Goal: Task Accomplishment & Management: Use online tool/utility

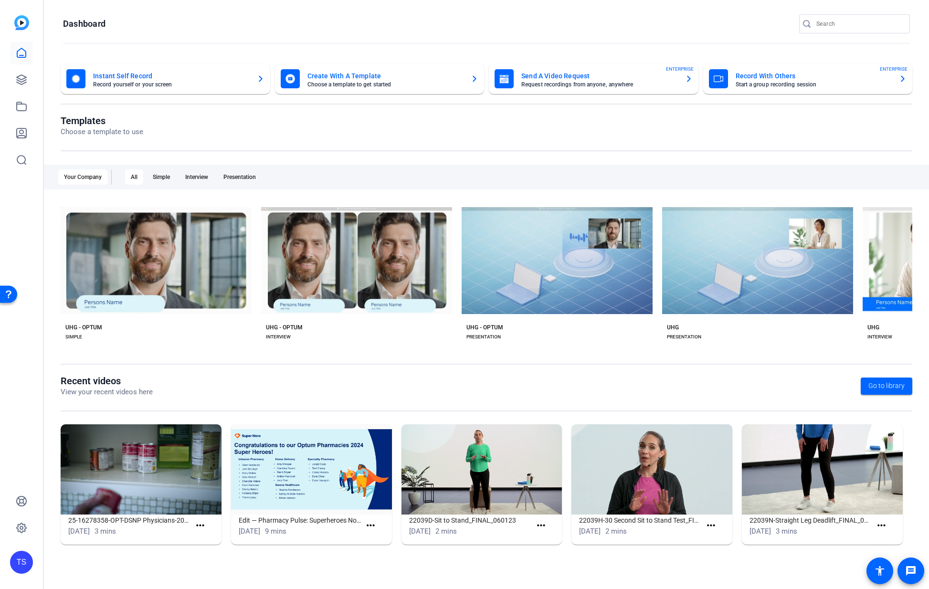
click at [15, 564] on div "TS" at bounding box center [21, 562] width 23 height 23
click at [20, 439] on div at bounding box center [464, 294] width 929 height 589
click at [20, 531] on icon at bounding box center [22, 528] width 10 height 10
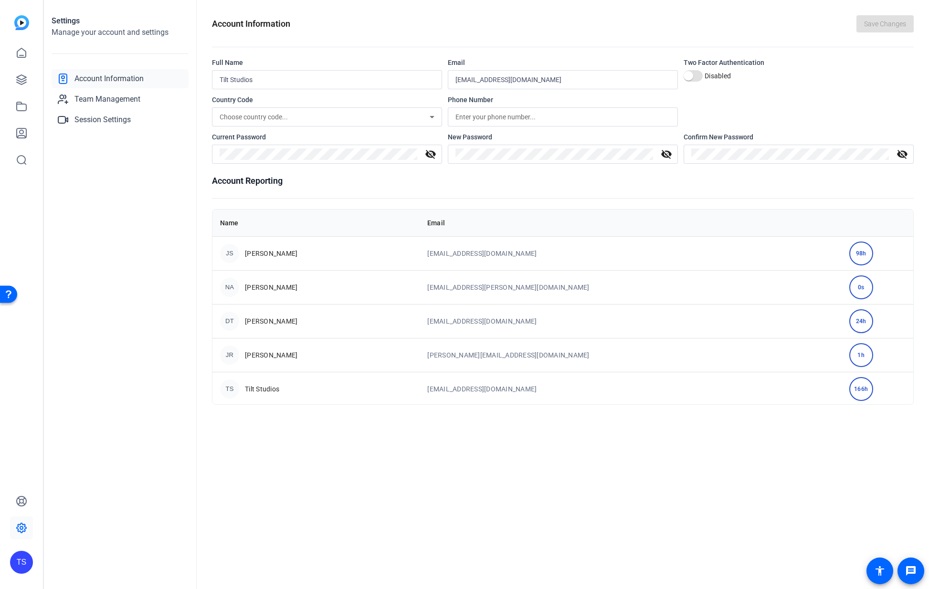
click at [120, 236] on div "Settings Manage your account and settings Account Information Team Management S…" at bounding box center [120, 294] width 153 height 589
click at [19, 83] on icon at bounding box center [22, 80] width 10 height 10
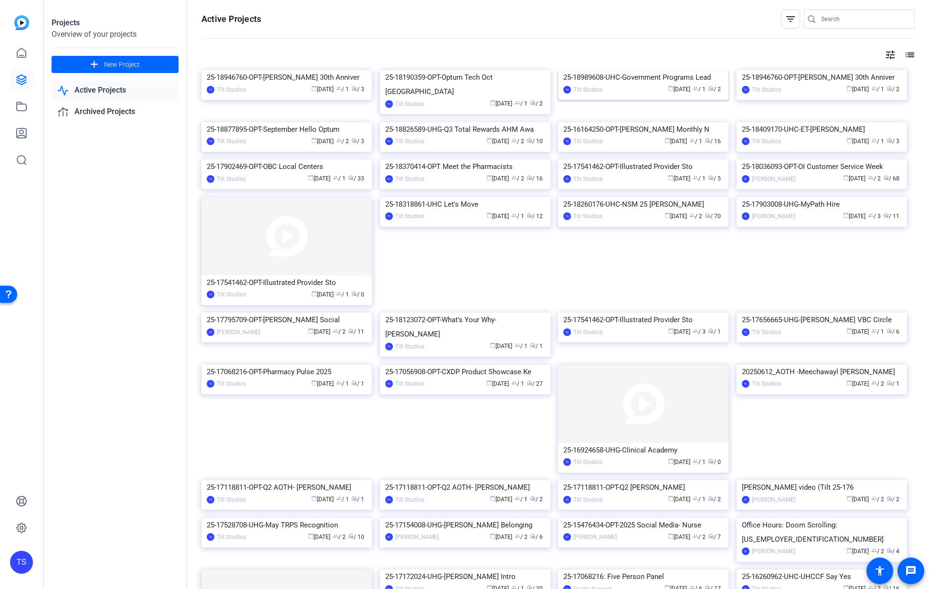
click at [647, 70] on img at bounding box center [643, 70] width 170 height 0
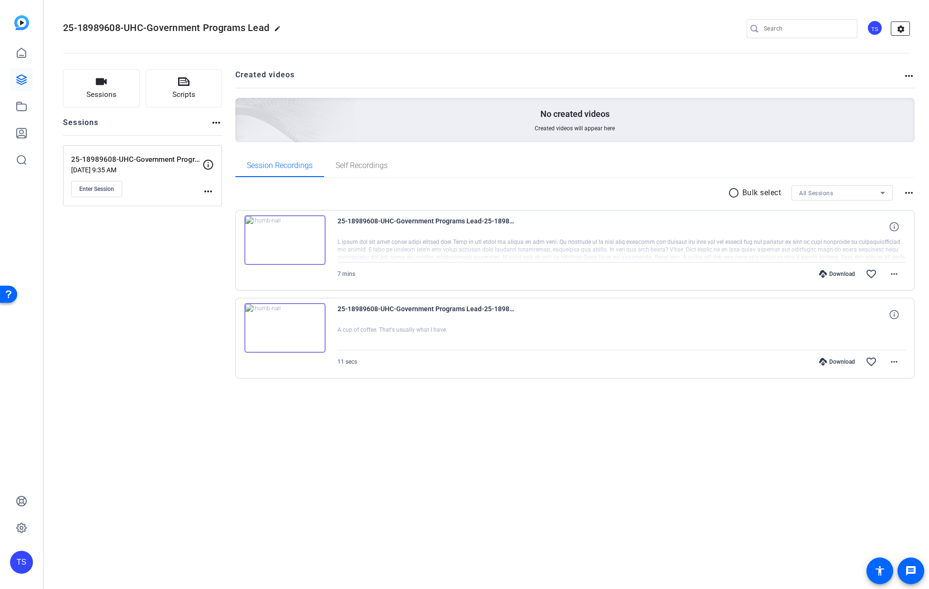
click at [899, 32] on mat-icon "settings" at bounding box center [901, 29] width 19 height 14
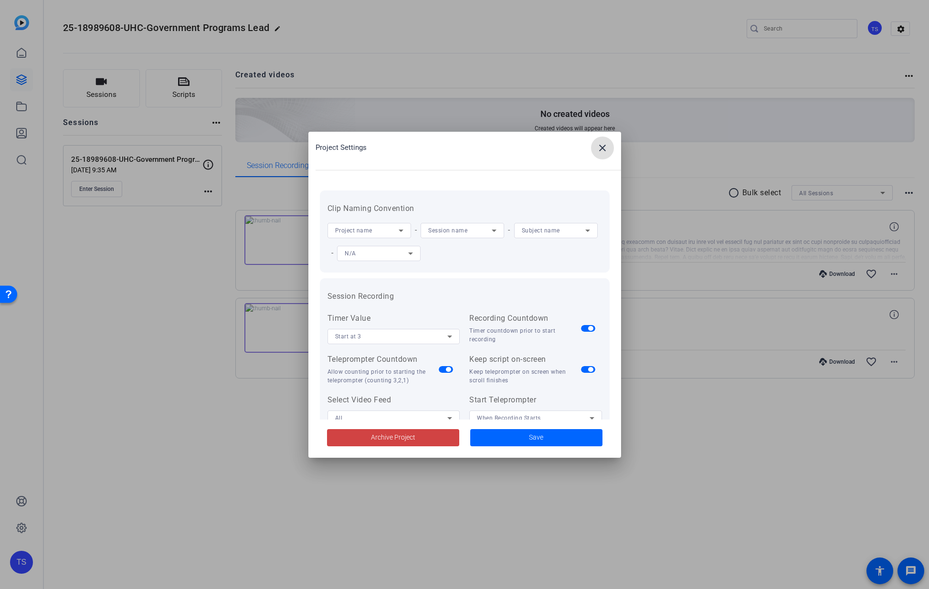
click at [606, 140] on span at bounding box center [602, 148] width 23 height 23
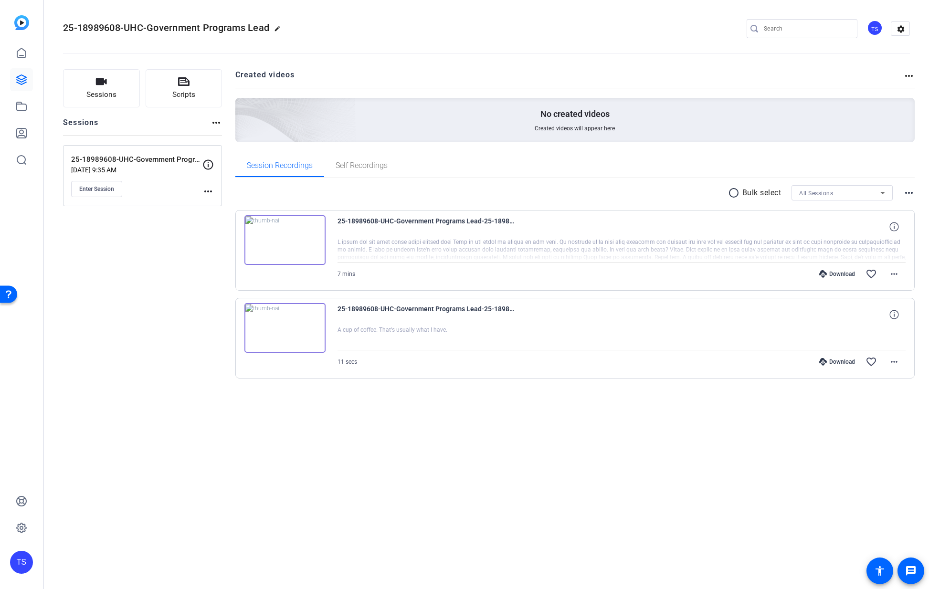
click at [875, 31] on div "TS" at bounding box center [875, 28] width 16 height 16
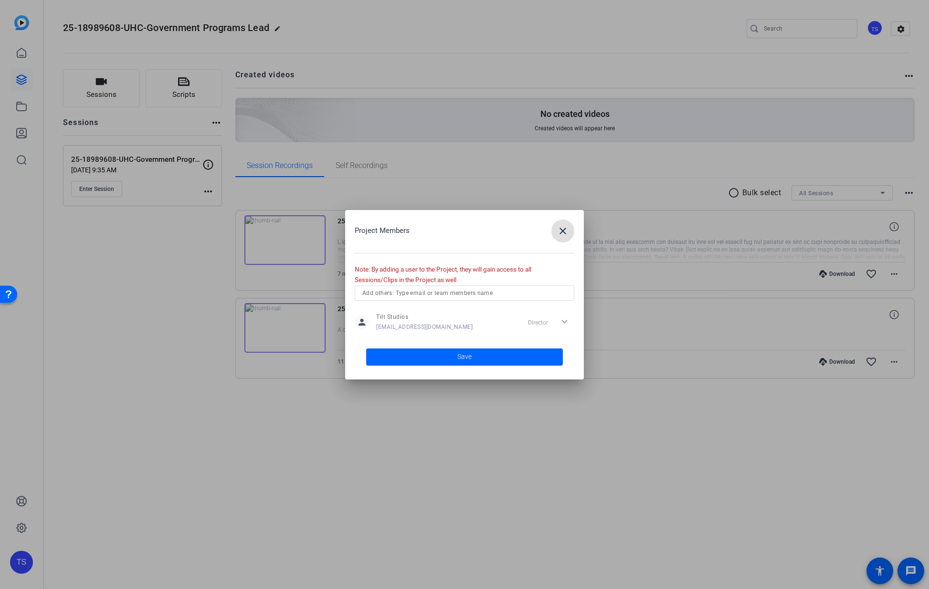
click at [434, 293] on input "text" at bounding box center [464, 292] width 204 height 11
type input "ab"
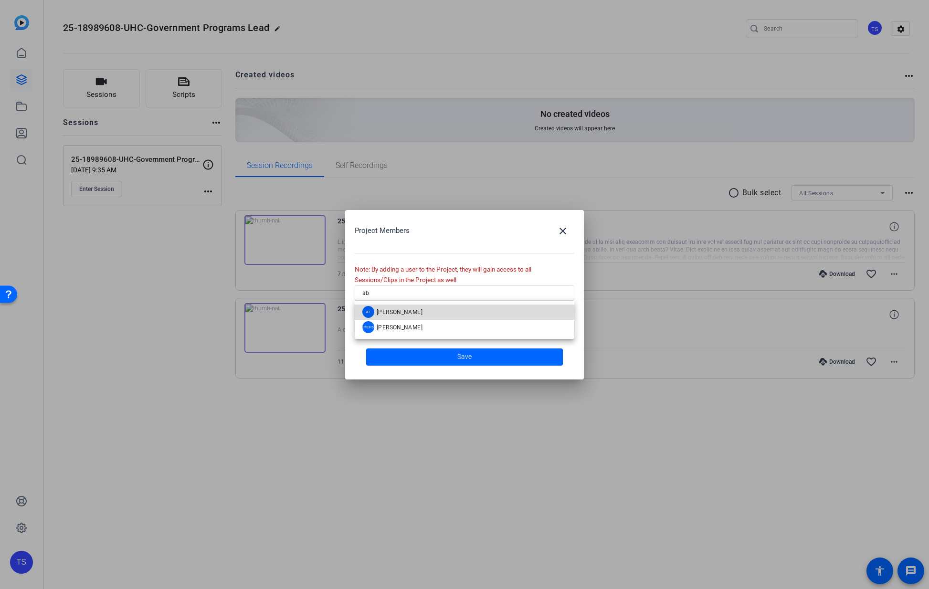
click at [408, 312] on span "[PERSON_NAME]" at bounding box center [400, 312] width 46 height 8
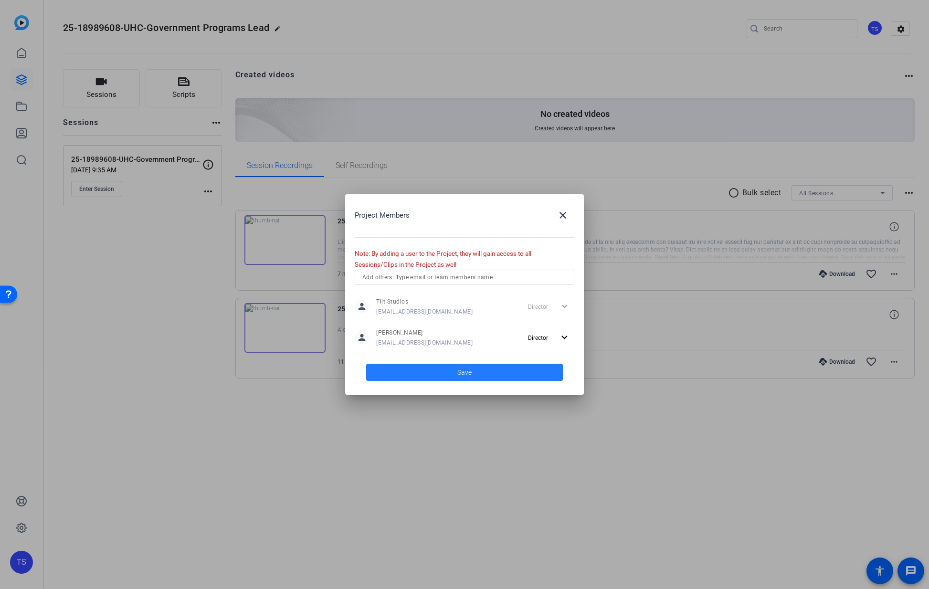
click at [490, 375] on span at bounding box center [464, 372] width 197 height 23
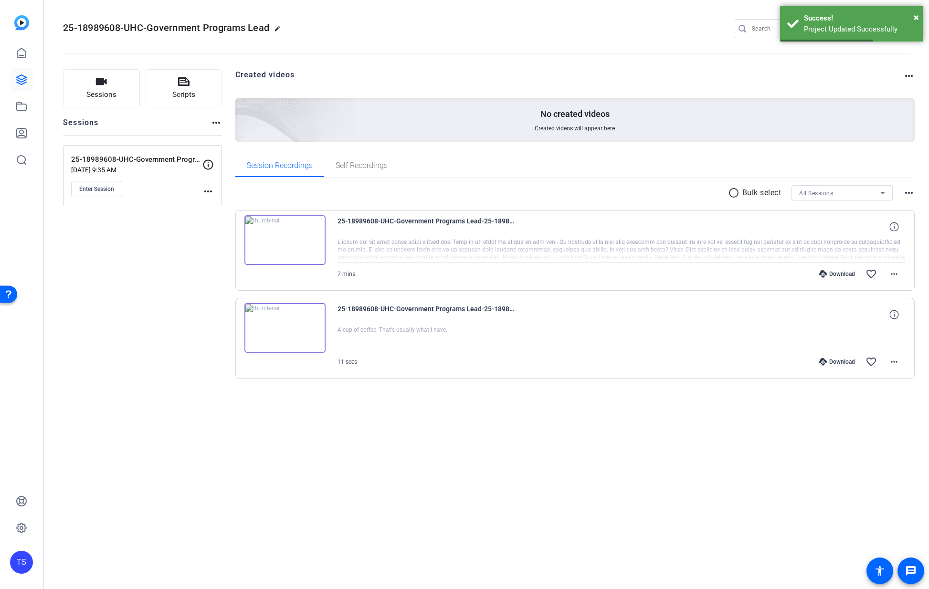
click at [204, 191] on mat-icon "more_horiz" at bounding box center [207, 191] width 11 height 11
click at [214, 202] on span "Edit Session" at bounding box center [231, 205] width 43 height 11
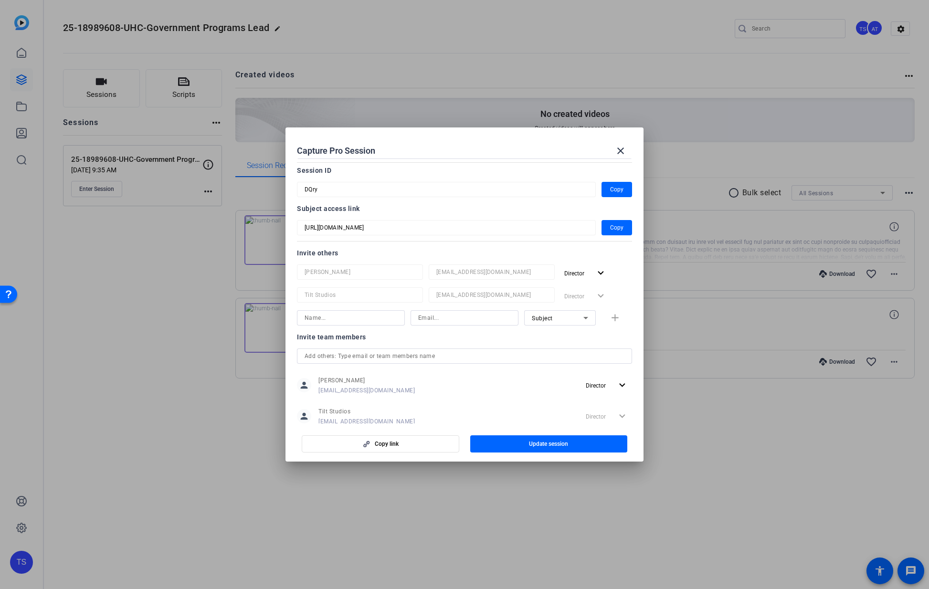
scroll to position [37, 0]
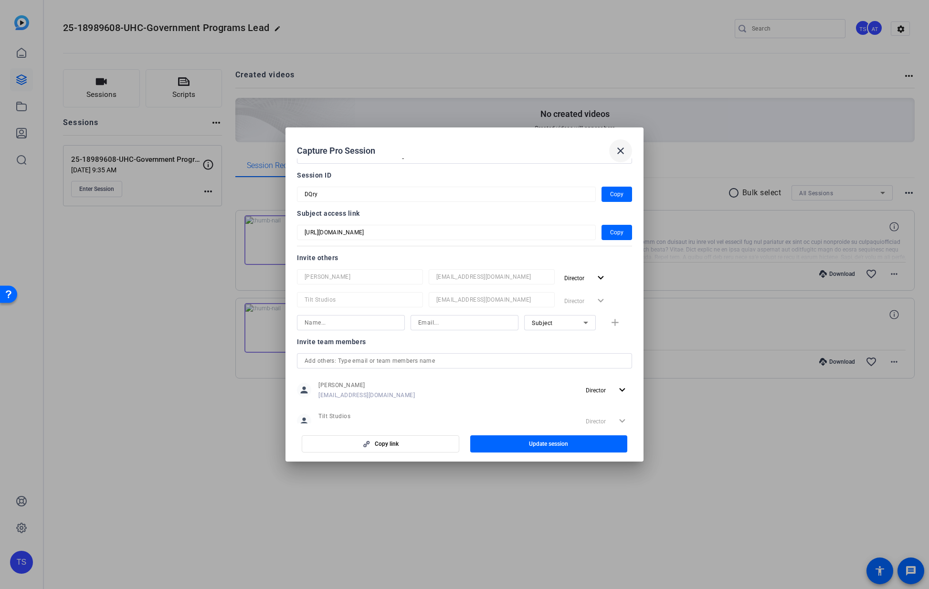
click at [617, 148] on mat-icon "close" at bounding box center [620, 150] width 11 height 11
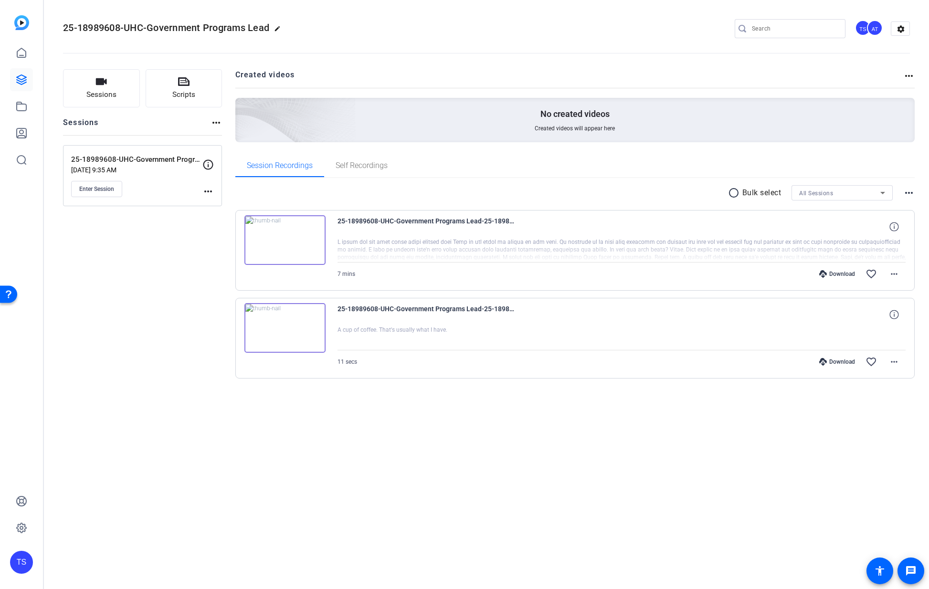
click at [325, 454] on div "25-18989608-UHC-Government Programs Lead edit TS AT settings Sessions Scripts S…" at bounding box center [486, 294] width 885 height 589
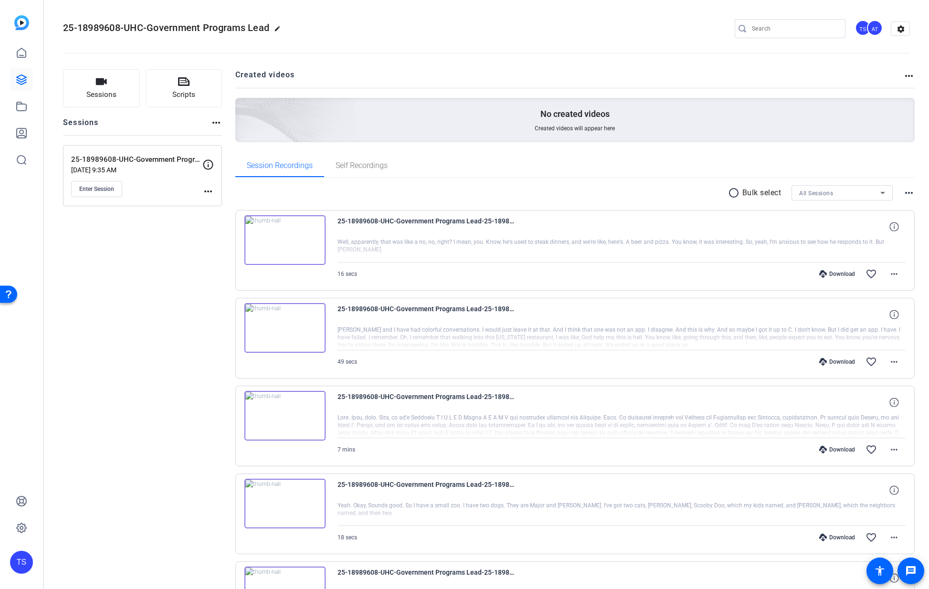
click at [218, 268] on div "Sessions Scripts Sessions more_horiz 25-18989608-UHC-Government Programs Leader…" at bounding box center [142, 546] width 159 height 955
click at [20, 56] on icon at bounding box center [21, 52] width 11 height 11
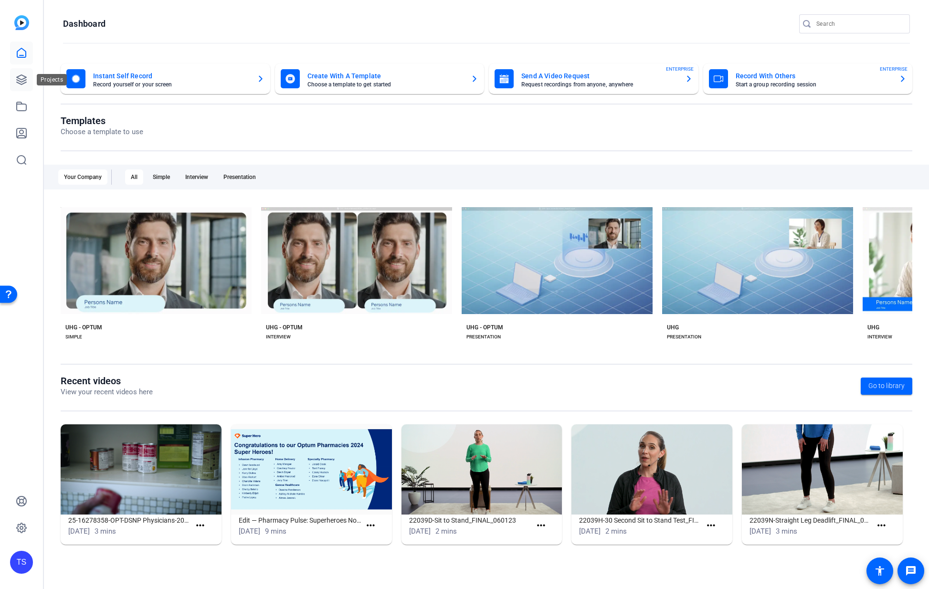
click at [28, 87] on link at bounding box center [21, 79] width 23 height 23
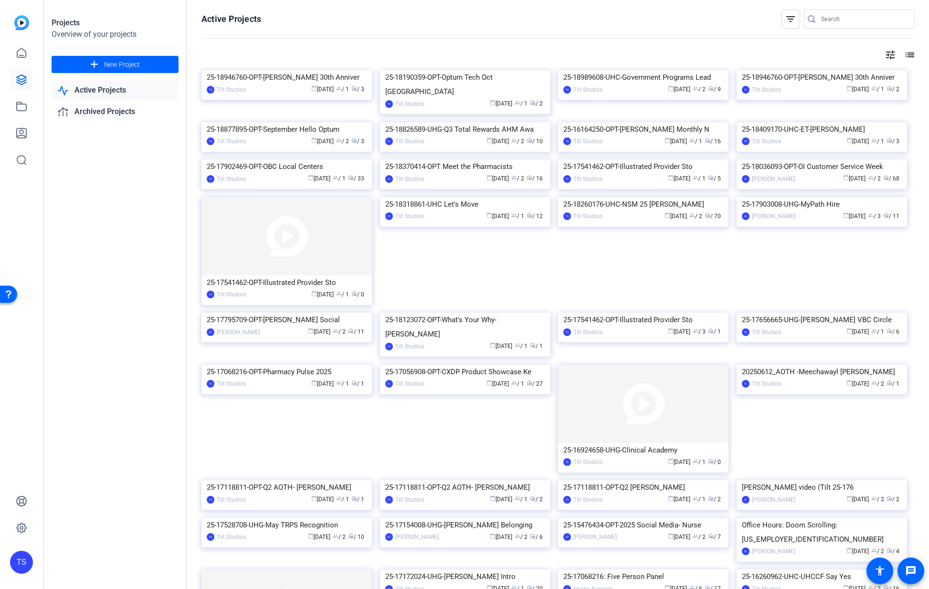
click at [843, 12] on div at bounding box center [864, 19] width 86 height 19
click at [840, 16] on input "Search" at bounding box center [864, 18] width 86 height 11
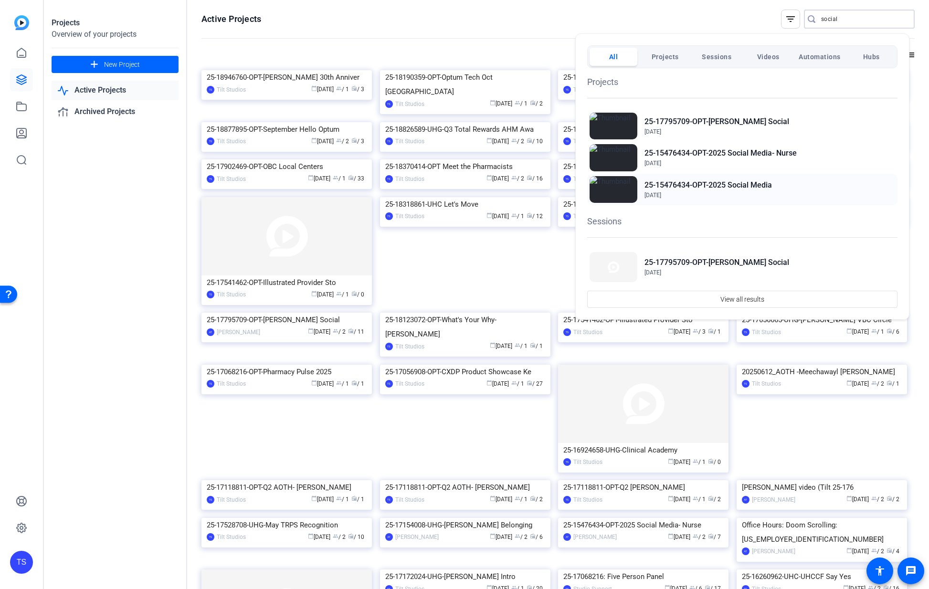
type input "social"
click at [718, 188] on h2 "25-15476434-OPT-2025 Social Media" at bounding box center [709, 185] width 128 height 11
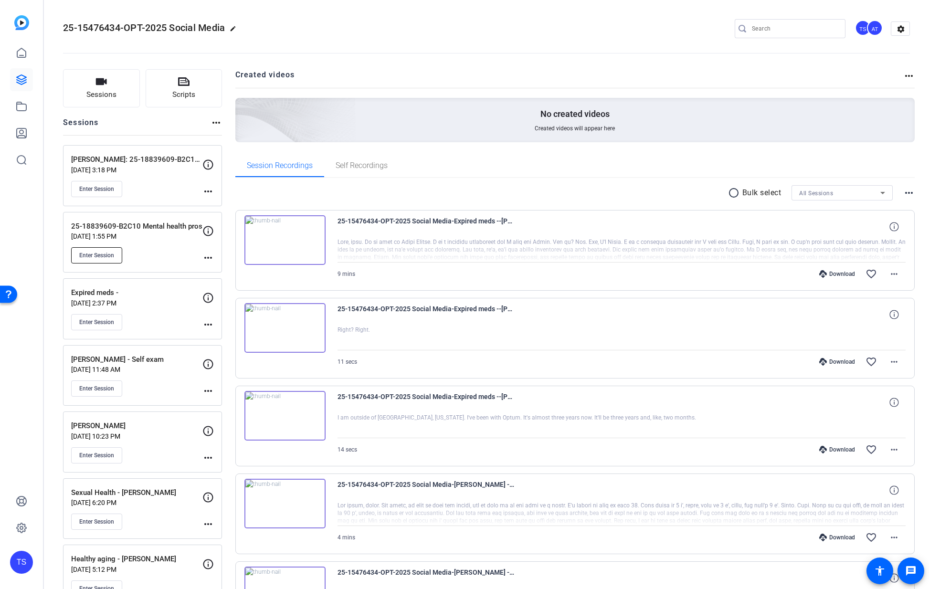
click at [111, 252] on span "Enter Session" at bounding box center [96, 256] width 35 height 8
click at [21, 75] on icon at bounding box center [21, 79] width 11 height 11
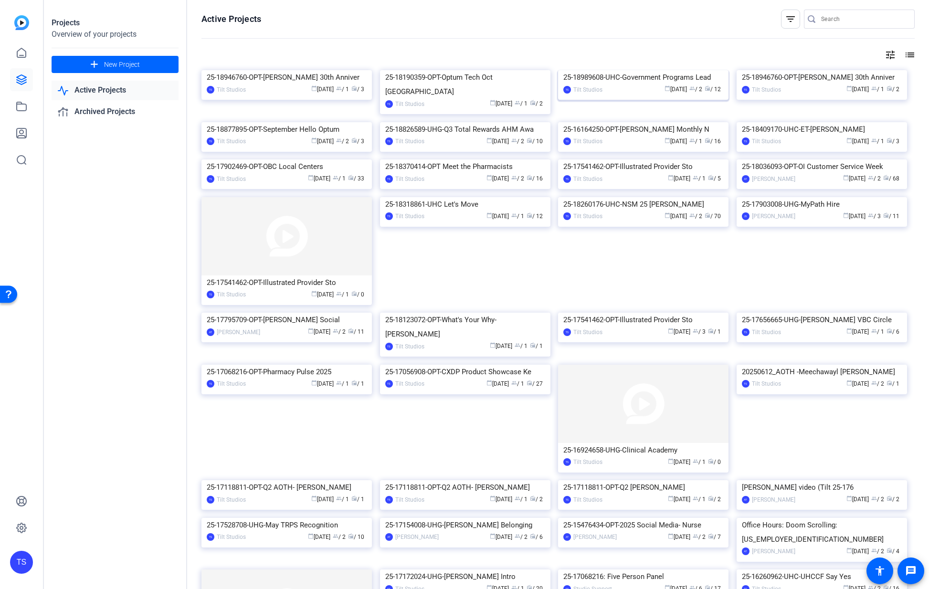
click at [623, 70] on img at bounding box center [643, 70] width 170 height 0
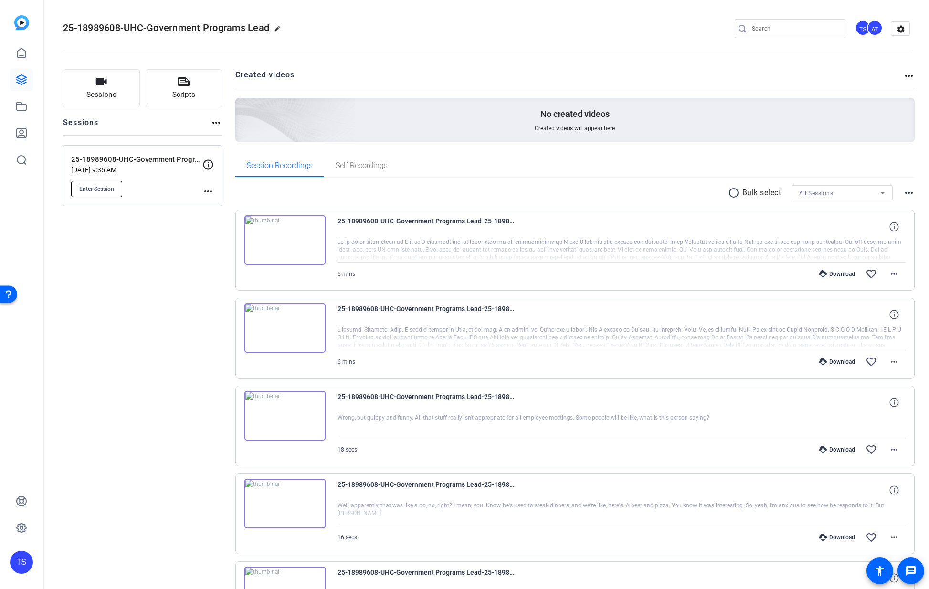
click at [105, 189] on span "Enter Session" at bounding box center [96, 189] width 35 height 8
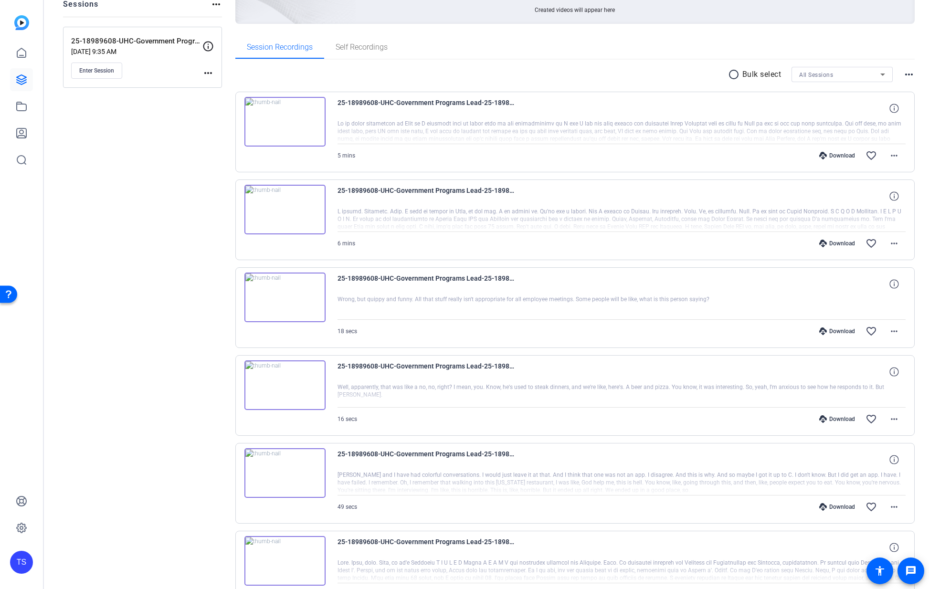
scroll to position [267, 0]
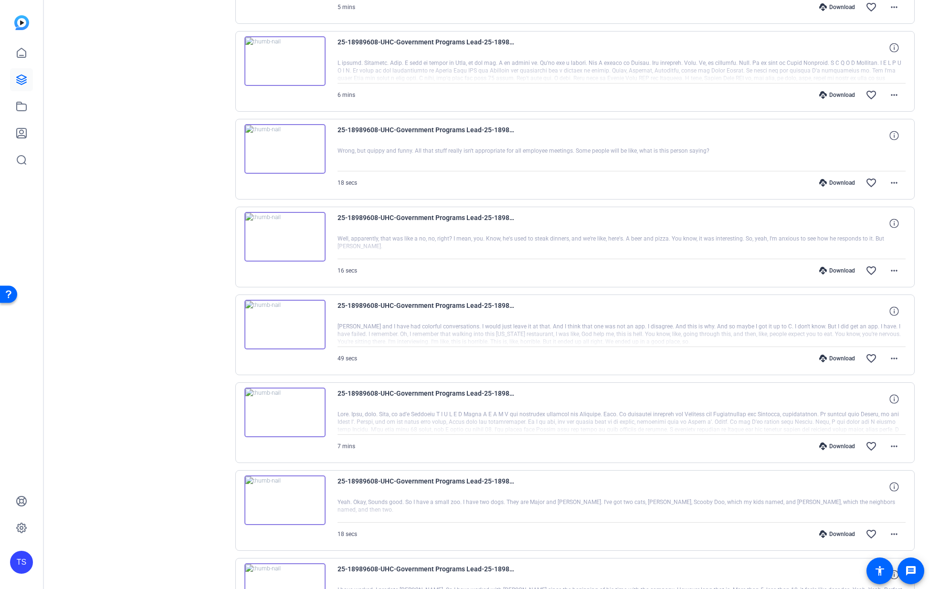
click at [202, 283] on div "Sessions Scripts Sessions more_horiz 25-18989608-UHC-Government Programs Leader…" at bounding box center [142, 332] width 159 height 1060
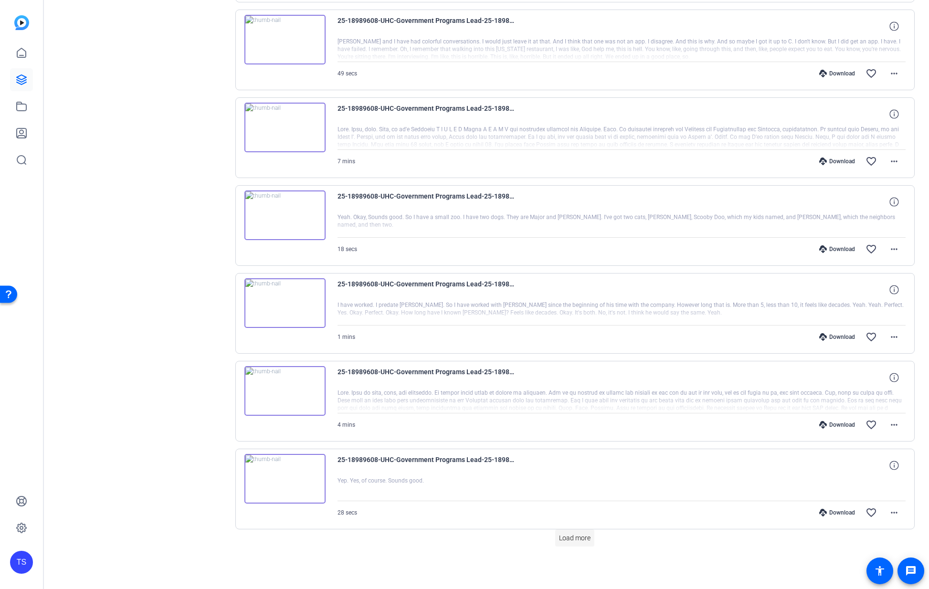
click at [578, 538] on span "Load more" at bounding box center [575, 538] width 32 height 10
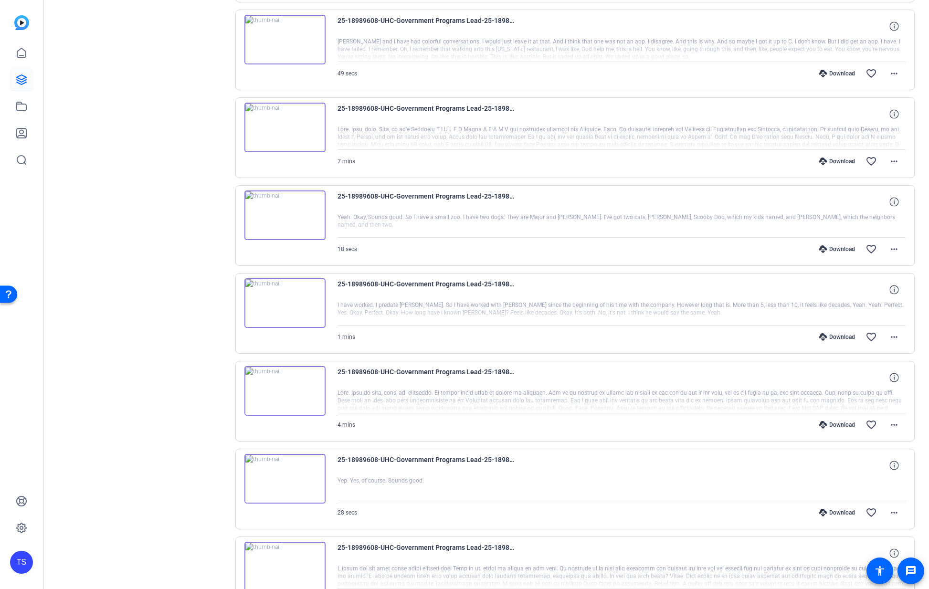
scroll to position [711, 0]
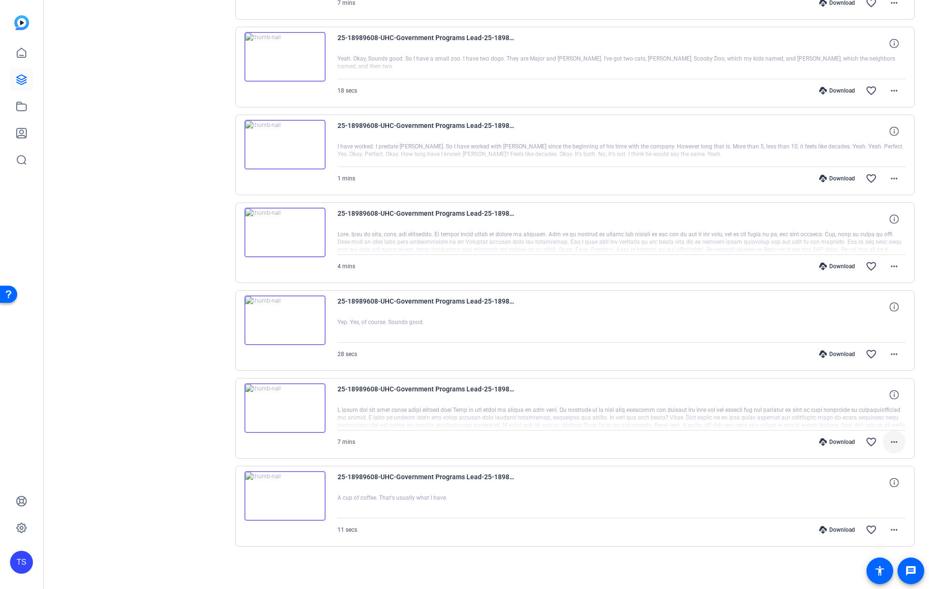
click at [889, 445] on mat-icon "more_horiz" at bounding box center [894, 441] width 11 height 11
click at [871, 533] on span "Download Transcript" at bounding box center [864, 533] width 57 height 11
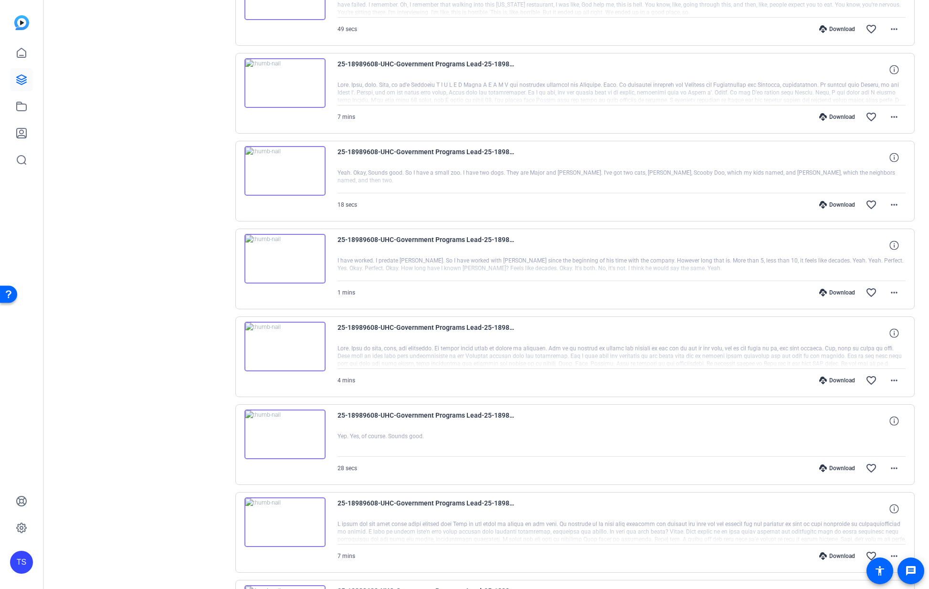
scroll to position [582, 0]
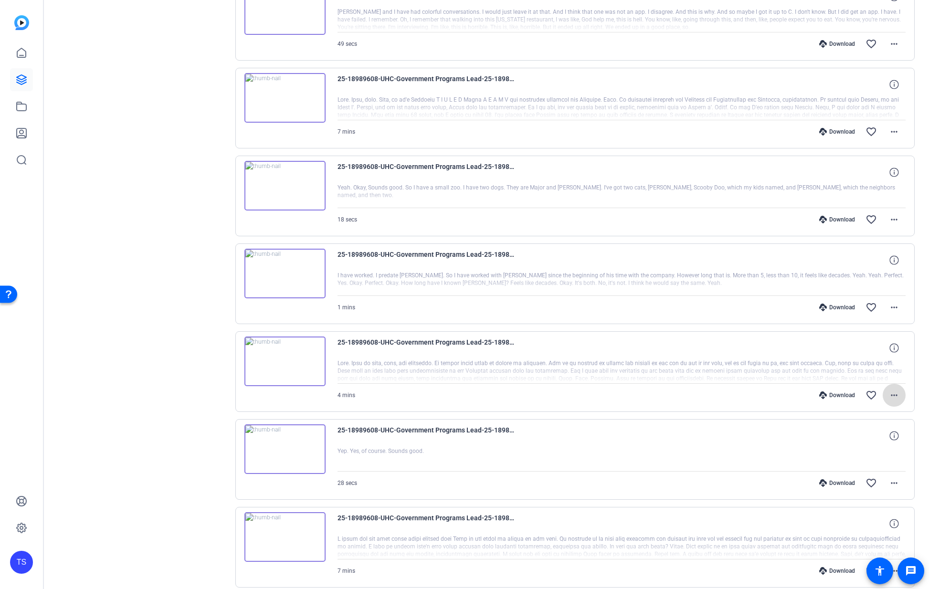
click at [889, 398] on mat-icon "more_horiz" at bounding box center [894, 395] width 11 height 11
click at [880, 488] on span "Download Transcript" at bounding box center [864, 486] width 57 height 11
click at [894, 310] on mat-icon "more_horiz" at bounding box center [894, 307] width 11 height 11
click at [881, 398] on span "Download Transcript" at bounding box center [864, 398] width 57 height 11
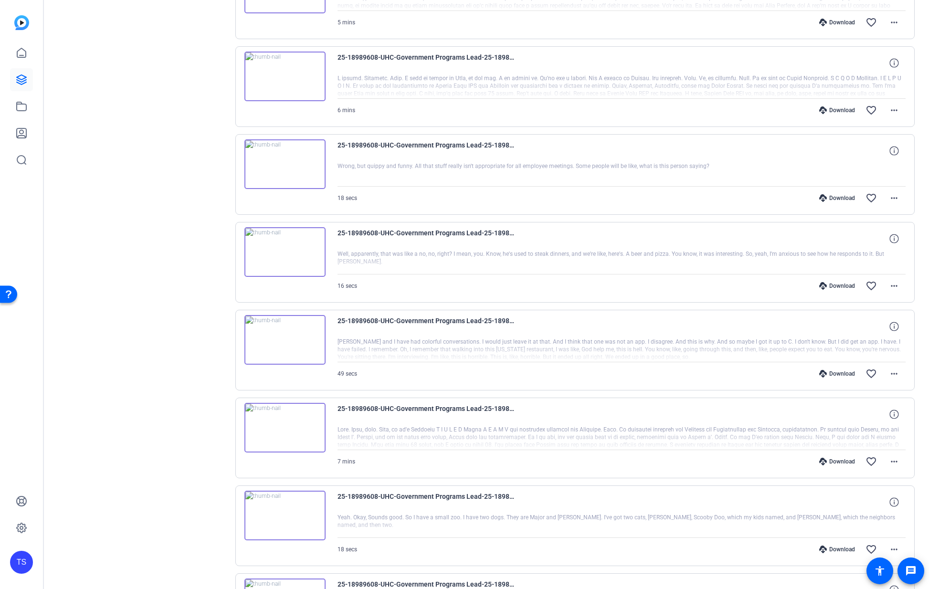
scroll to position [339, 0]
click at [889, 369] on mat-icon "more_horiz" at bounding box center [894, 374] width 11 height 11
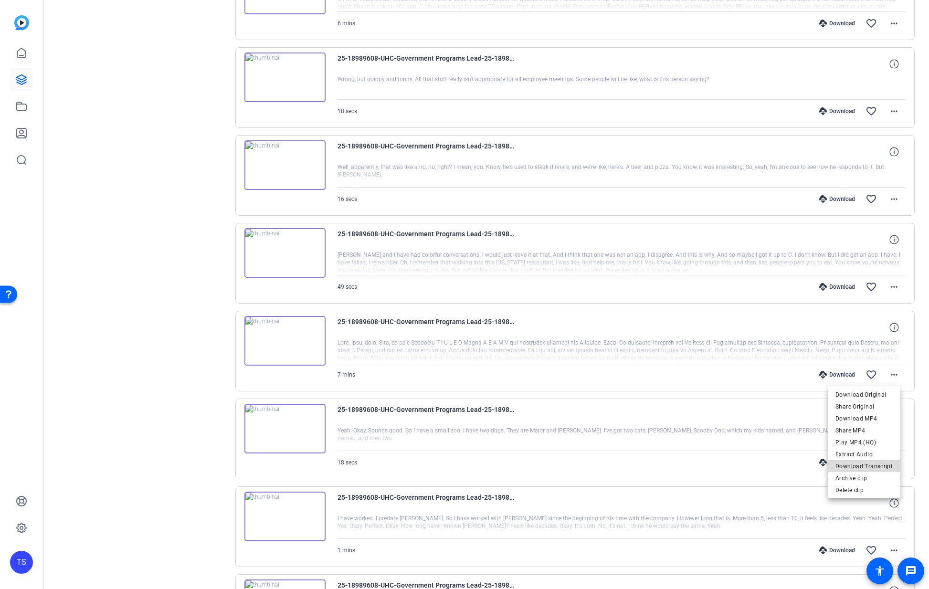
click at [879, 466] on span "Download Transcript" at bounding box center [864, 466] width 57 height 11
click at [889, 289] on mat-icon "more_horiz" at bounding box center [894, 286] width 11 height 11
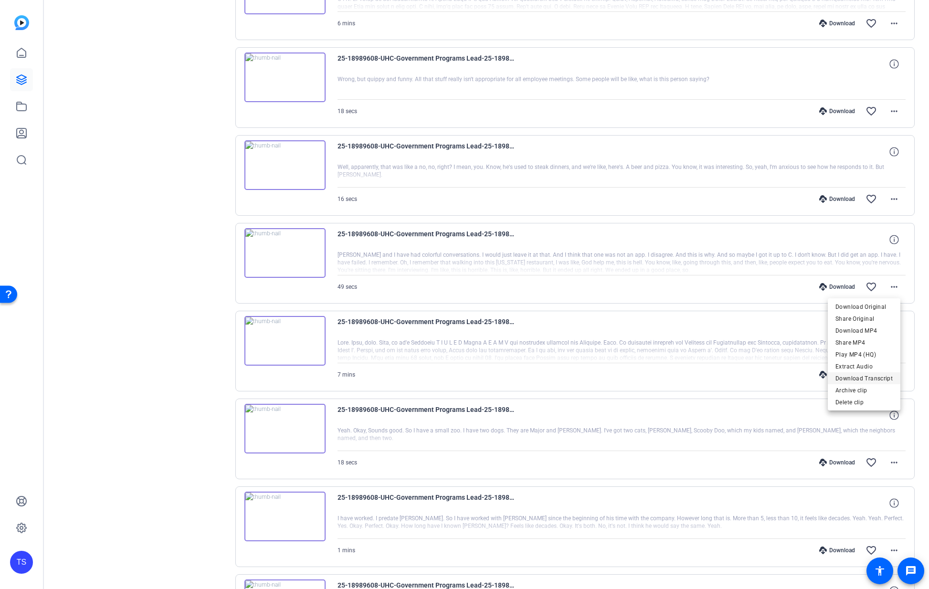
click at [878, 377] on span "Download Transcript" at bounding box center [864, 378] width 57 height 11
click at [891, 194] on mat-icon "more_horiz" at bounding box center [894, 198] width 11 height 11
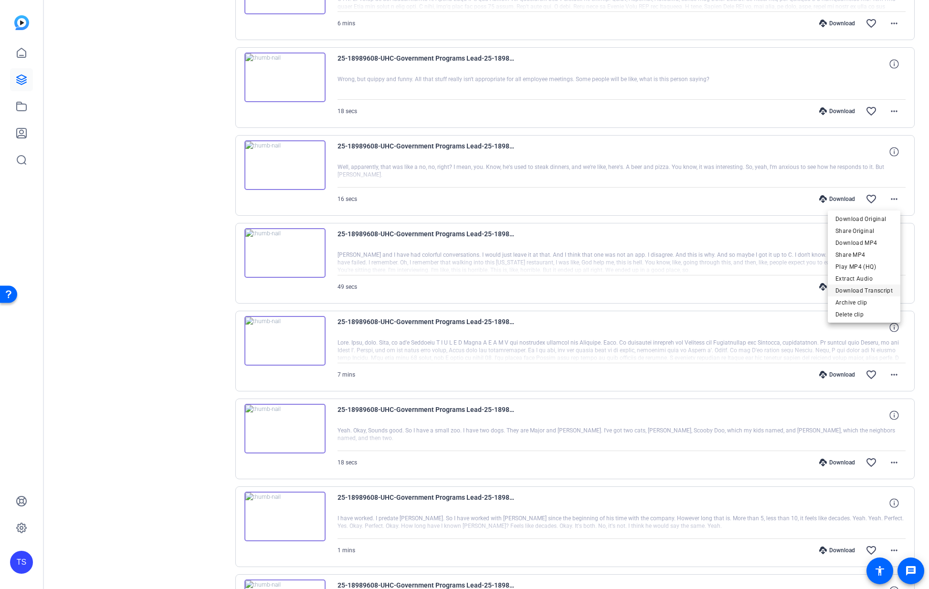
click at [879, 291] on span "Download Transcript" at bounding box center [864, 290] width 57 height 11
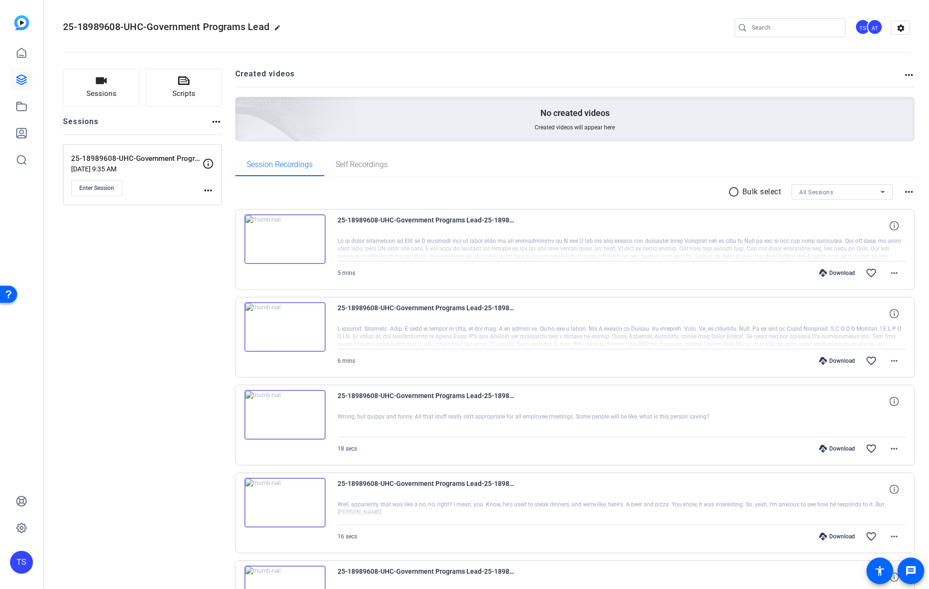
scroll to position [0, 0]
click at [892, 363] on mat-icon "more_horiz" at bounding box center [894, 361] width 11 height 11
click at [876, 451] on span "Download Transcript" at bounding box center [864, 453] width 57 height 11
click at [891, 275] on mat-icon "more_horiz" at bounding box center [894, 273] width 11 height 11
click at [878, 364] on span "Download Transcript" at bounding box center [864, 365] width 57 height 11
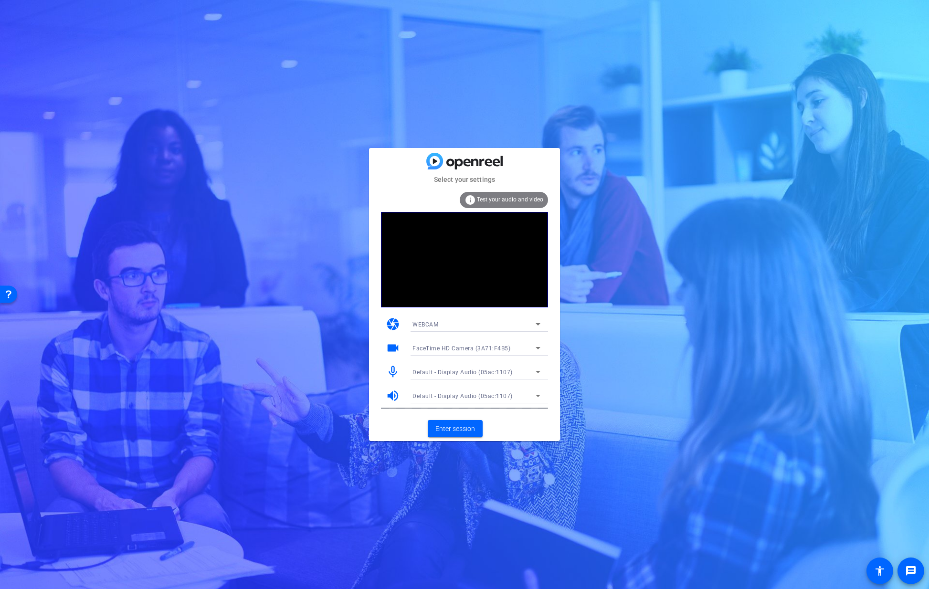
click at [495, 349] on span "FaceTime HD Camera (3A71:F4B5)" at bounding box center [462, 348] width 98 height 7
click at [481, 375] on mat-option "FaceTime HD Camera (Display) (05ac:1112)" at bounding box center [476, 382] width 143 height 15
click at [457, 430] on span "Enter session" at bounding box center [456, 429] width 40 height 10
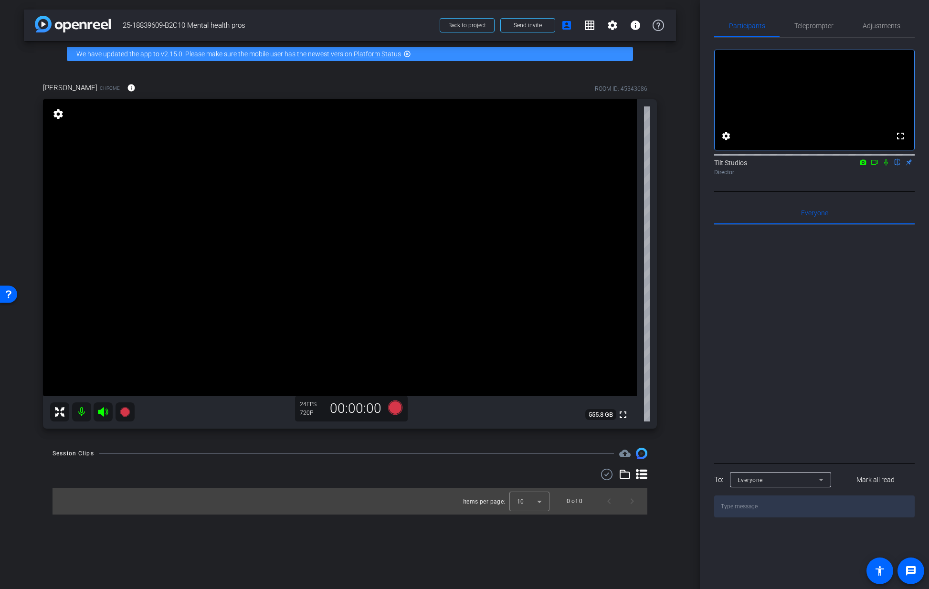
click at [749, 286] on div at bounding box center [814, 343] width 201 height 236
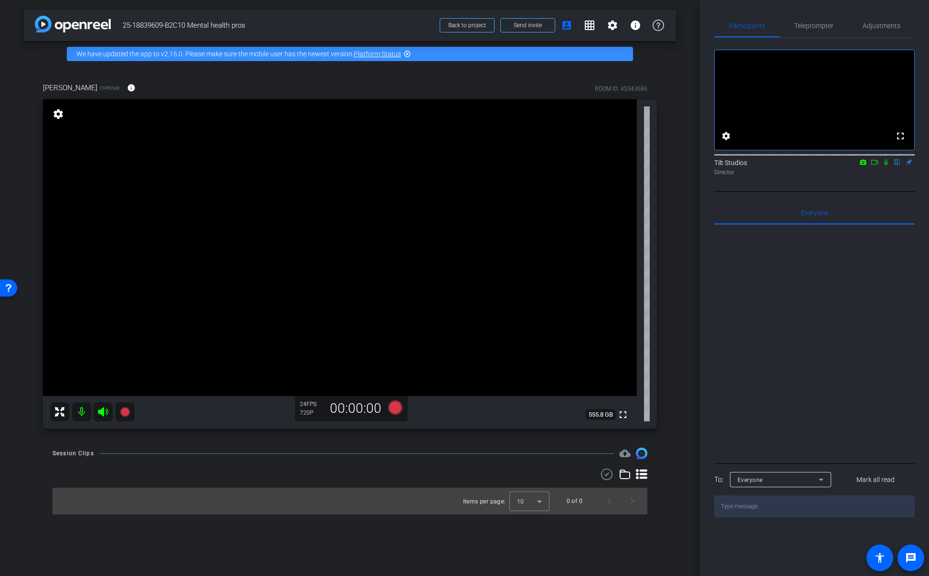
click at [692, 202] on div "arrow_back 25-18839609-B2C10 Mental health pros Back to project Send invite acc…" at bounding box center [350, 288] width 700 height 576
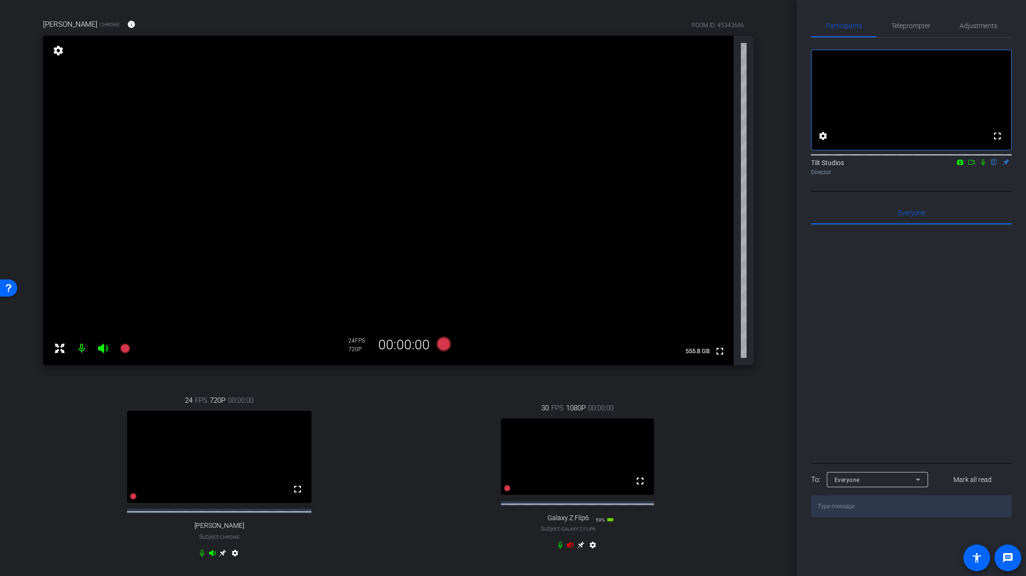
scroll to position [144, 0]
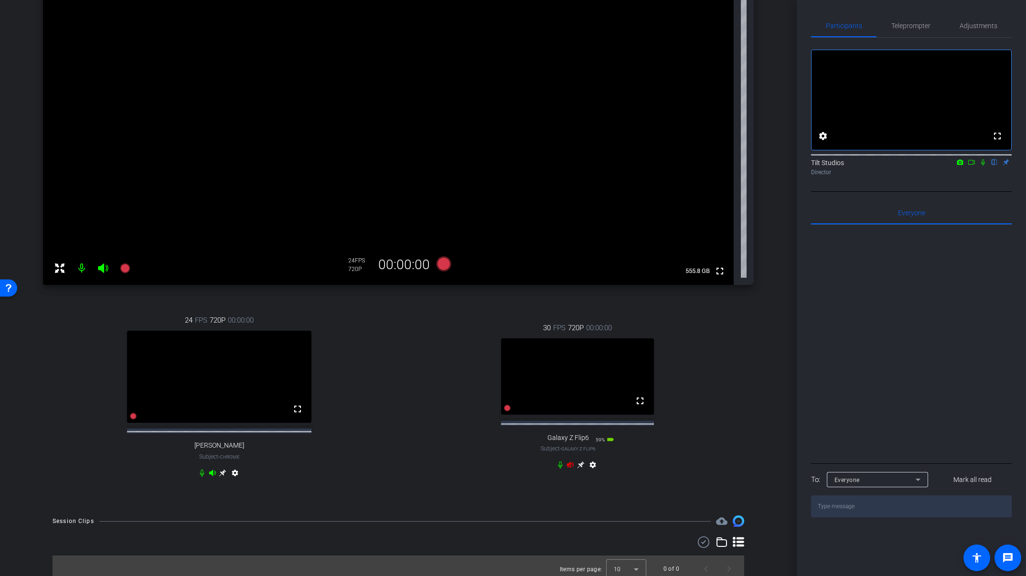
click at [566, 469] on icon at bounding box center [570, 465] width 8 height 8
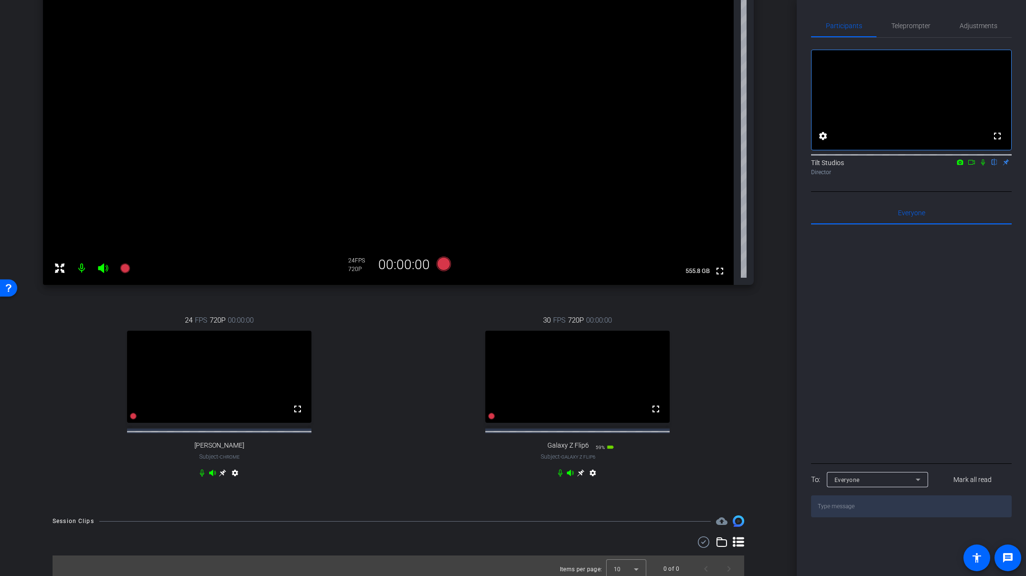
click at [577, 477] on icon at bounding box center [580, 473] width 7 height 7
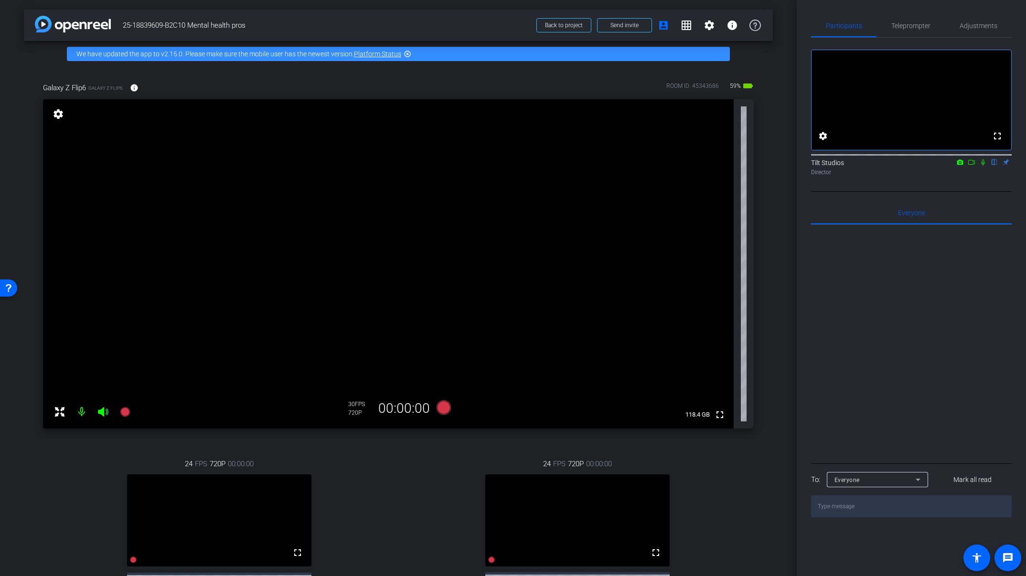
click at [776, 196] on div "arrow_back 25-18839609-B2C10 Mental health pros Back to project Send invite acc…" at bounding box center [398, 288] width 797 height 576
click at [62, 112] on mat-icon "settings" at bounding box center [58, 113] width 13 height 11
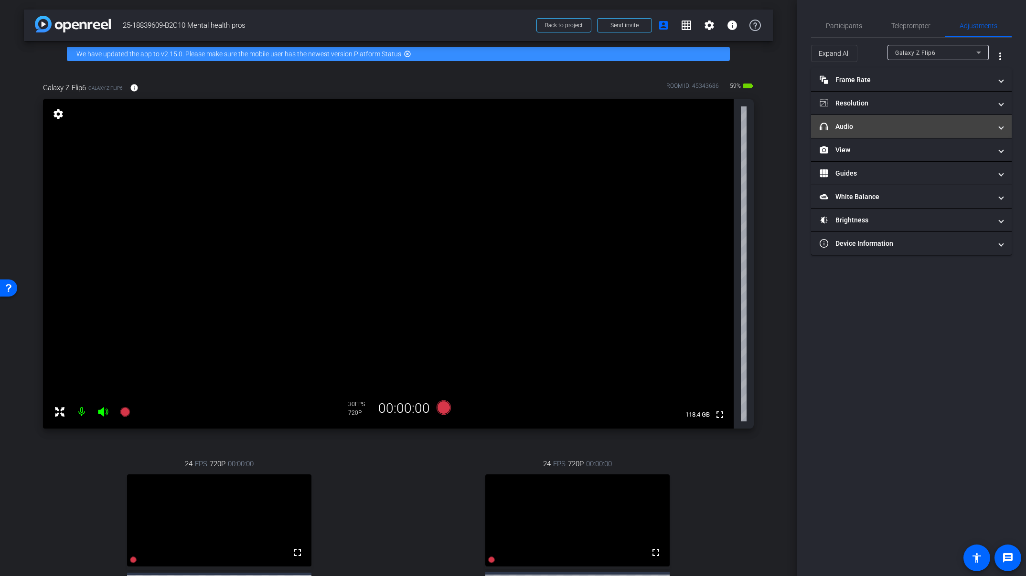
click at [855, 133] on mat-expansion-panel-header "headphone icon Audio" at bounding box center [911, 126] width 201 height 23
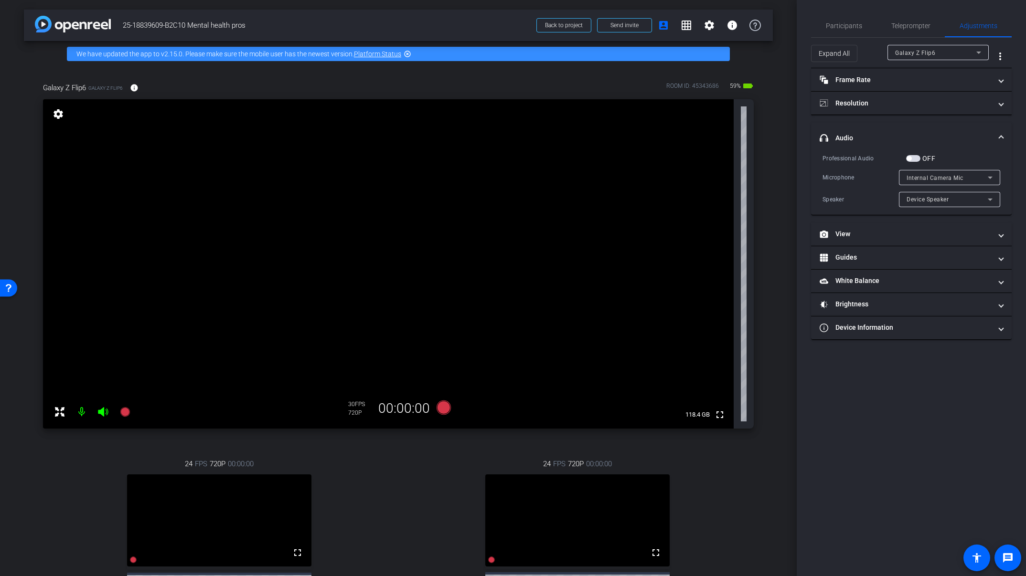
click at [929, 204] on div "Device Speaker" at bounding box center [946, 199] width 81 height 12
click at [929, 213] on mat-option "Device Speaker" at bounding box center [949, 218] width 101 height 15
click at [929, 179] on span "Internal Camera Mic" at bounding box center [934, 178] width 57 height 7
click at [929, 178] on div at bounding box center [513, 288] width 1026 height 576
click at [858, 242] on mat-expansion-panel-header "View" at bounding box center [911, 234] width 201 height 23
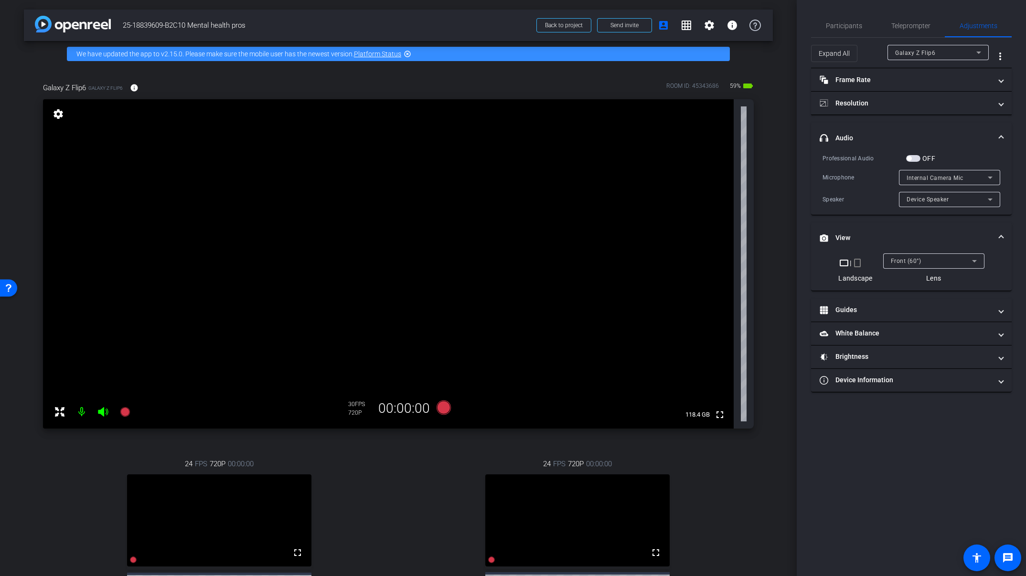
click at [860, 264] on mat-icon "crop_portrait" at bounding box center [856, 262] width 11 height 11
click at [81, 414] on mat-icon at bounding box center [81, 412] width 19 height 19
click at [98, 410] on icon at bounding box center [103, 412] width 10 height 10
click at [104, 414] on icon at bounding box center [103, 412] width 10 height 10
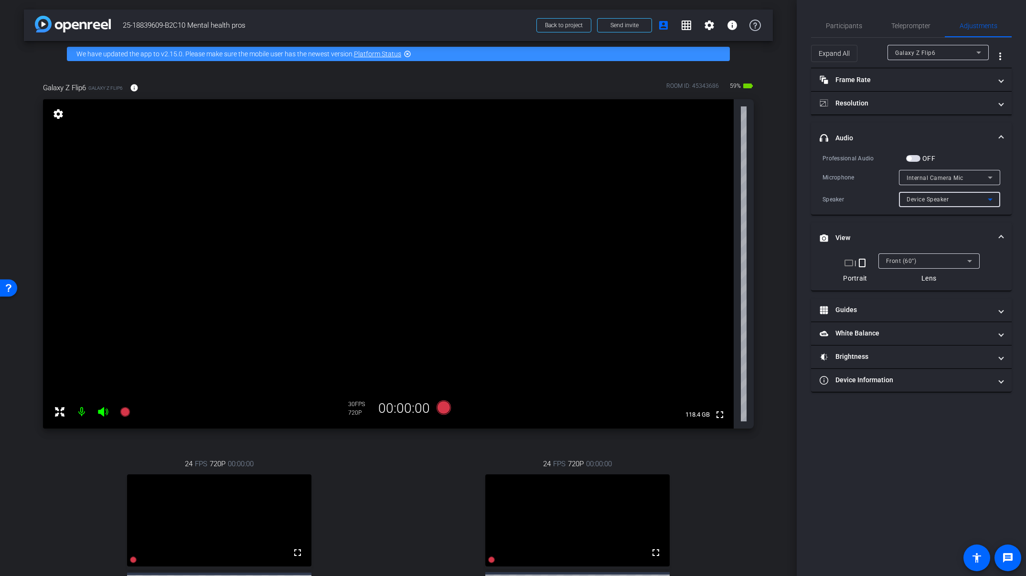
click at [929, 201] on span "Device Speaker" at bounding box center [927, 199] width 42 height 7
drag, startPoint x: 937, startPoint y: 218, endPoint x: 925, endPoint y: 213, distance: 13.7
click at [929, 218] on span "Device Speaker" at bounding box center [928, 218] width 45 height 11
click at [853, 173] on div "Microphone" at bounding box center [860, 178] width 76 height 10
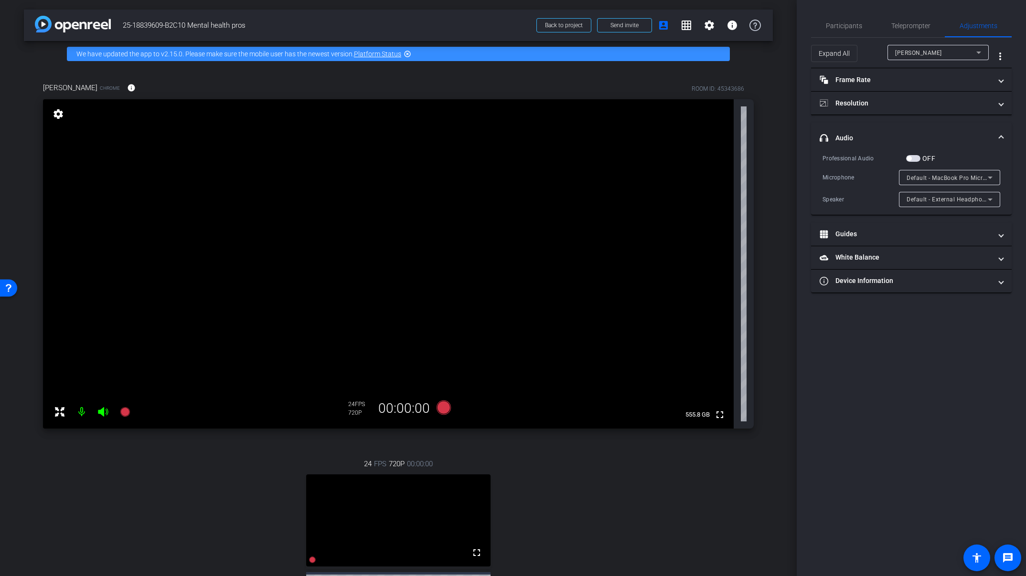
click at [762, 292] on div "Jen Chrome info ROOM ID: 45343686 fullscreen settings 555.8 GB 24 FPS 720P 00:0…" at bounding box center [398, 358] width 749 height 583
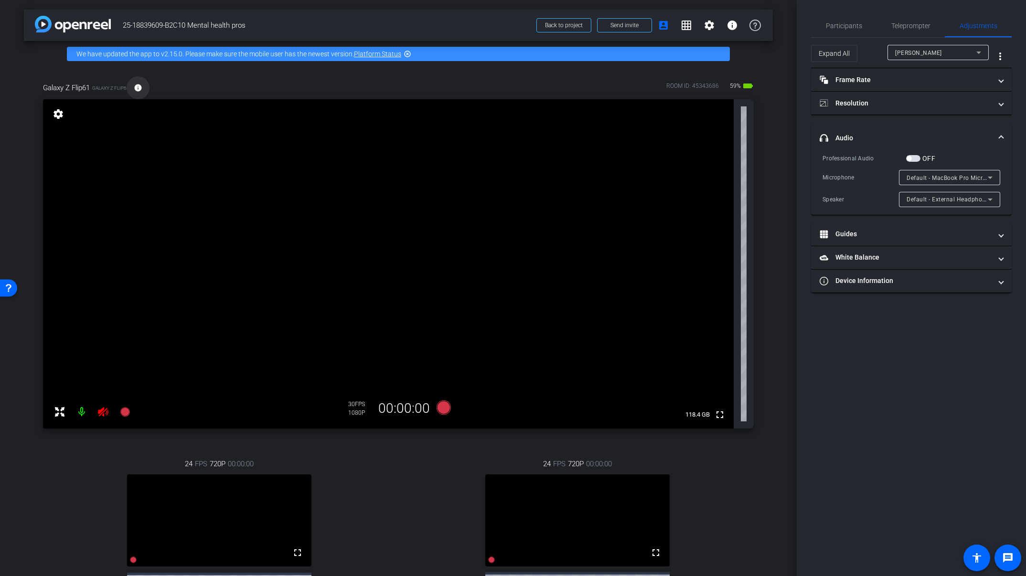
click at [140, 91] on mat-icon "info" at bounding box center [138, 88] width 9 height 9
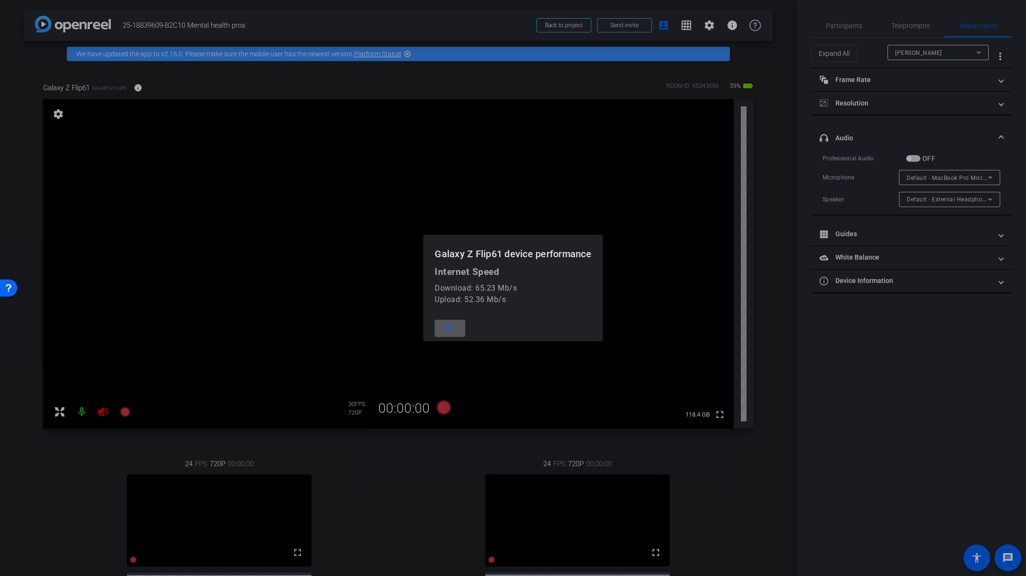
click at [456, 328] on span at bounding box center [450, 328] width 31 height 23
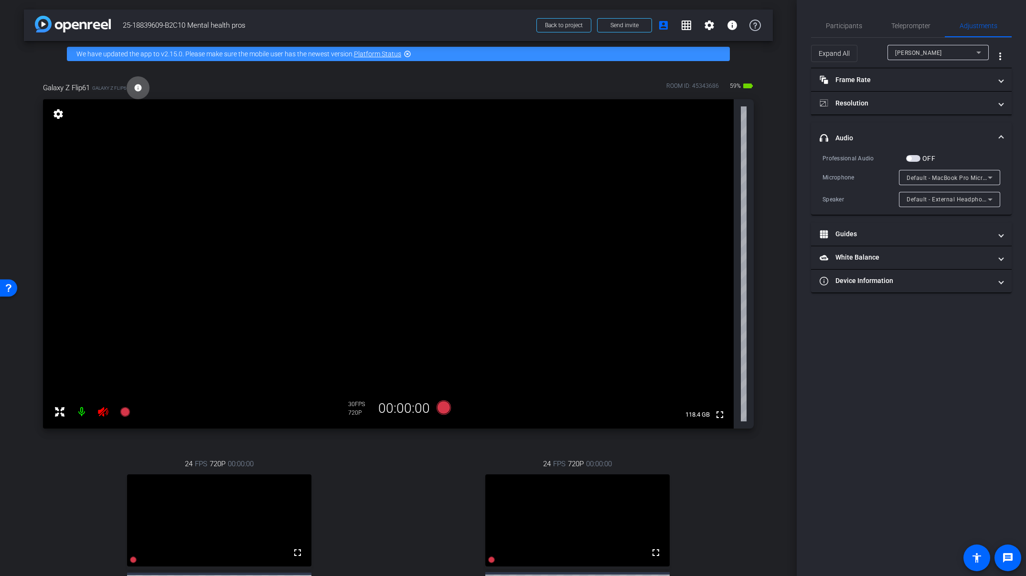
click at [106, 411] on icon at bounding box center [103, 412] width 10 height 10
click at [758, 213] on div "Galaxy Z Flip61 Galaxy Z Flip6 info ROOM ID: 45343686 59% battery_std fullscree…" at bounding box center [398, 358] width 749 height 583
click at [769, 204] on div "arrow_back 25-18839609-B2C10 Mental health pros Back to project Send invite acc…" at bounding box center [398, 288] width 797 height 576
click at [144, 86] on span at bounding box center [138, 87] width 23 height 23
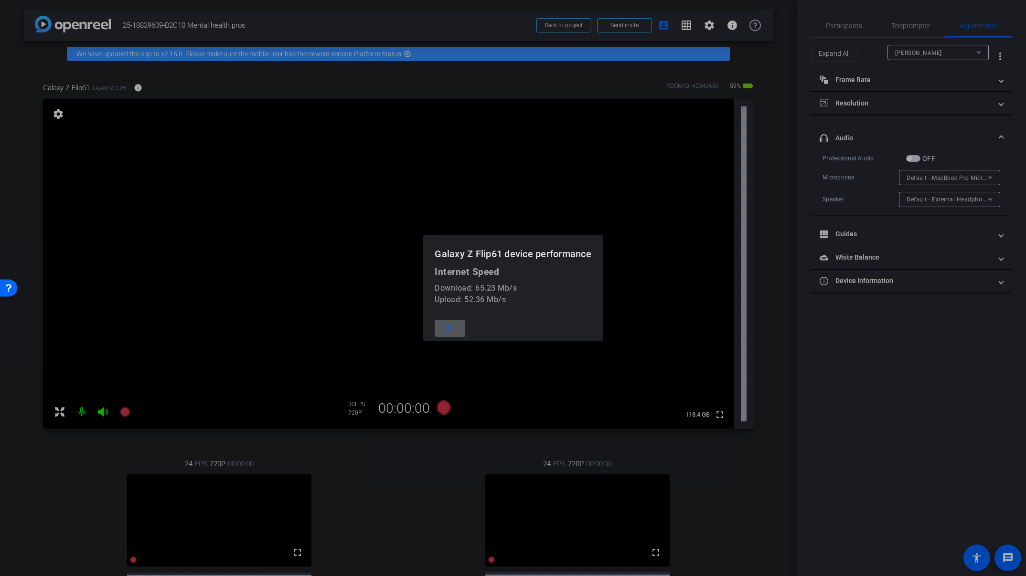
click at [455, 327] on span at bounding box center [450, 328] width 31 height 23
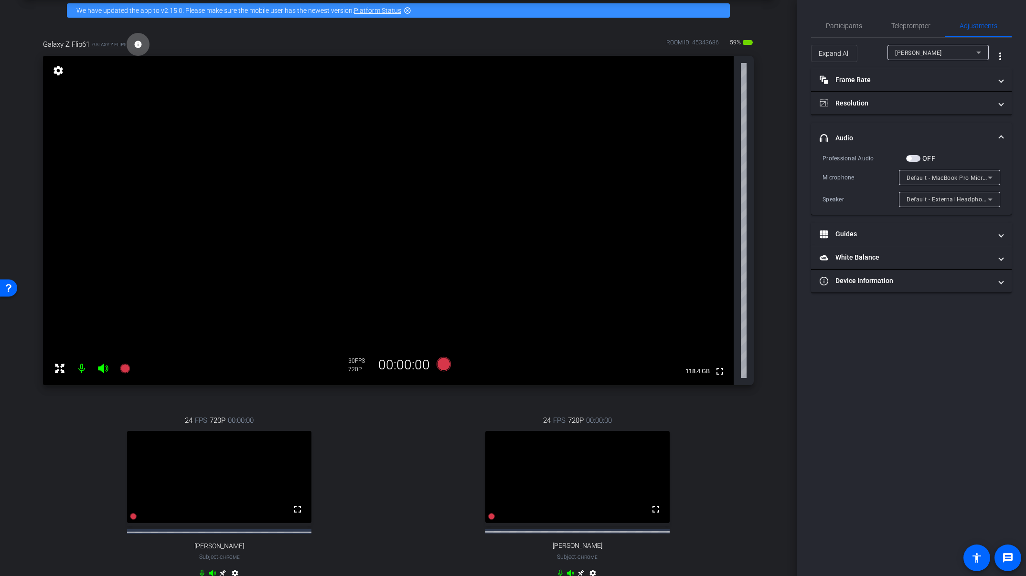
scroll to position [45, 0]
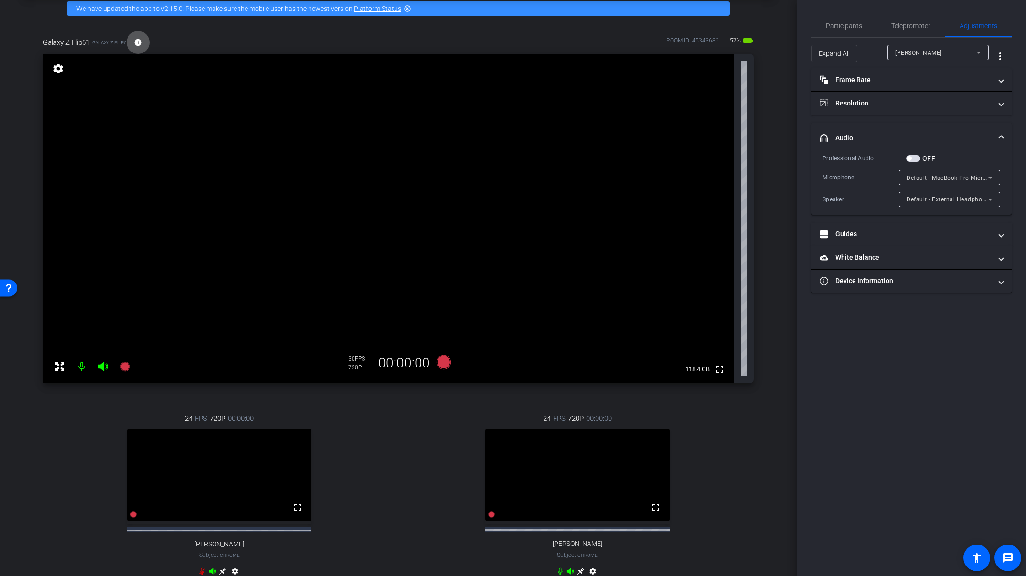
click at [734, 426] on div "24 FPS 720P 00:00:00 fullscreen Allie Applegath Subject - Chrome settings" at bounding box center [577, 496] width 353 height 197
click at [761, 286] on div "Galaxy Z Flip61 Galaxy Z Flip6 info ROOM ID: 45343686 57% battery_std fullscree…" at bounding box center [398, 312] width 749 height 583
click at [730, 424] on div "24 FPS 720P 00:00:00 fullscreen Allie Applegath Subject - Chrome settings" at bounding box center [577, 496] width 353 height 197
click at [759, 248] on div "Galaxy Z Flip61 Galaxy Z Flip6 info ROOM ID: 45343686 55% battery_std fullscree…" at bounding box center [398, 312] width 749 height 583
click at [929, 62] on div at bounding box center [937, 65] width 101 height 11
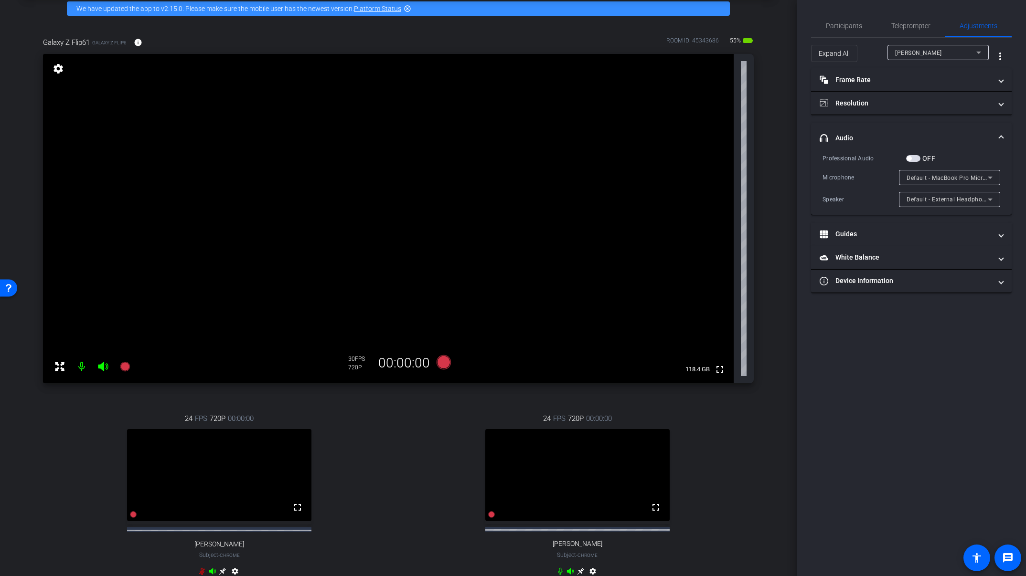
click at [929, 56] on div "Jen" at bounding box center [935, 53] width 81 height 12
click at [929, 103] on span "Galaxy Z Flip61" at bounding box center [917, 101] width 44 height 11
click at [929, 133] on span "headphone icon Audio" at bounding box center [909, 138] width 180 height 10
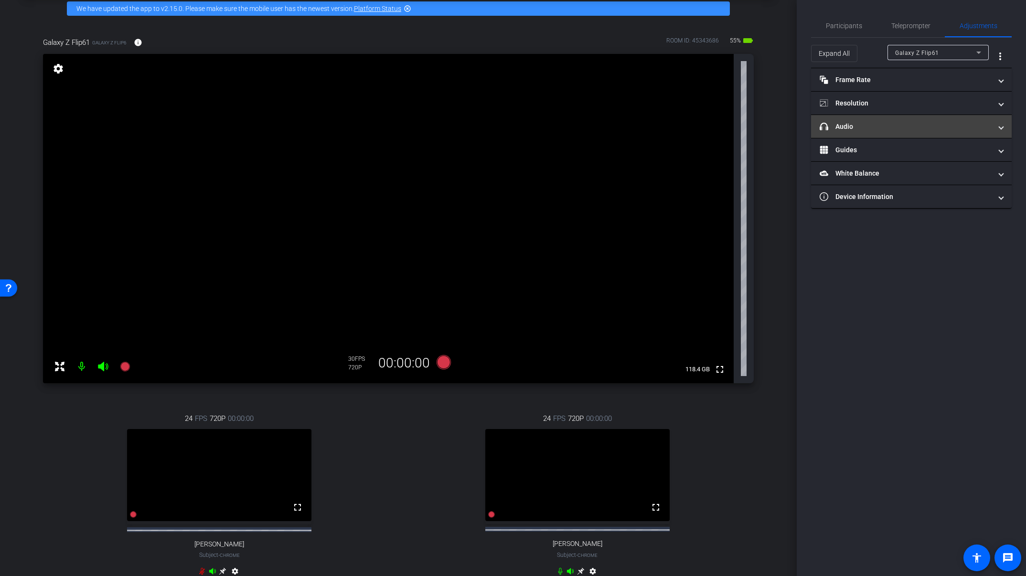
click at [929, 133] on mat-expansion-panel-header "headphone icon Audio" at bounding box center [911, 126] width 201 height 23
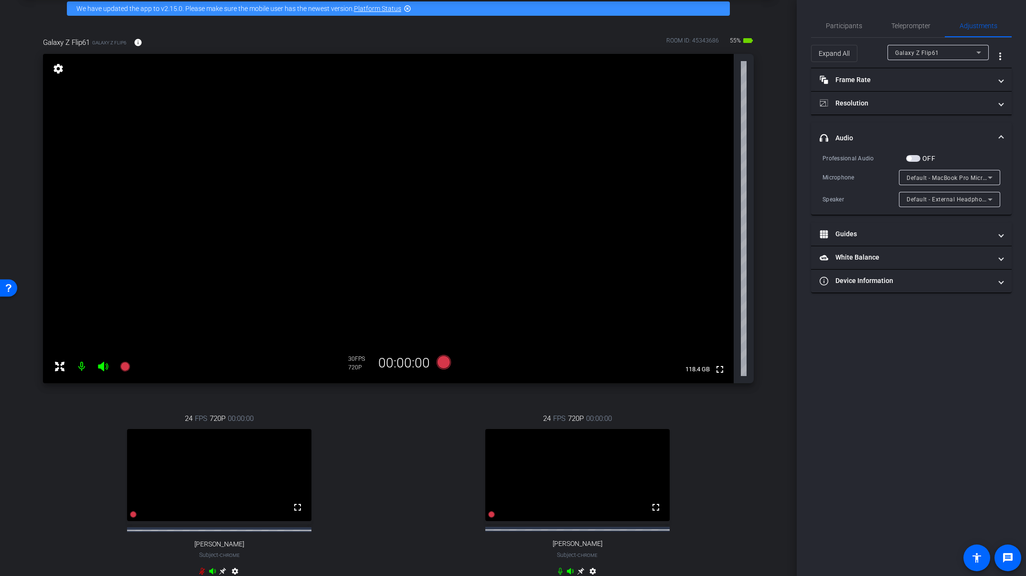
click at [59, 70] on mat-icon "settings" at bounding box center [58, 68] width 13 height 11
click at [846, 29] on span "Participants" at bounding box center [844, 25] width 36 height 7
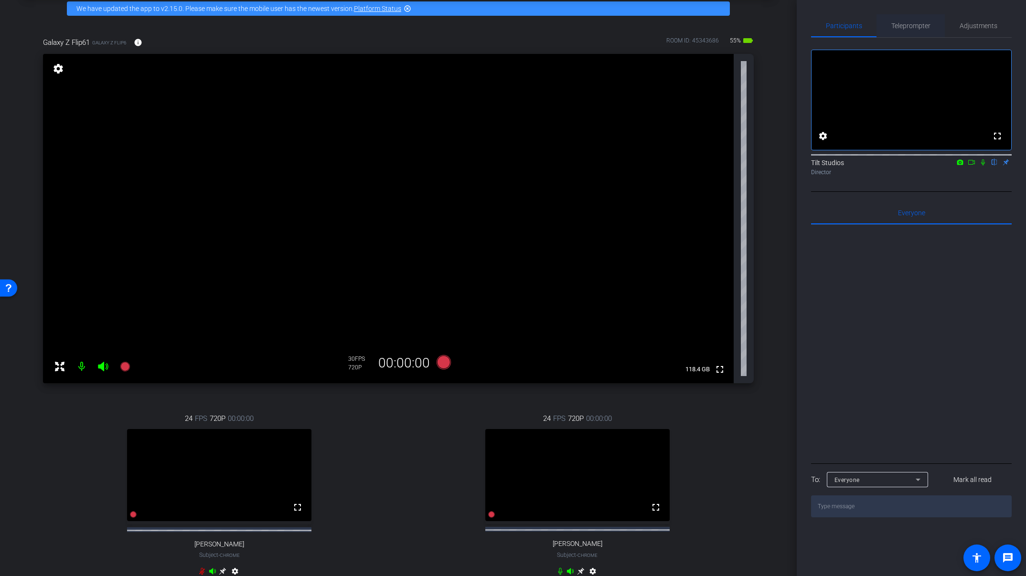
click at [910, 25] on span "Teleprompter" at bounding box center [910, 25] width 39 height 7
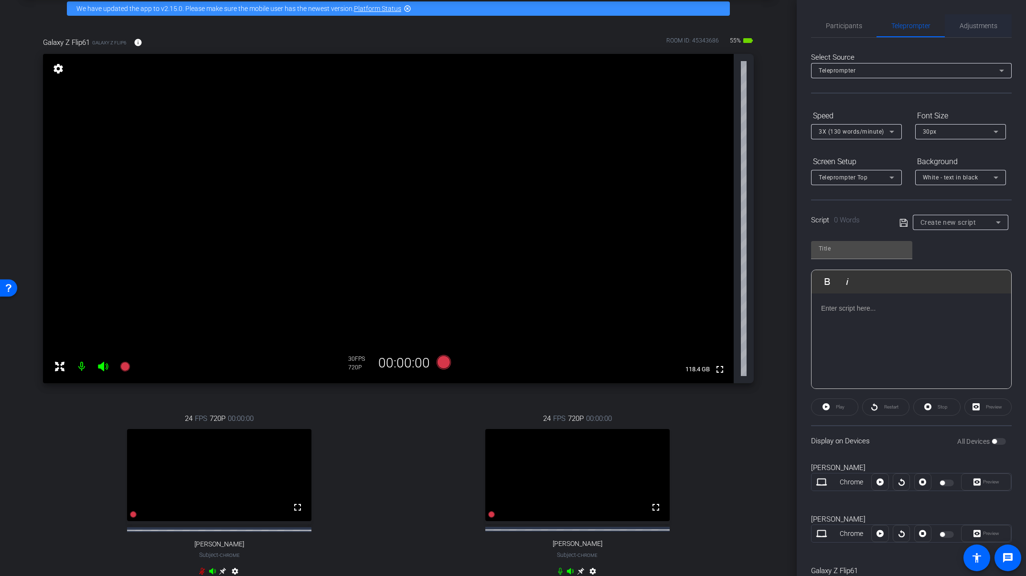
click at [929, 23] on span "Adjustments" at bounding box center [978, 25] width 38 height 7
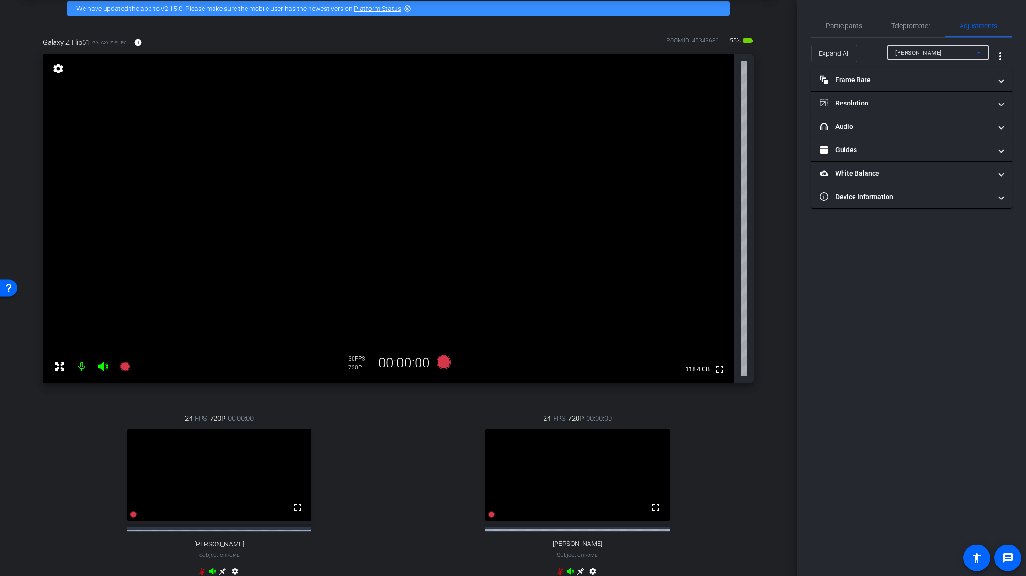
click at [913, 47] on div "Jen" at bounding box center [935, 53] width 81 height 12
click at [388, 445] on div at bounding box center [513, 288] width 1026 height 576
click at [764, 249] on div "Galaxy Z Flip61 Galaxy Z Flip6 info ROOM ID: 45343686 55% battery_std fullscree…" at bounding box center [398, 312] width 749 height 583
click at [62, 66] on mat-icon "settings" at bounding box center [58, 68] width 13 height 11
click at [852, 150] on mat-panel-title "View" at bounding box center [905, 150] width 172 height 10
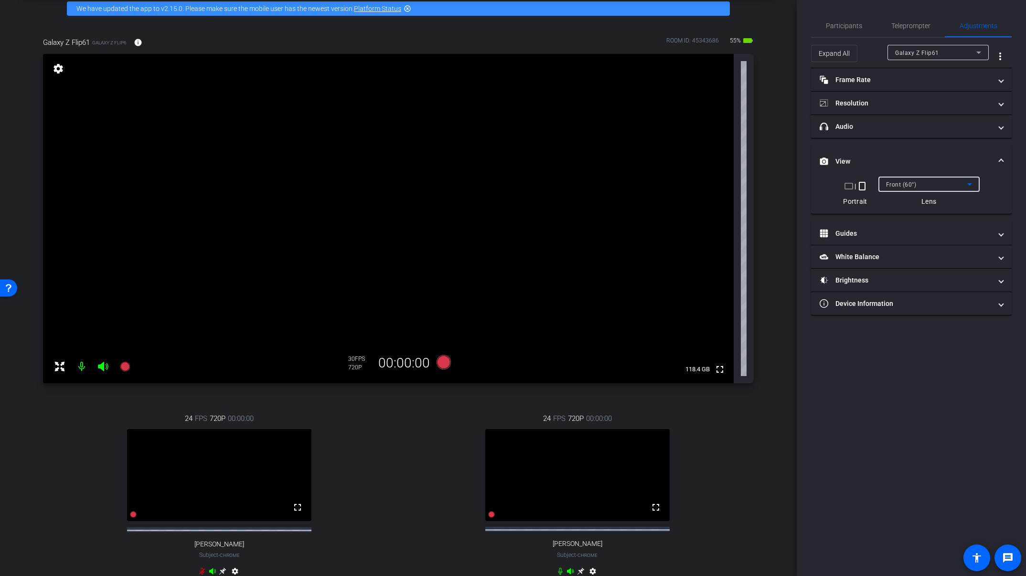
click at [910, 186] on span "Front (60°)" at bounding box center [901, 184] width 31 height 7
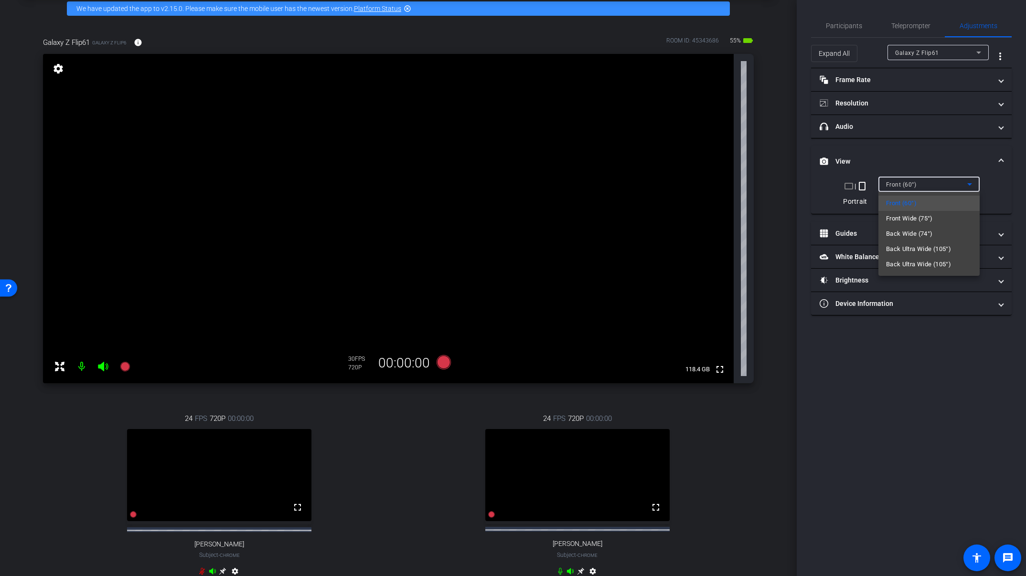
click at [916, 147] on div at bounding box center [513, 288] width 1026 height 576
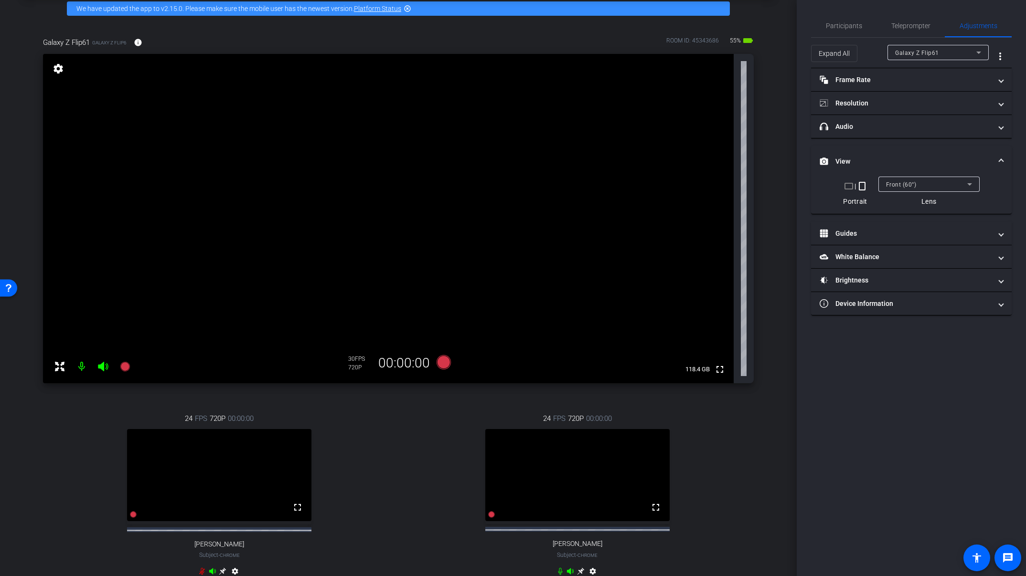
click at [929, 206] on div "crop_landscape | crop_portrait Portrait Front (60°) Lens" at bounding box center [911, 195] width 201 height 37
click at [403, 413] on div "24 FPS 720P 00:00:00 fullscreen Allie Applegath1 Subject - Chrome settings" at bounding box center [577, 496] width 353 height 197
click at [124, 368] on icon at bounding box center [125, 367] width 10 height 10
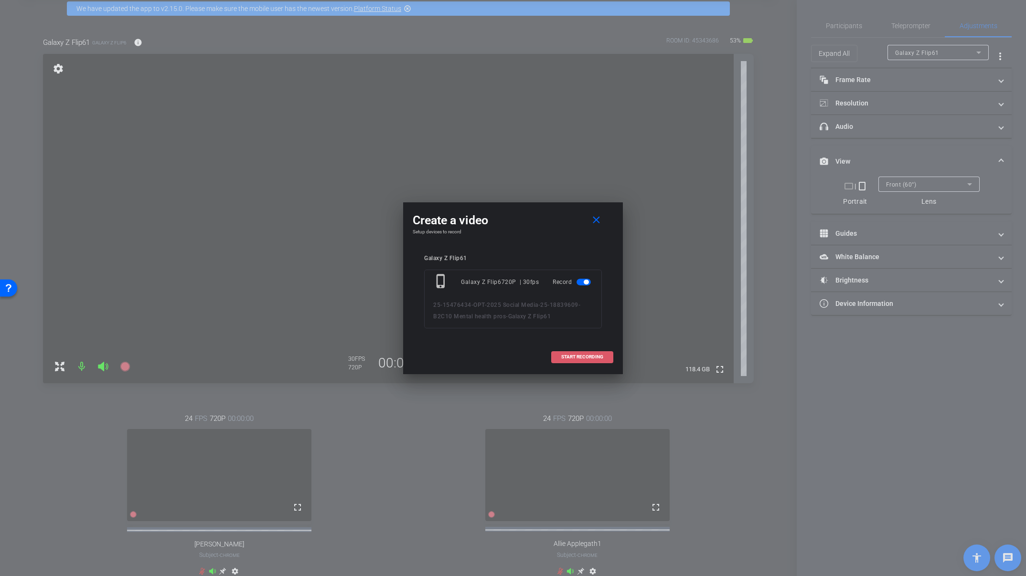
click at [591, 358] on span "START RECORDING" at bounding box center [582, 357] width 42 height 5
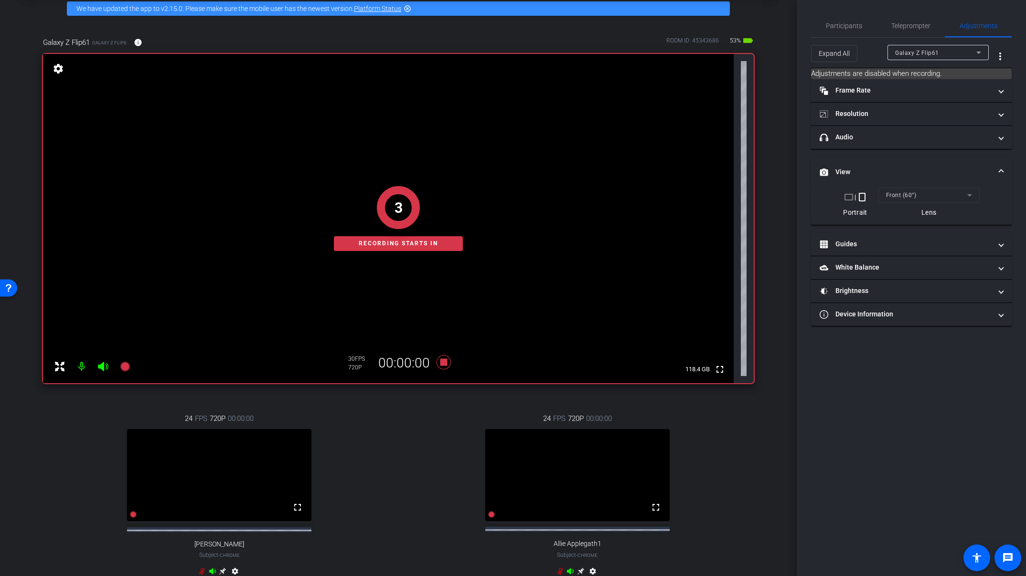
click at [769, 359] on div "arrow_back 25-18839609-B2C10 Mental health pros Back to project Send invite acc…" at bounding box center [398, 243] width 797 height 576
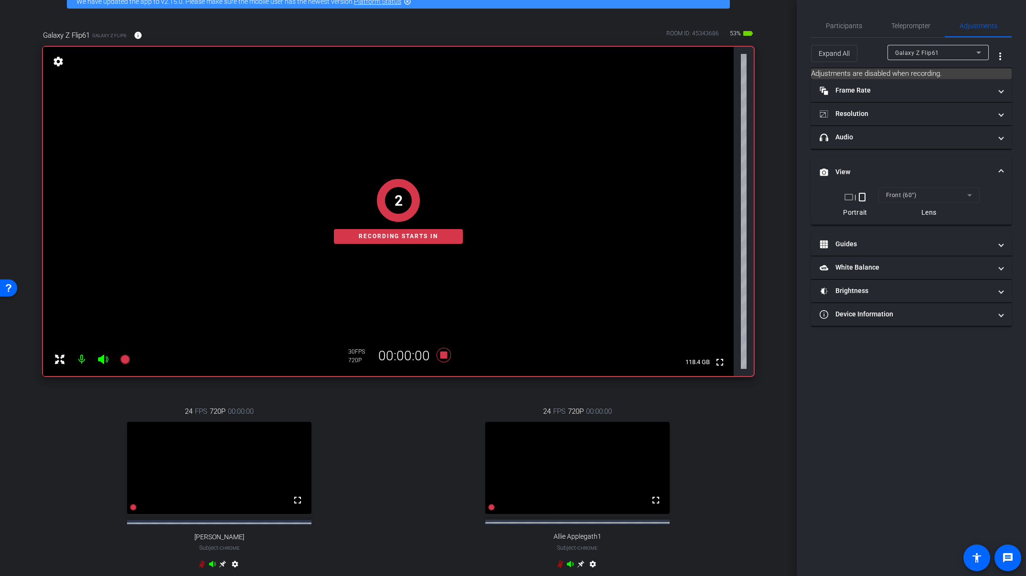
scroll to position [57, 0]
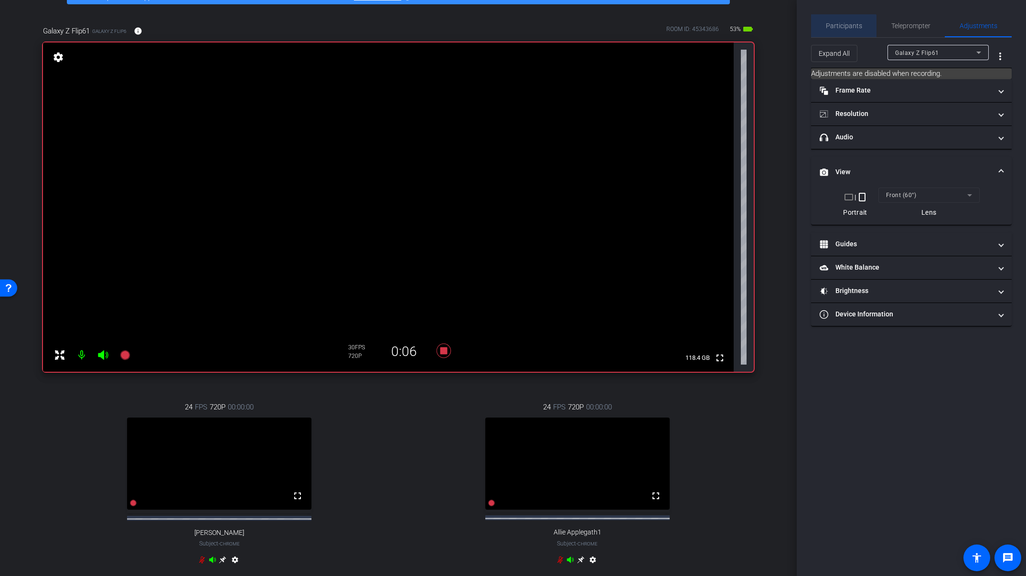
click at [836, 33] on span "Participants" at bounding box center [844, 25] width 36 height 23
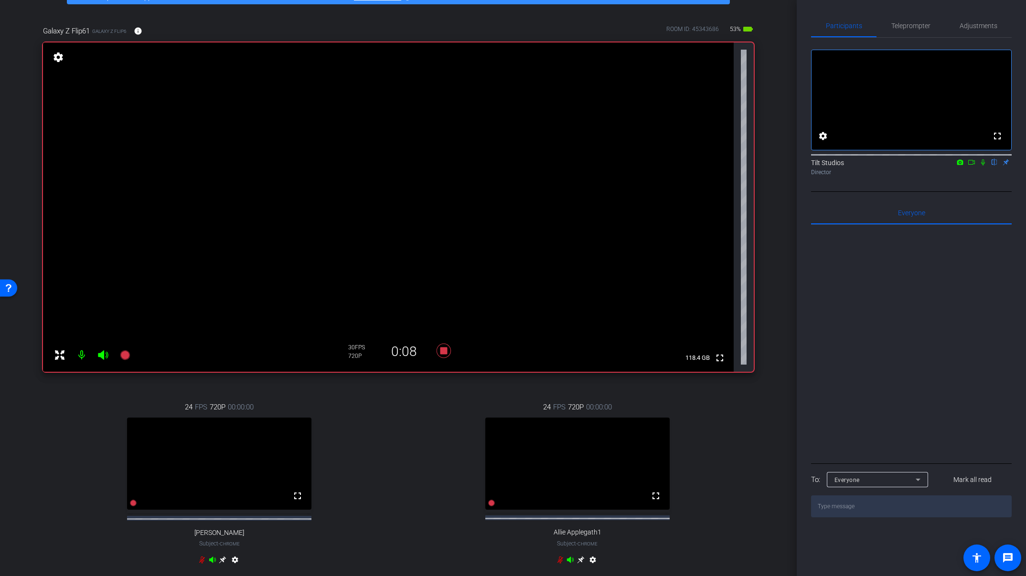
click at [929, 167] on mat-icon at bounding box center [982, 162] width 11 height 9
click at [442, 353] on icon at bounding box center [443, 351] width 14 height 14
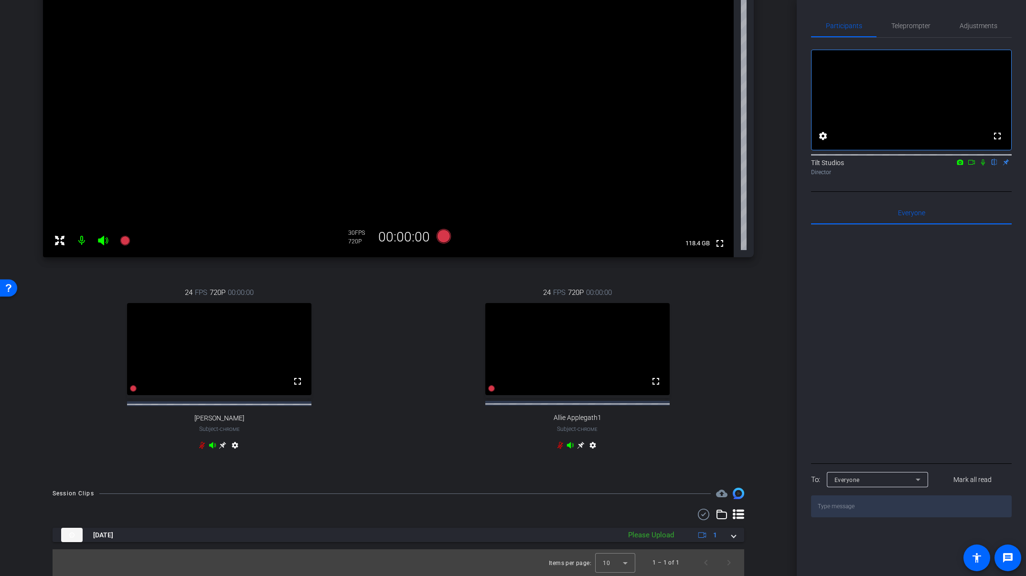
scroll to position [180, 0]
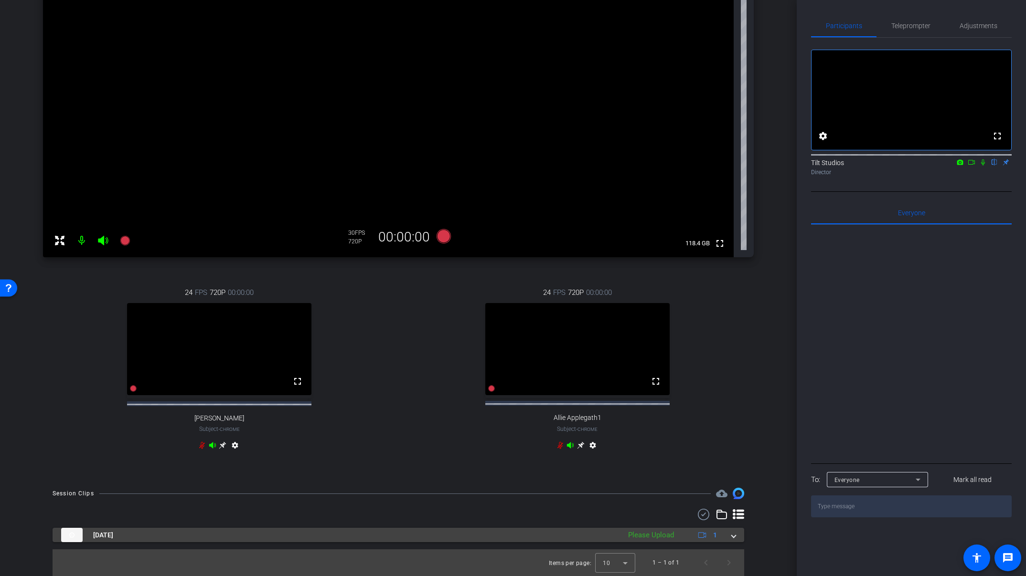
drag, startPoint x: 730, startPoint y: 540, endPoint x: 730, endPoint y: 533, distance: 6.7
click at [730, 540] on mat-expansion-panel-header "[DATE] Please Upload 1" at bounding box center [398, 535] width 691 height 14
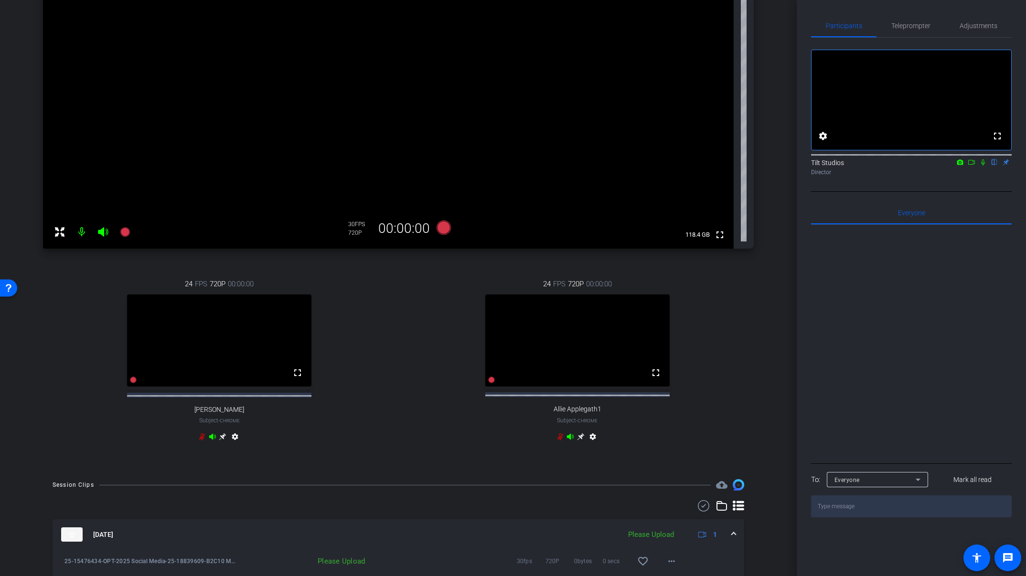
scroll to position [229, 0]
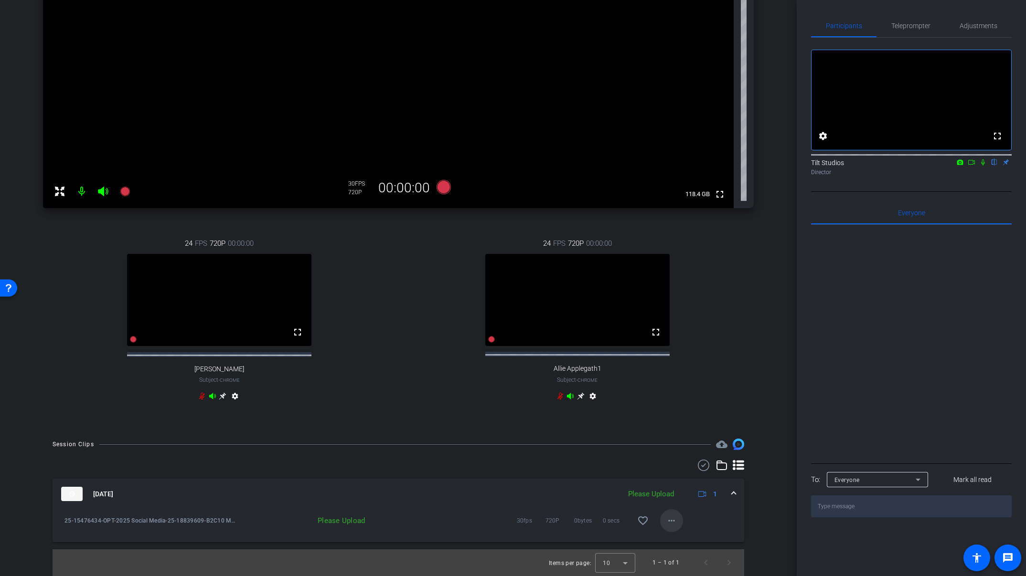
click at [670, 524] on mat-icon "more_horiz" at bounding box center [671, 520] width 11 height 11
click at [680, 539] on span "Upload" at bounding box center [681, 540] width 38 height 11
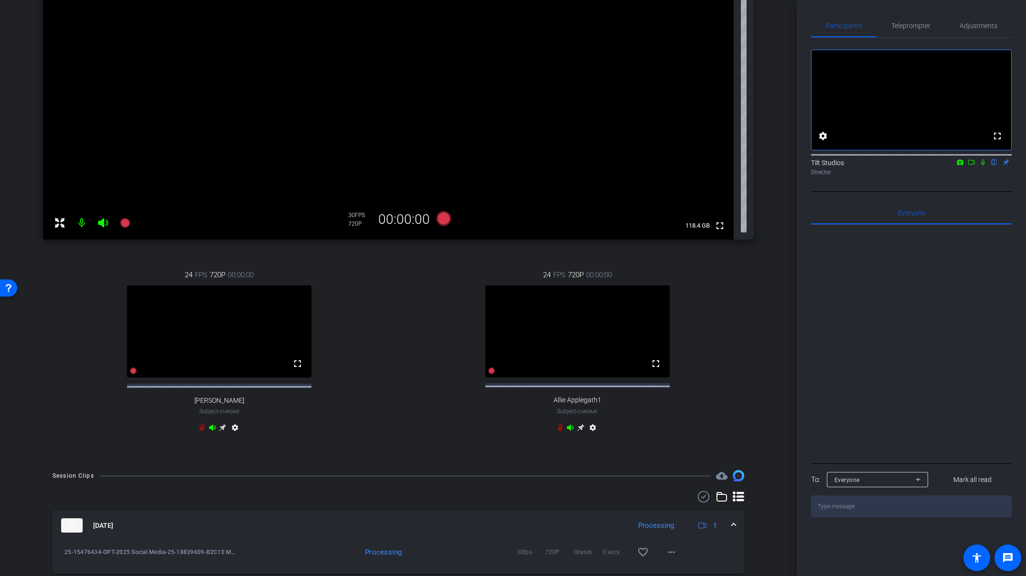
scroll to position [183, 0]
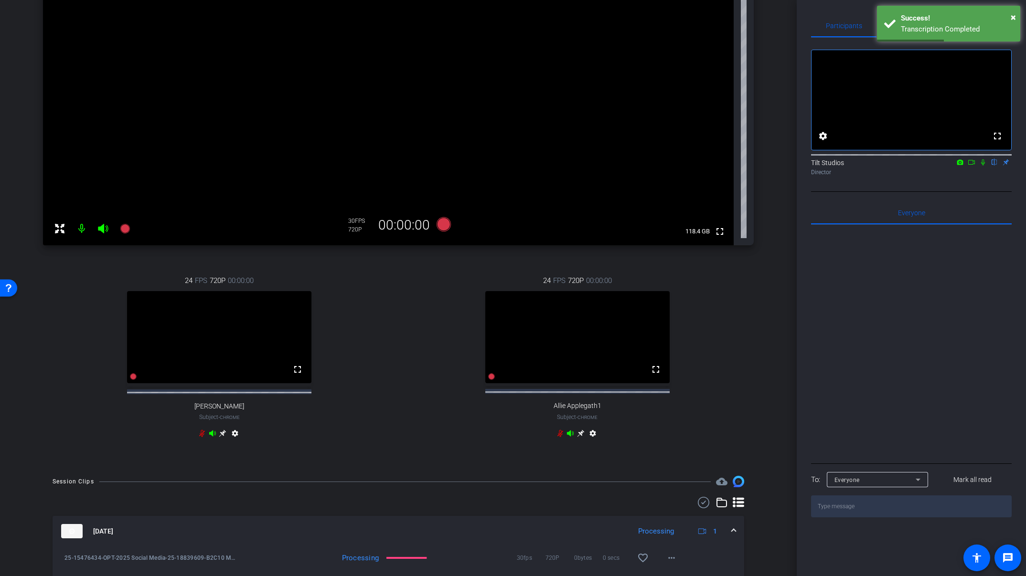
click at [929, 166] on icon at bounding box center [983, 162] width 4 height 6
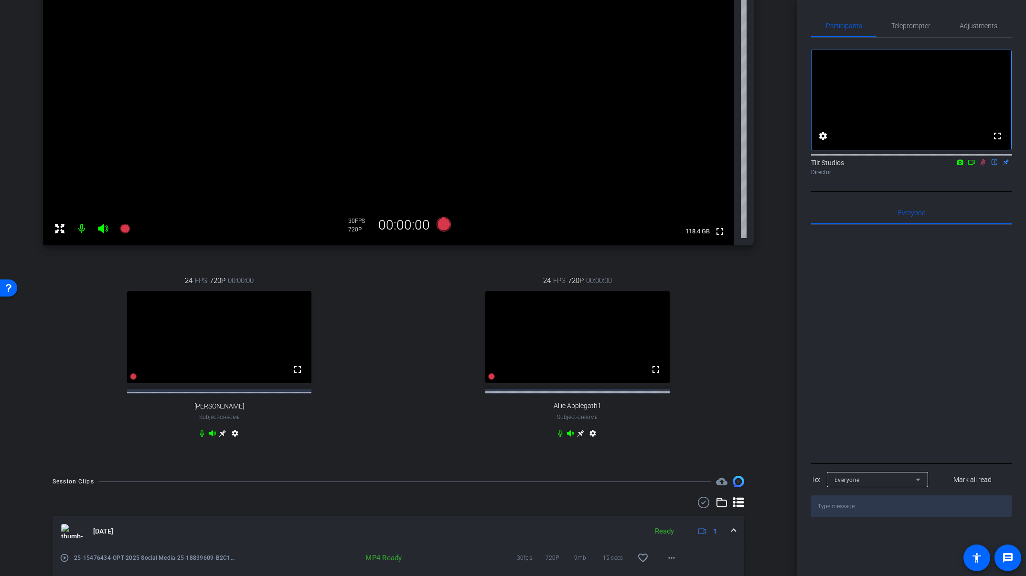
click at [929, 166] on icon at bounding box center [982, 162] width 5 height 6
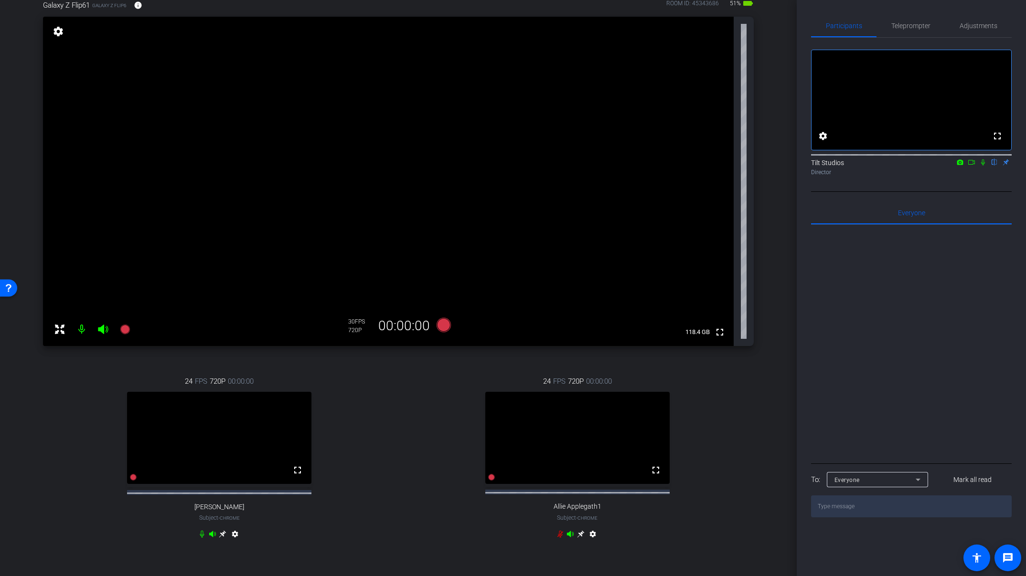
scroll to position [82, 0]
click at [779, 207] on div "arrow_back 25-18839609-B2C10 Mental health pros Back to project Send invite acc…" at bounding box center [398, 206] width 797 height 576
click at [773, 224] on div "arrow_back 25-18839609-B2C10 Mental health pros Back to project Send invite acc…" at bounding box center [398, 206] width 797 height 576
click at [771, 185] on div "arrow_back 25-18839609-B2C10 Mental health pros Back to project Send invite acc…" at bounding box center [398, 206] width 797 height 576
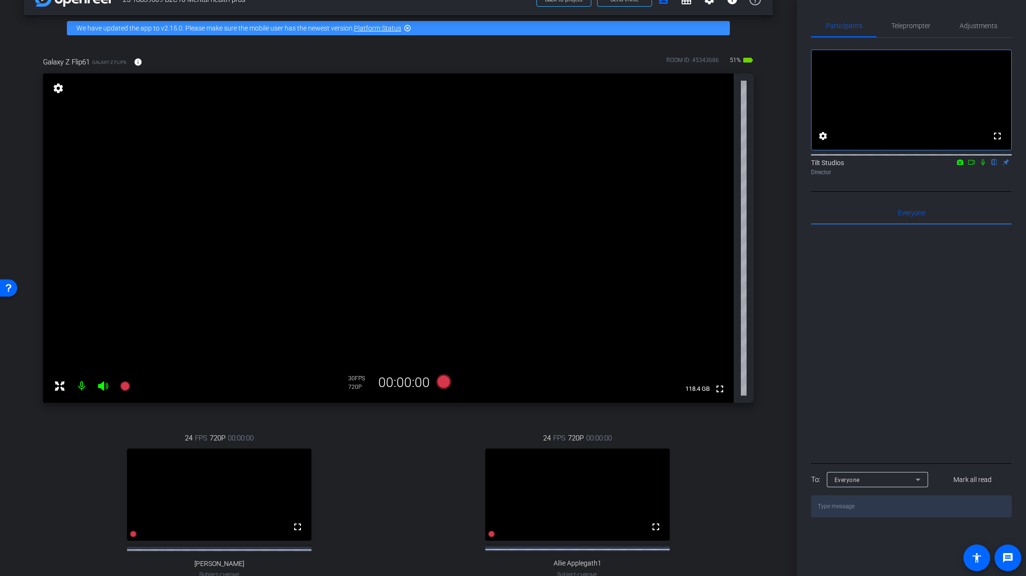
scroll to position [0, 0]
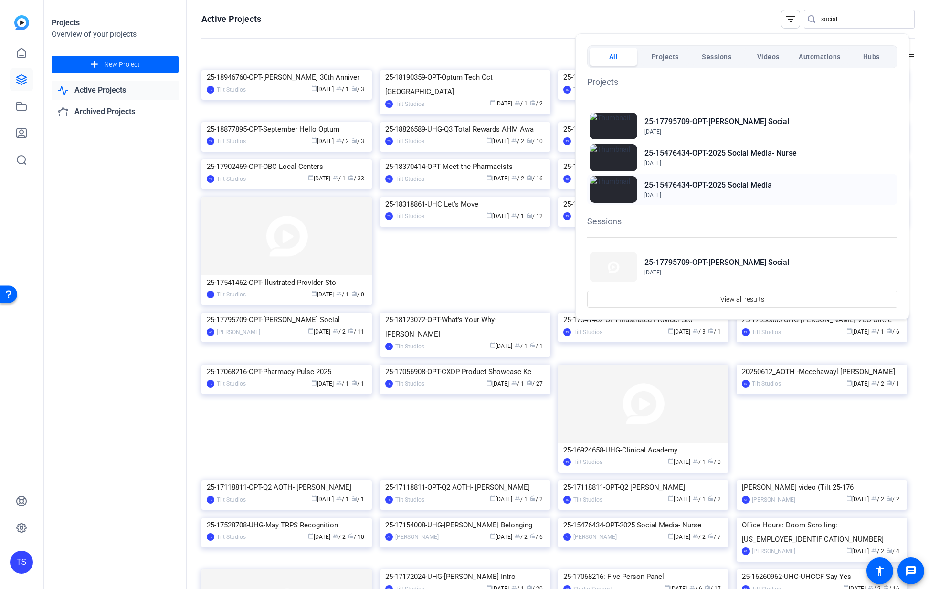
click at [717, 187] on h2 "25-15476434-OPT-2025 Social Media" at bounding box center [709, 185] width 128 height 11
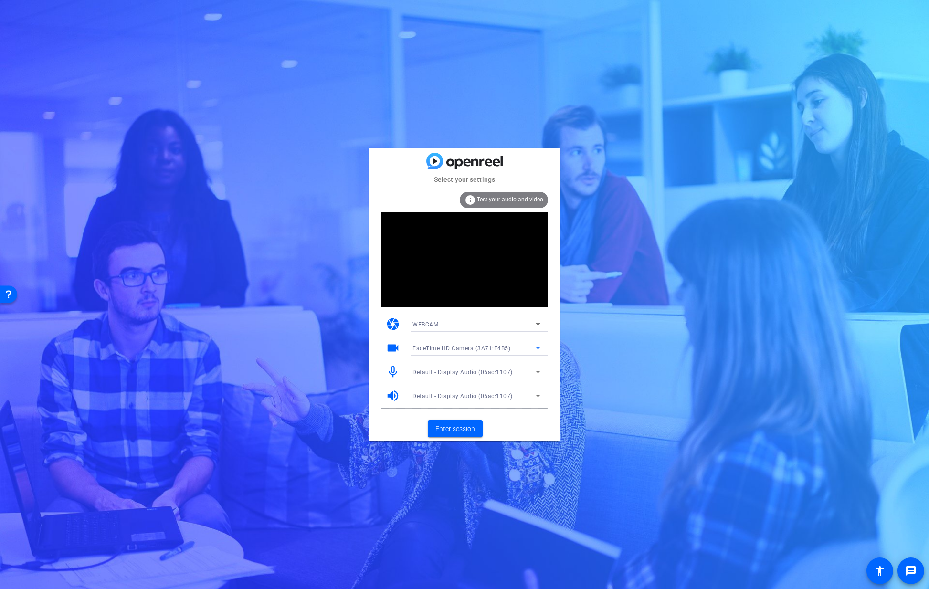
click at [471, 349] on span "FaceTime HD Camera (3A71:F4B5)" at bounding box center [462, 348] width 98 height 7
click at [462, 381] on span "FaceTime HD Camera (Display) (05ac:1112)" at bounding box center [473, 382] width 121 height 11
click at [649, 303] on div "Select your settings info Test your audio and video camera WEBCAM videocam Face…" at bounding box center [464, 294] width 929 height 589
click at [466, 426] on span "Enter session" at bounding box center [456, 429] width 40 height 10
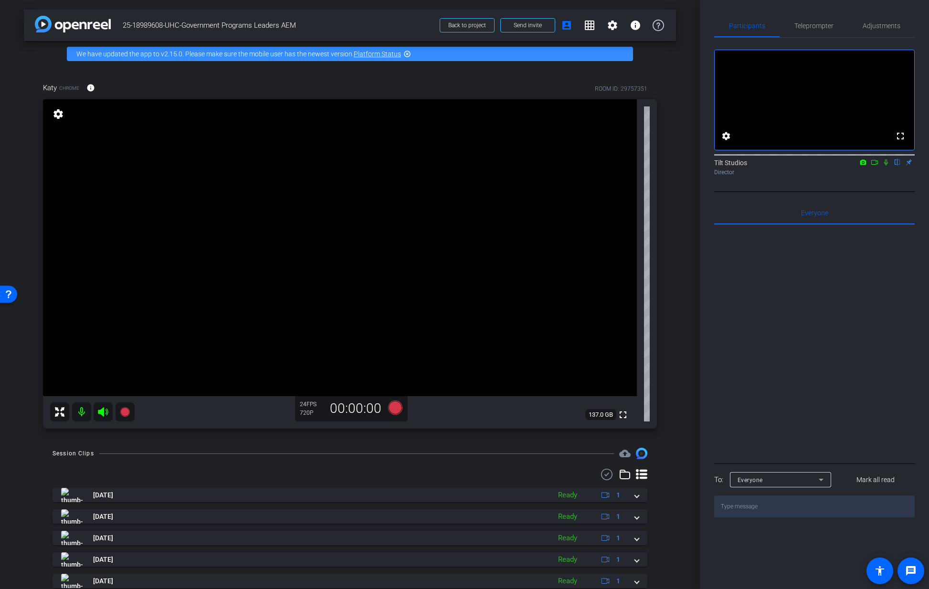
click at [886, 166] on icon at bounding box center [886, 162] width 8 height 7
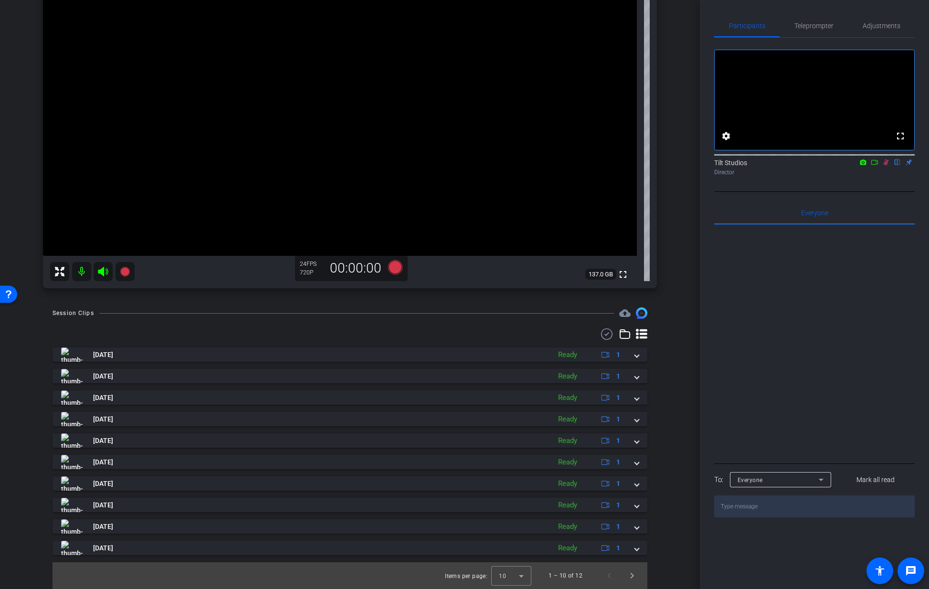
scroll to position [24, 0]
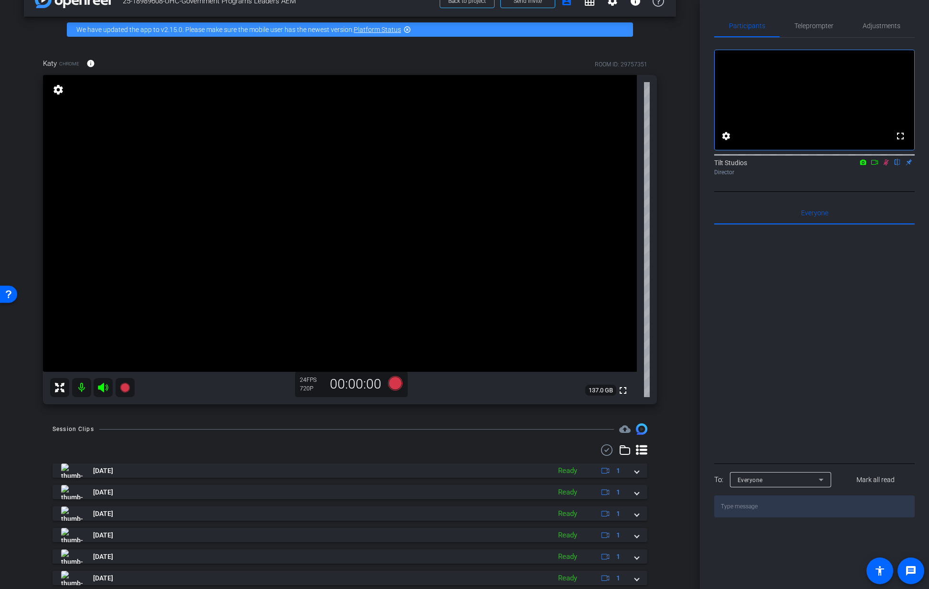
click at [83, 388] on mat-icon at bounding box center [81, 387] width 19 height 19
click at [662, 253] on div "Katy Chrome info ROOM ID: 29757351 fullscreen settings 137.0 GB 24 FPS 720P 00:…" at bounding box center [350, 229] width 652 height 372
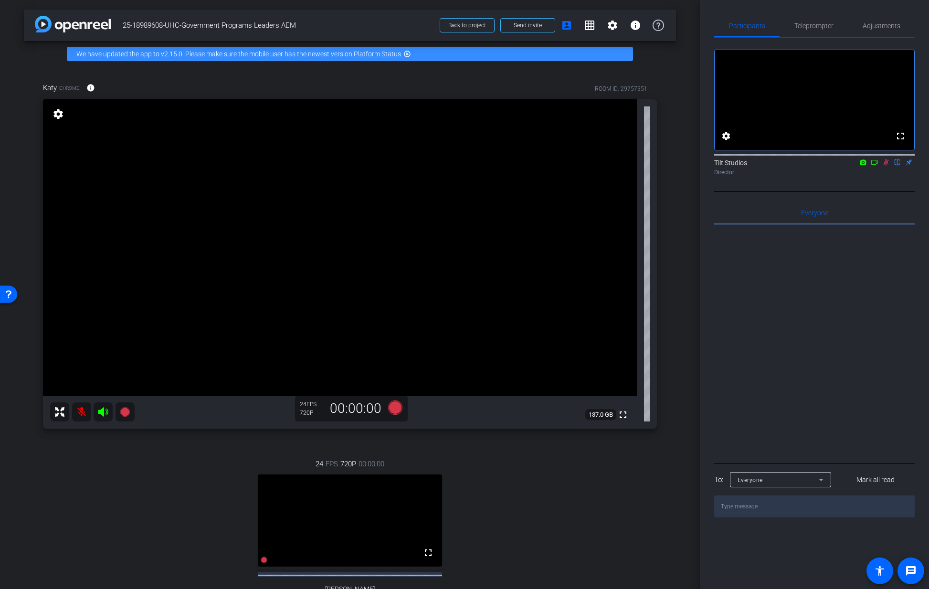
click at [573, 578] on div "24 FPS 720P 00:00:00 fullscreen [PERSON_NAME] Subject - Chrome settings" at bounding box center [350, 541] width 614 height 197
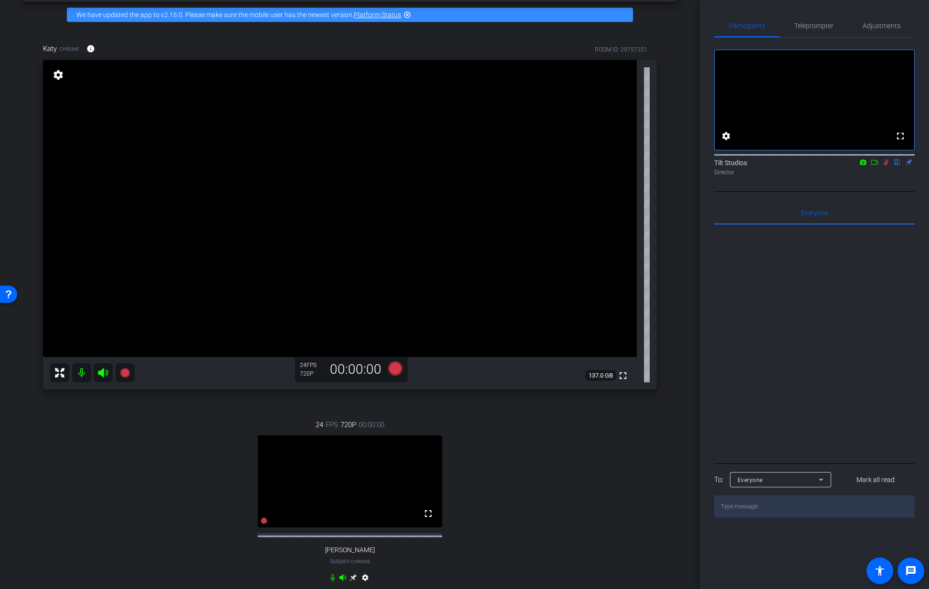
scroll to position [41, 0]
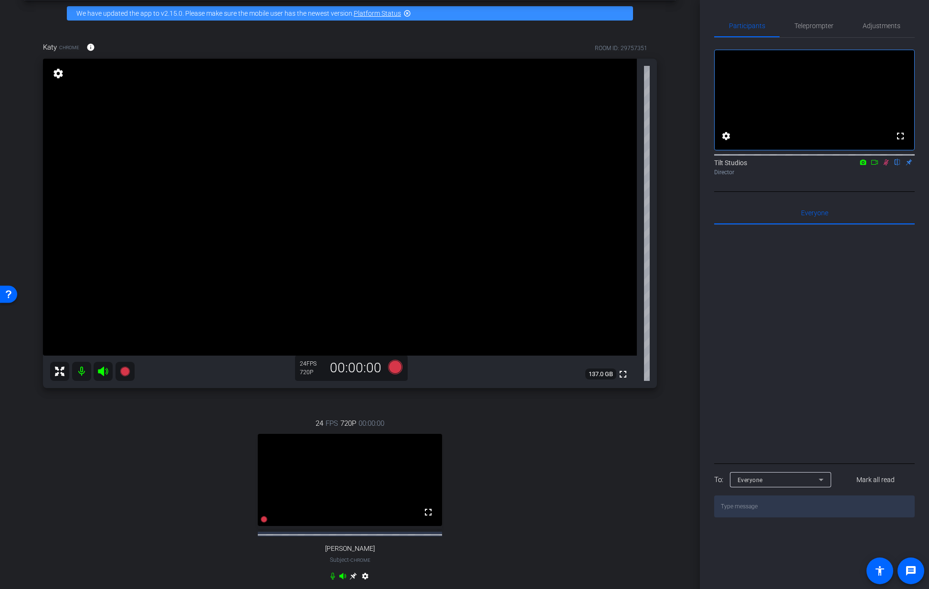
click at [886, 166] on icon at bounding box center [886, 162] width 8 height 7
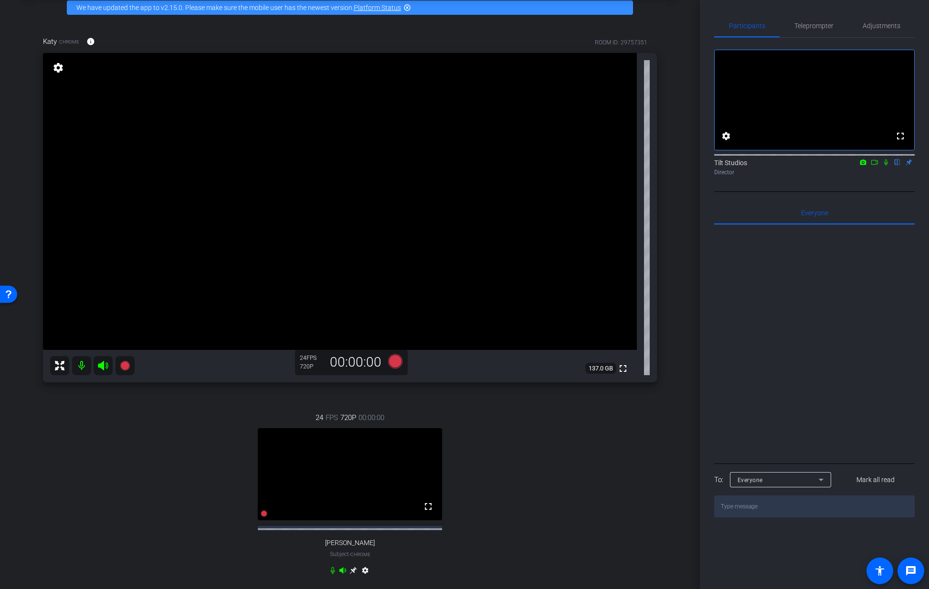
scroll to position [53, 0]
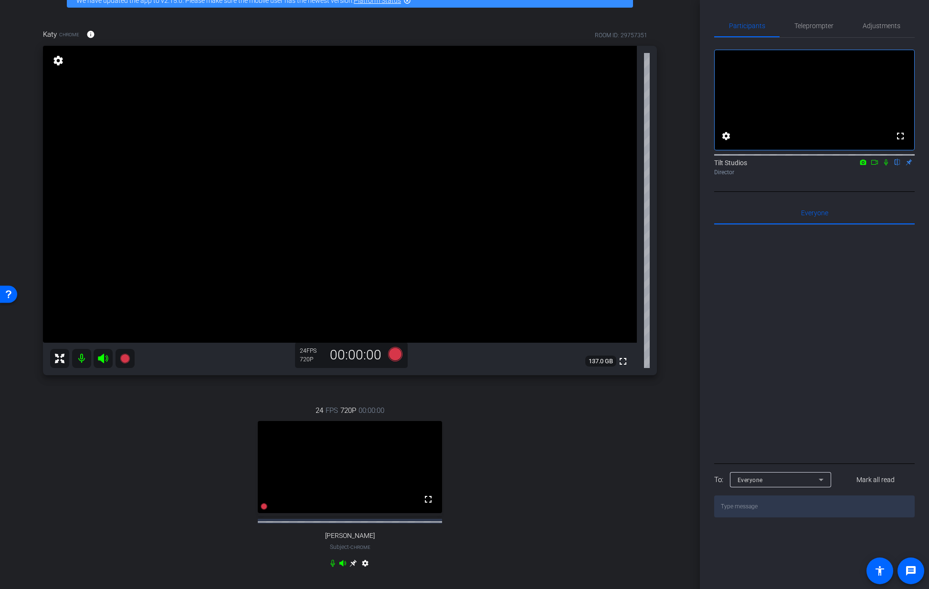
click at [612, 460] on div "24 FPS 720P 00:00:00 fullscreen [PERSON_NAME] Subject - Chrome settings" at bounding box center [350, 488] width 614 height 197
click at [662, 234] on div "Katy Chrome info ROOM ID: 29757351 fullscreen settings 137.0 GB 24 FPS 720P 00:…" at bounding box center [350, 304] width 652 height 583
click at [687, 281] on div "arrow_back 25-18989608-UHC-Government Programs Leaders AEM Back to project Send…" at bounding box center [350, 241] width 700 height 589
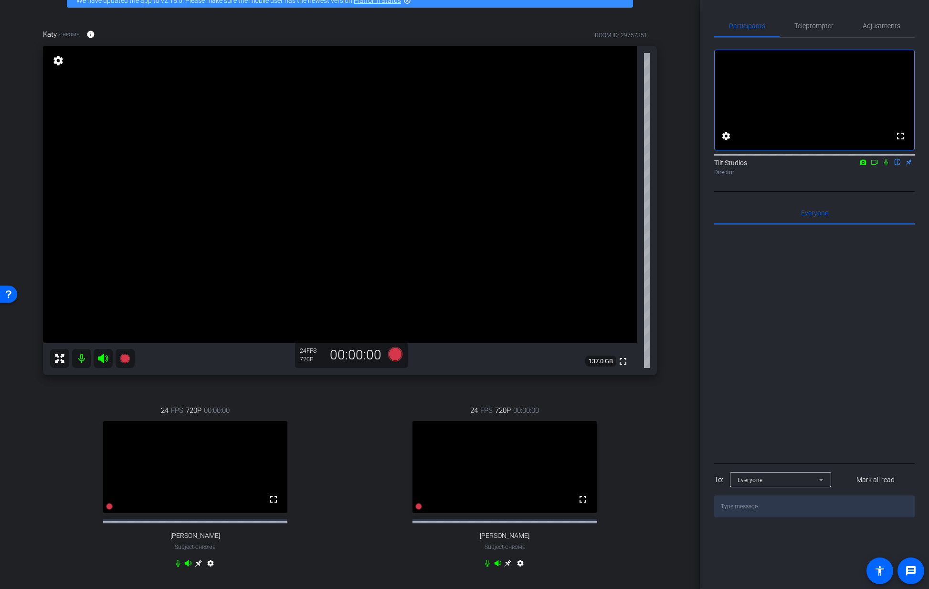
drag, startPoint x: 627, startPoint y: 467, endPoint x: 617, endPoint y: 472, distance: 10.9
click at [627, 467] on div "24 FPS 720P 00:00:00 fullscreen [PERSON_NAME] Subject - Chrome settings" at bounding box center [505, 488] width 305 height 197
click at [504, 567] on icon at bounding box center [508, 564] width 8 height 8
click at [681, 256] on div "arrow_back 25-18989608-UHC-Government Programs Leaders AEM Back to project Send…" at bounding box center [350, 241] width 700 height 589
click at [365, 436] on div "24 FPS 720P 00:00:00 fullscreen [PERSON_NAME] Subject - Chrome settings" at bounding box center [505, 488] width 305 height 197
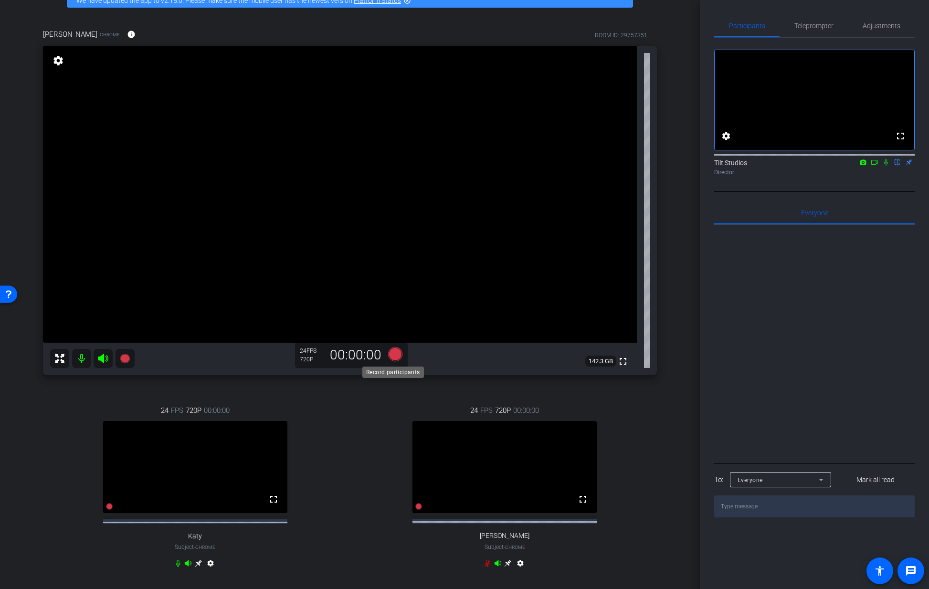
click at [398, 357] on icon at bounding box center [395, 354] width 14 height 14
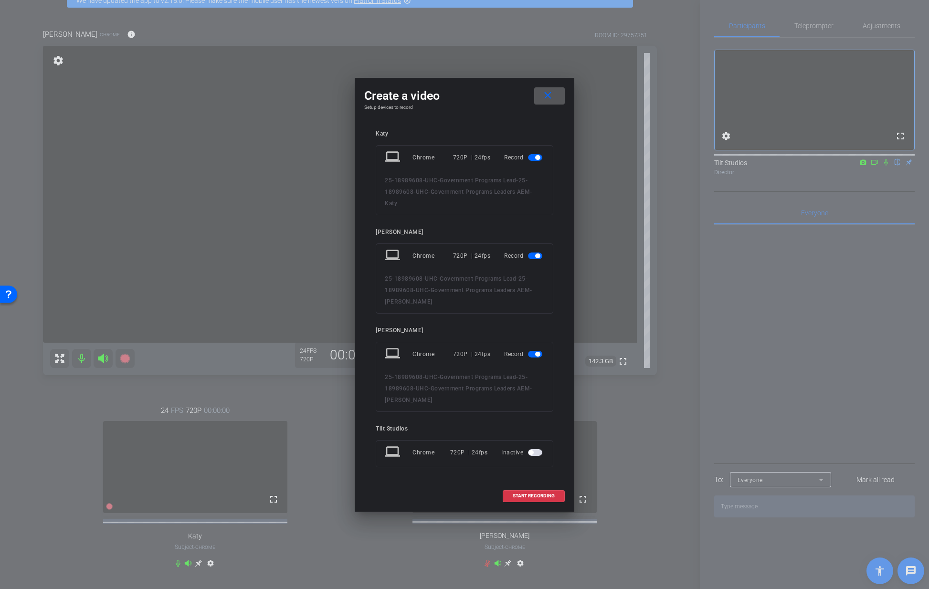
click at [551, 100] on mat-icon "close" at bounding box center [548, 96] width 12 height 12
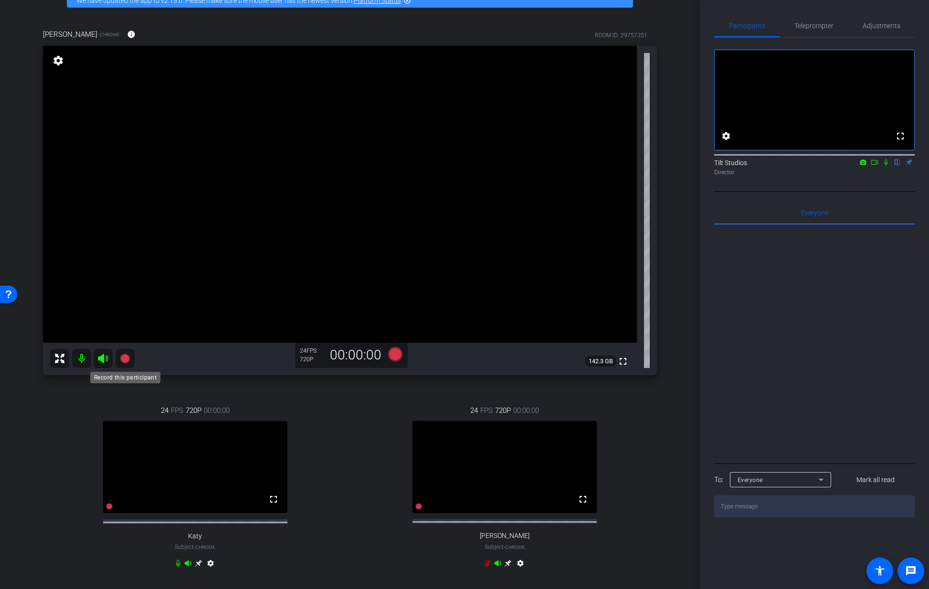
click at [128, 355] on icon at bounding box center [125, 359] width 10 height 10
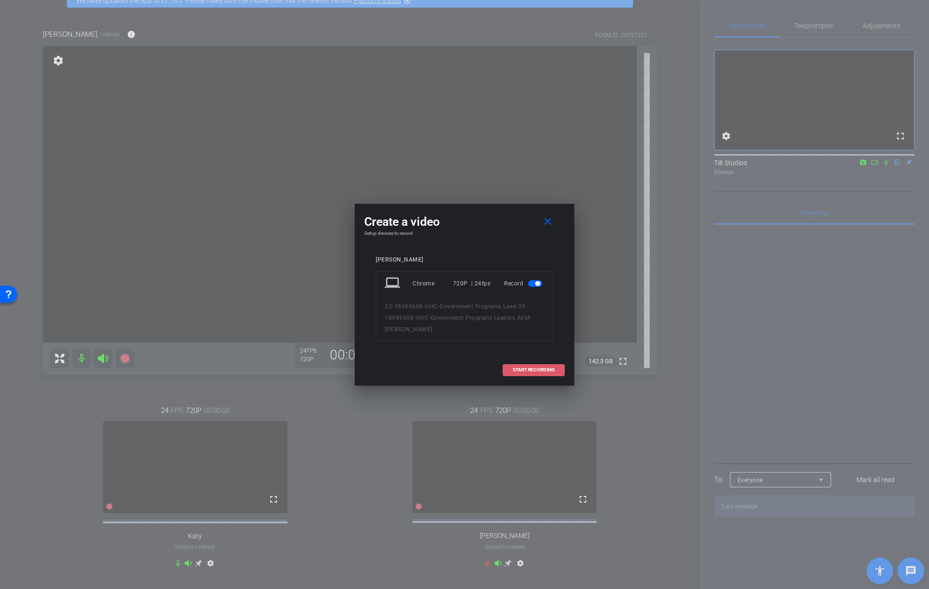
click at [521, 368] on span "START RECORDING" at bounding box center [534, 370] width 42 height 5
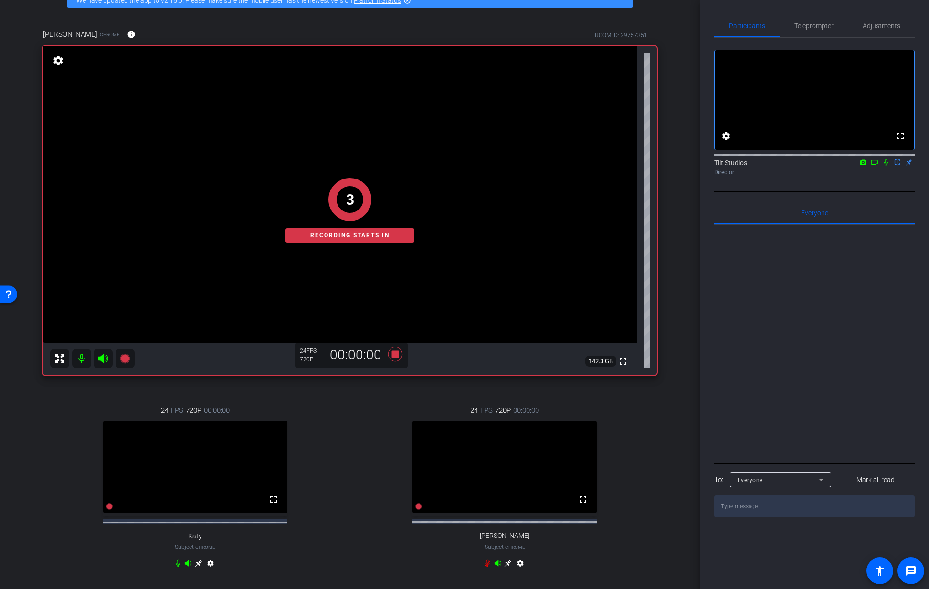
click at [665, 299] on div "[PERSON_NAME] Chrome info ROOM ID: 29757351 fullscreen 3 Recording starts in se…" at bounding box center [350, 304] width 652 height 583
click at [177, 567] on icon at bounding box center [178, 563] width 4 height 7
click at [886, 166] on icon at bounding box center [886, 162] width 8 height 7
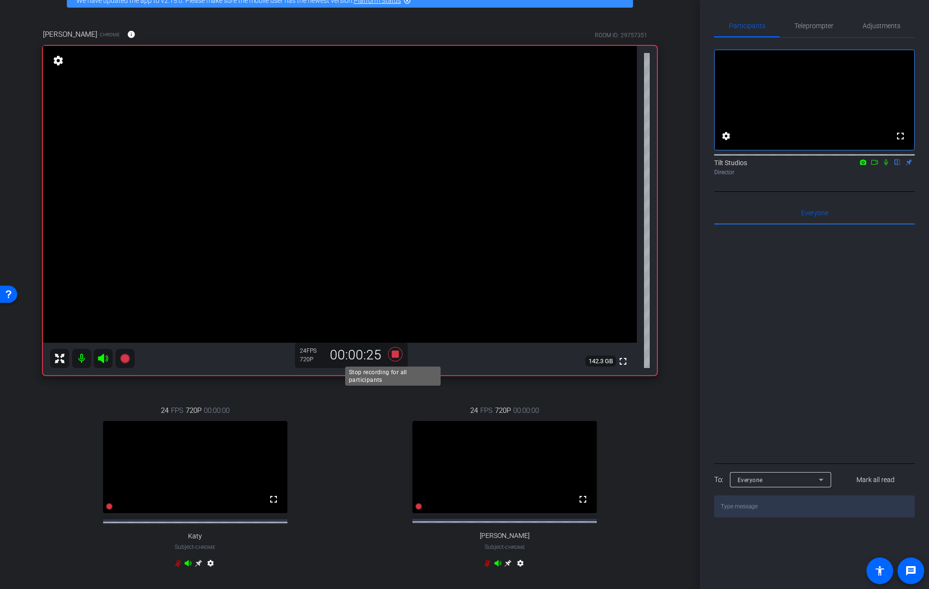
click at [393, 357] on icon at bounding box center [395, 354] width 14 height 14
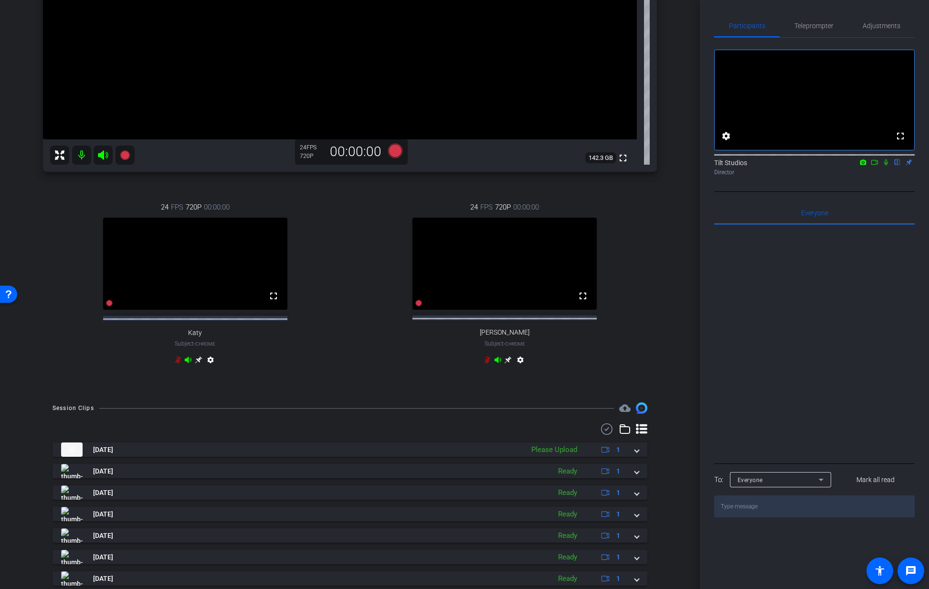
scroll to position [261, 0]
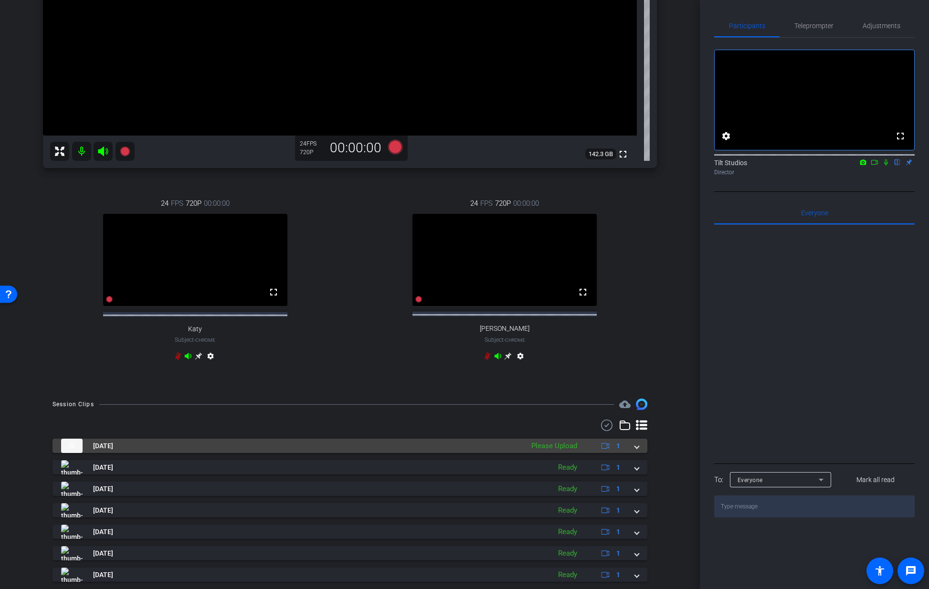
click at [635, 451] on span at bounding box center [637, 446] width 4 height 10
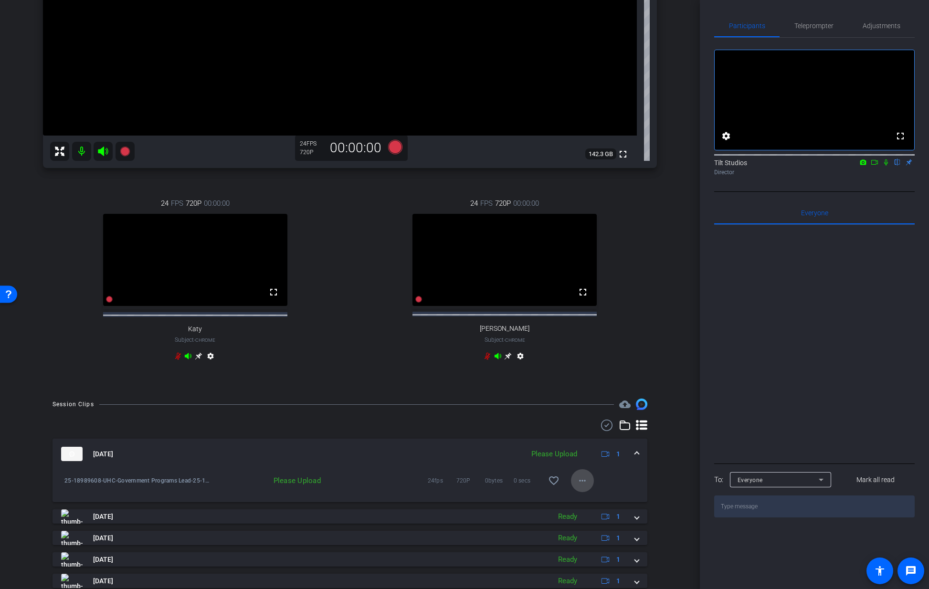
click at [583, 487] on mat-icon "more_horiz" at bounding box center [582, 480] width 11 height 11
click at [626, 351] on div at bounding box center [464, 294] width 929 height 589
click at [579, 487] on mat-icon "more_horiz" at bounding box center [582, 480] width 11 height 11
click at [590, 510] on span "Upload" at bounding box center [593, 508] width 38 height 11
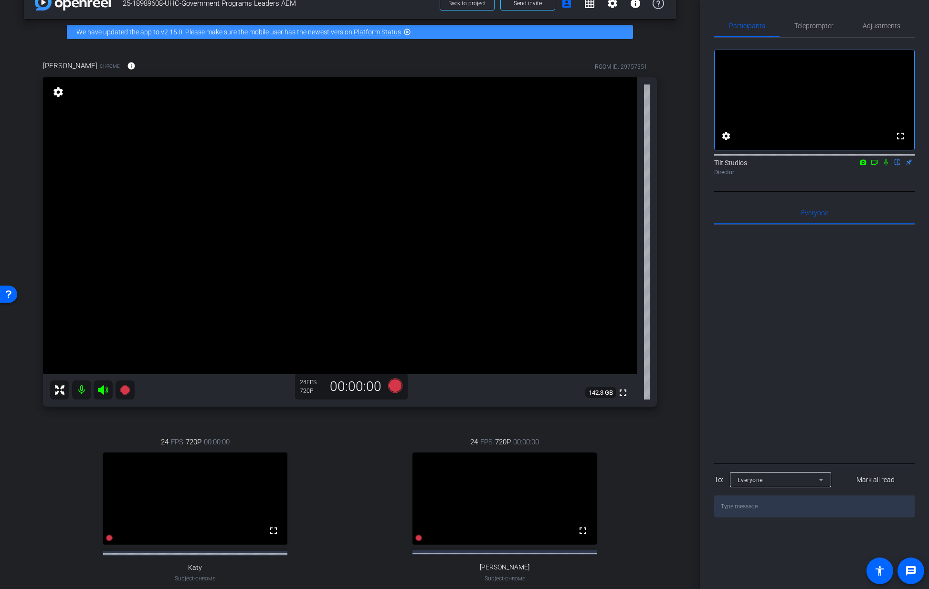
scroll to position [0, 0]
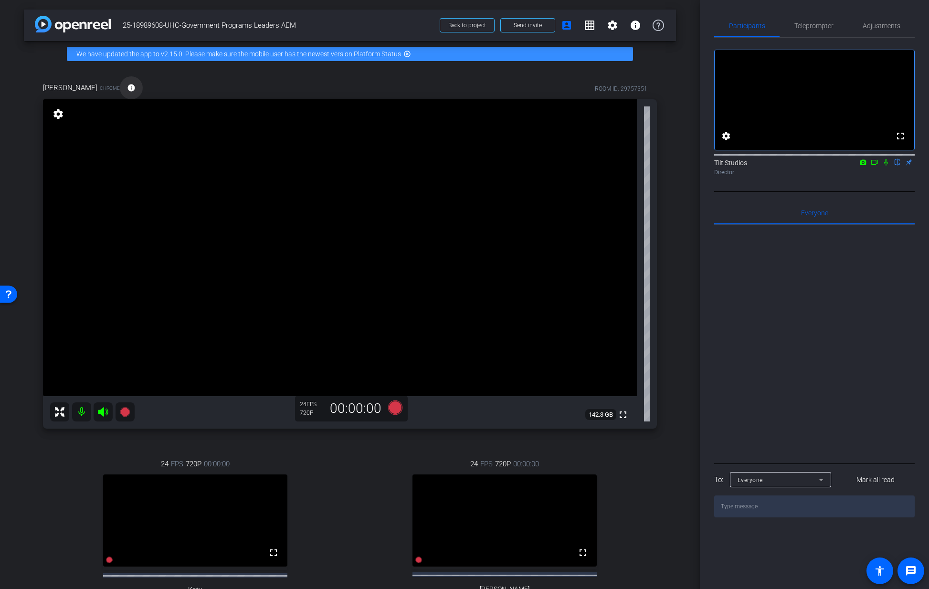
click at [127, 88] on mat-icon "info" at bounding box center [131, 88] width 9 height 9
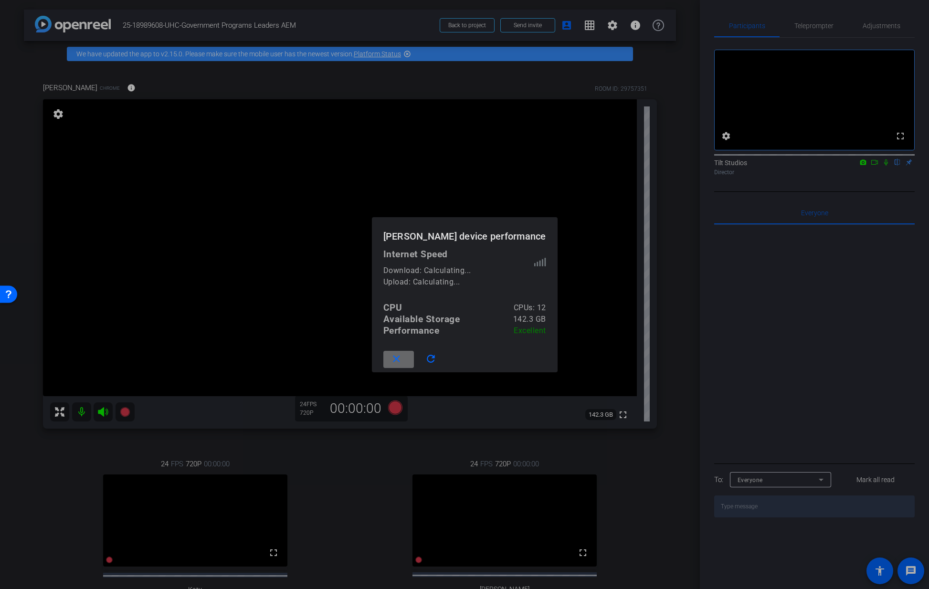
click at [410, 361] on span at bounding box center [398, 359] width 31 height 23
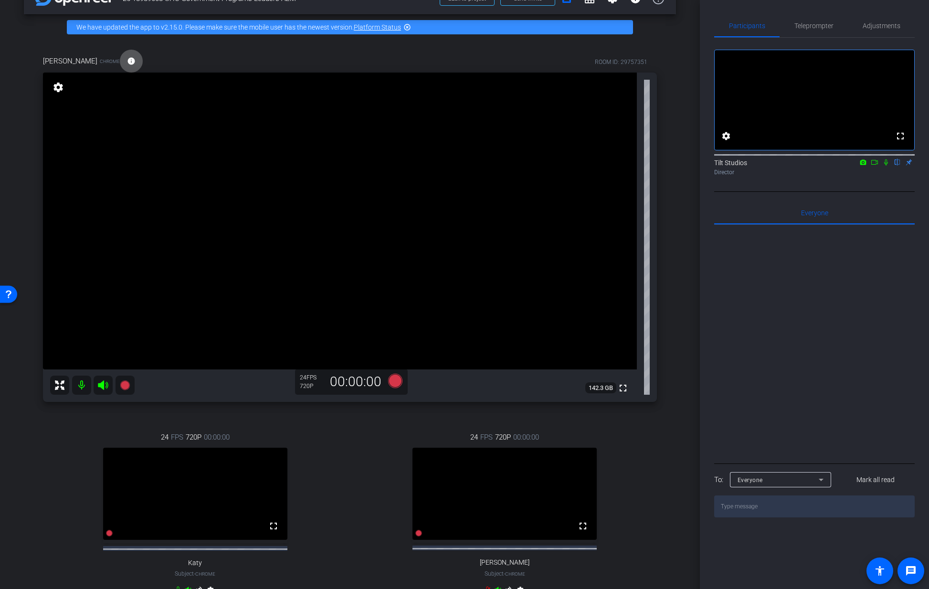
scroll to position [31, 0]
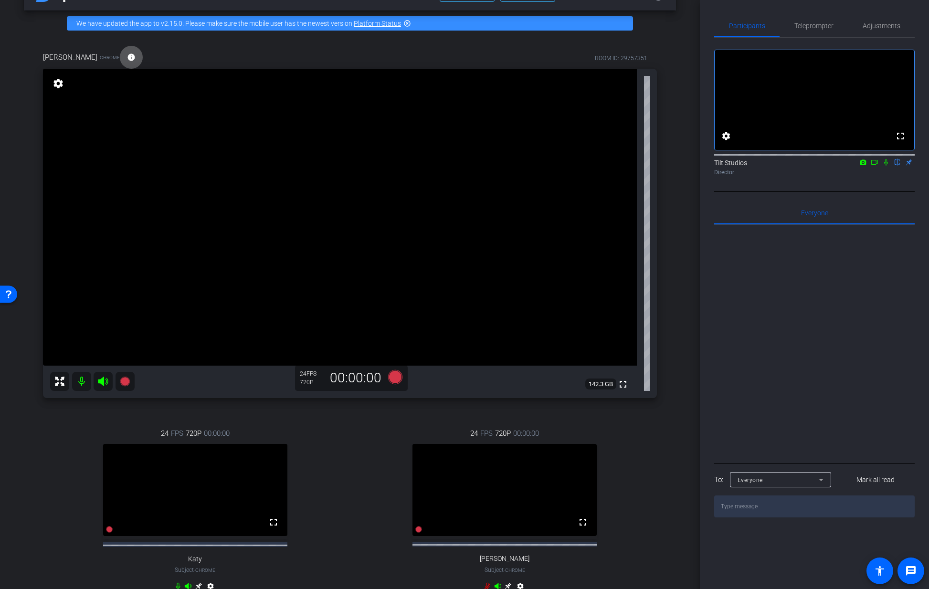
click at [886, 166] on icon at bounding box center [886, 162] width 8 height 7
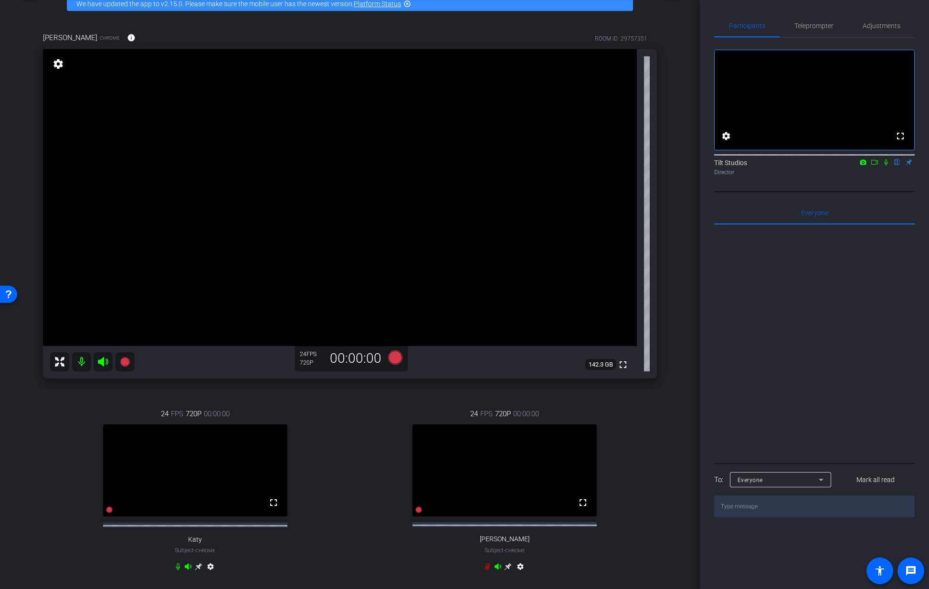
scroll to position [53, 0]
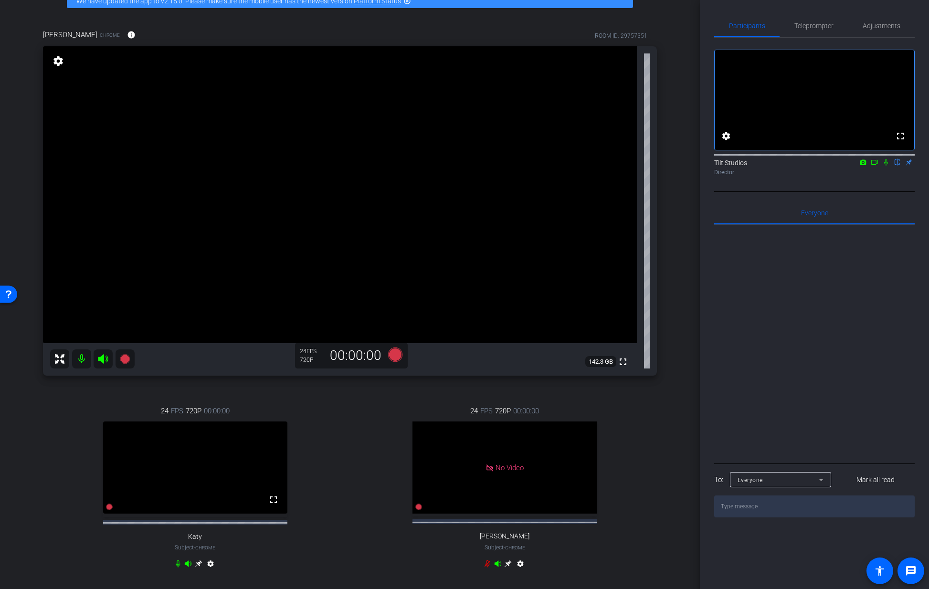
click at [321, 403] on div "24 FPS 720P 00:00:00 fullscreen Katy Subject - Chrome settings" at bounding box center [195, 488] width 305 height 197
click at [124, 360] on icon at bounding box center [125, 359] width 10 height 10
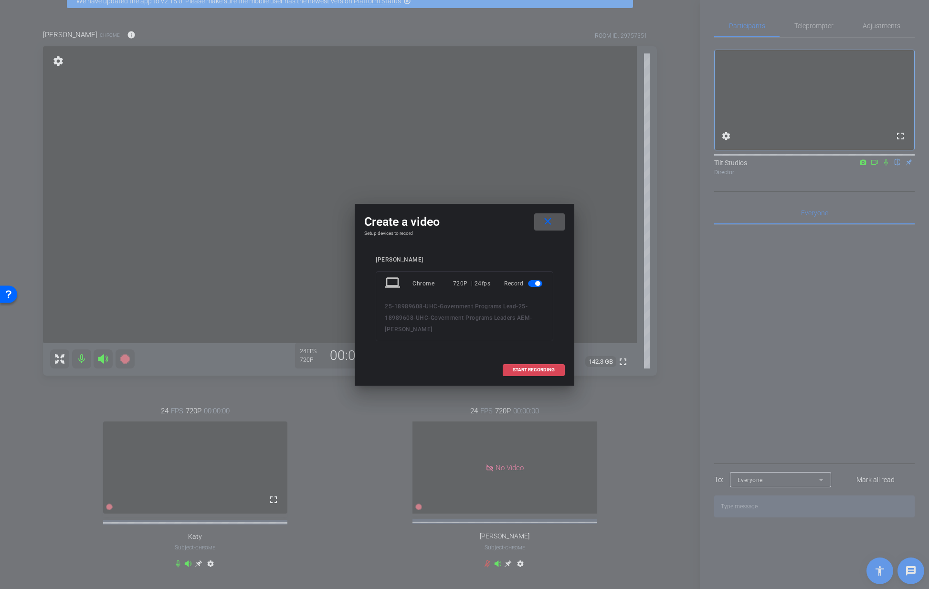
click at [548, 370] on span "START RECORDING" at bounding box center [534, 370] width 42 height 5
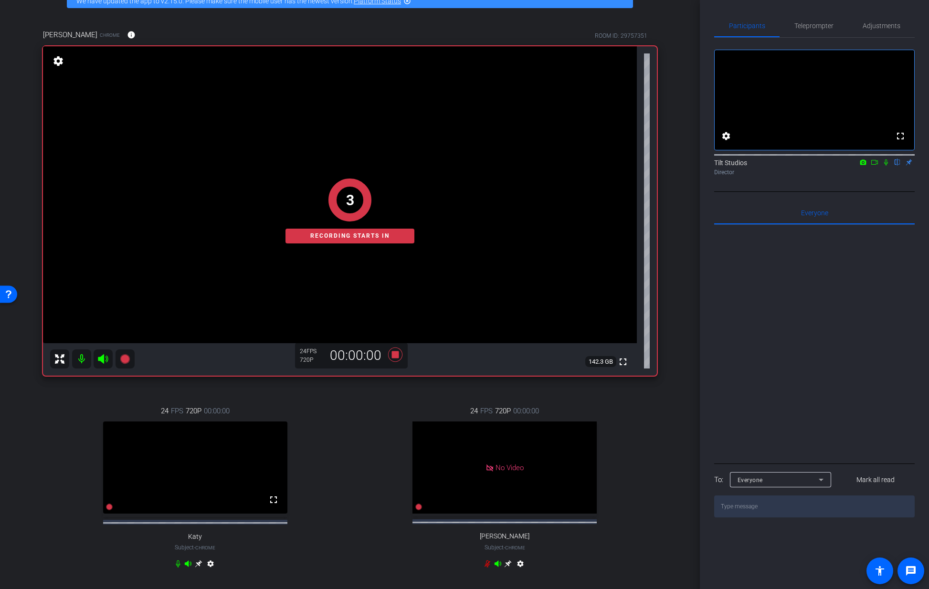
scroll to position [37, 0]
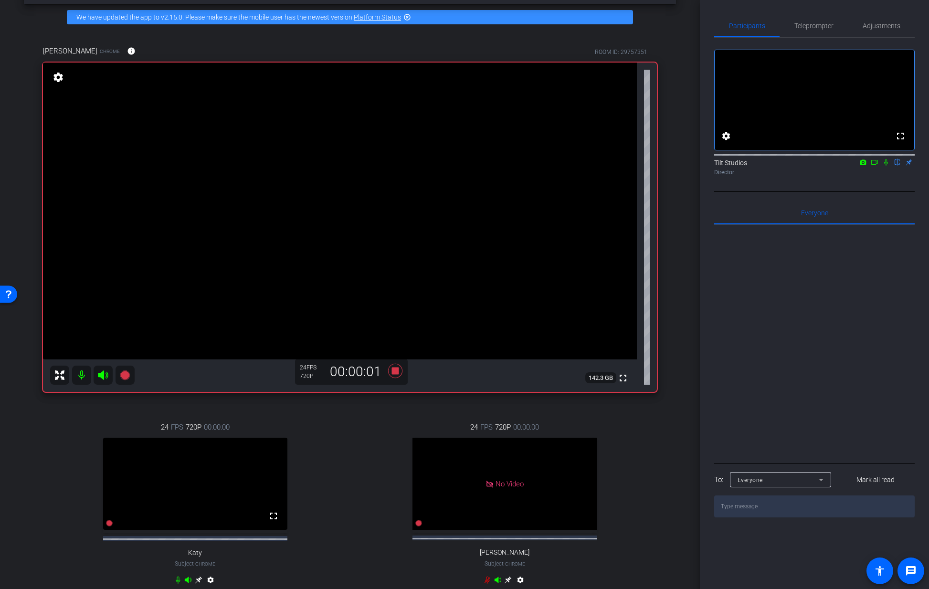
click at [886, 166] on icon at bounding box center [886, 162] width 4 height 6
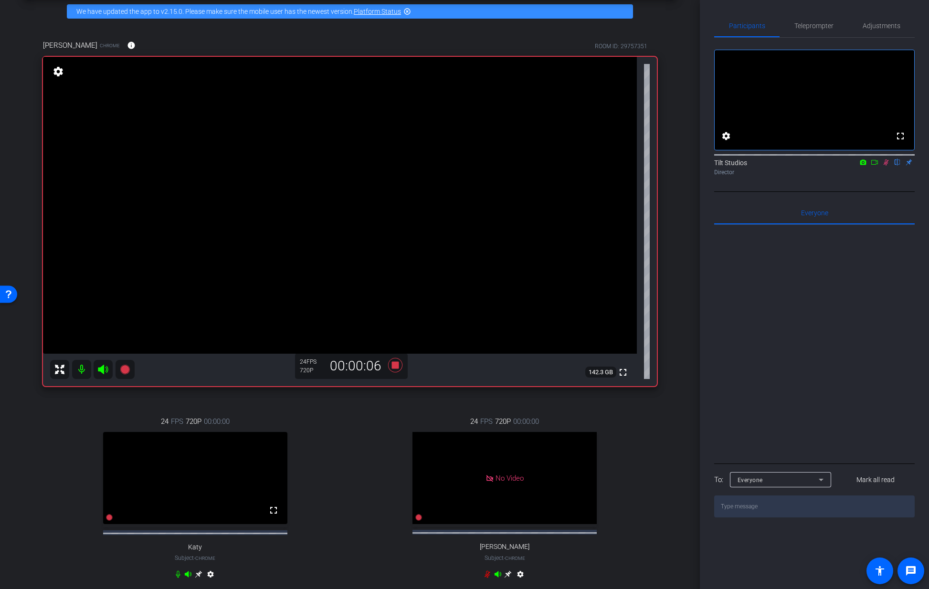
scroll to position [43, 0]
click at [677, 216] on div "arrow_back 25-18989608-UHC-Government Programs Leaders AEM Back to project Send…" at bounding box center [350, 251] width 700 height 589
click at [886, 166] on icon at bounding box center [886, 162] width 8 height 7
click at [682, 295] on div "arrow_back 25-18989608-UHC-Government Programs Leaders AEM Back to project Send…" at bounding box center [350, 251] width 700 height 589
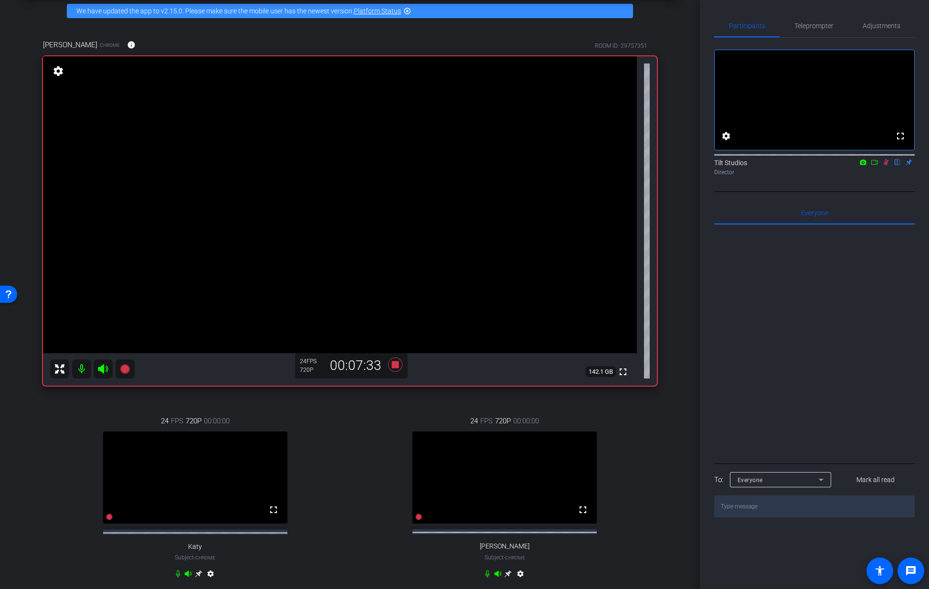
click at [888, 166] on icon at bounding box center [886, 162] width 8 height 7
click at [392, 361] on icon at bounding box center [395, 364] width 23 height 17
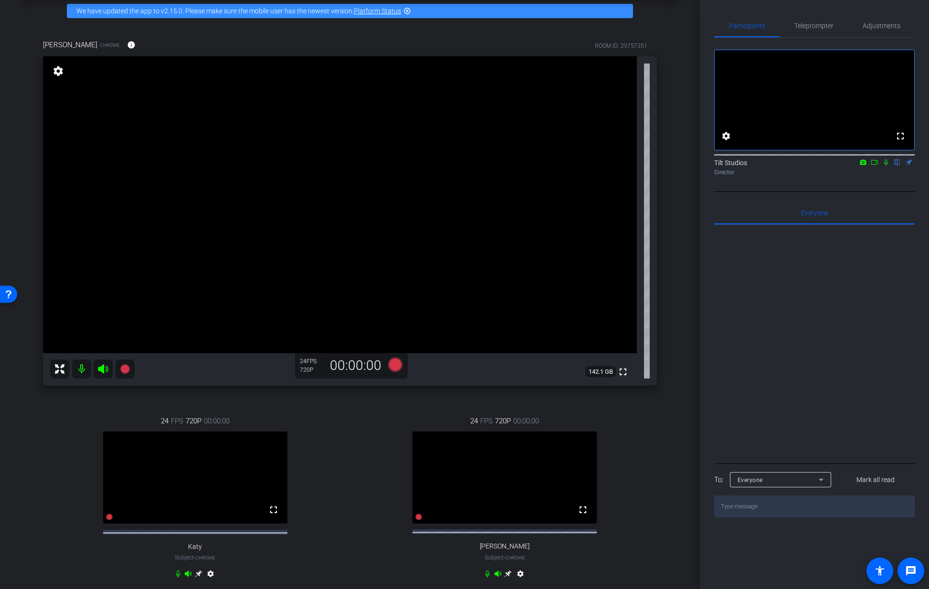
click at [675, 293] on div "arrow_back 25-18989608-UHC-Government Programs Leaders AEM Back to project Send…" at bounding box center [350, 251] width 700 height 589
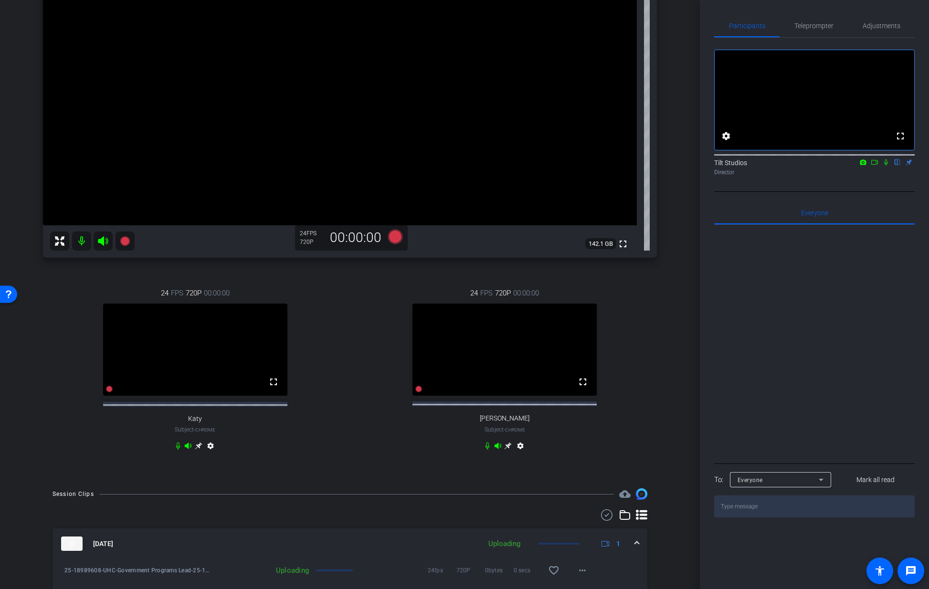
scroll to position [133, 0]
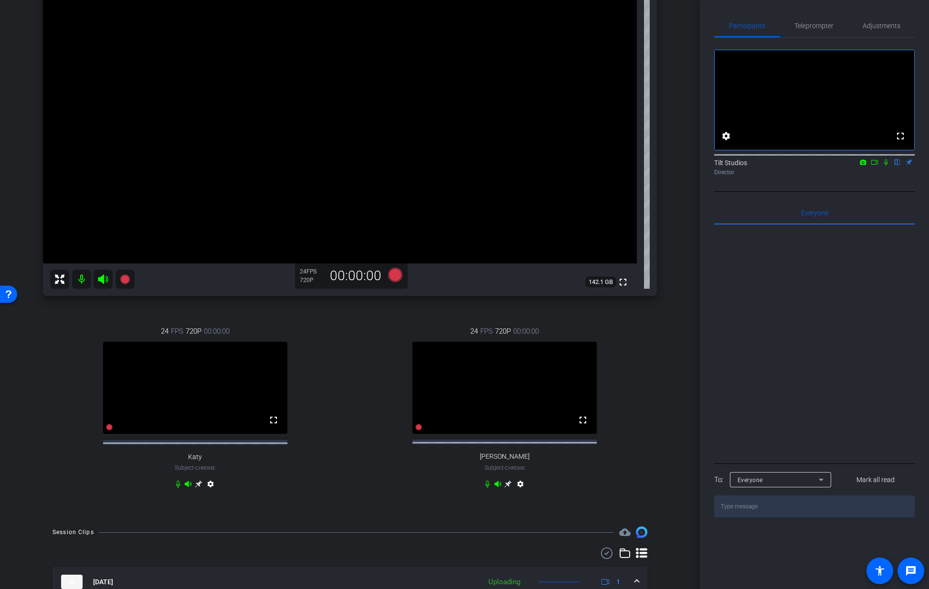
click at [674, 280] on div "arrow_back 25-18989608-UHC-Government Programs Leaders AEM Back to project Send…" at bounding box center [350, 161] width 700 height 589
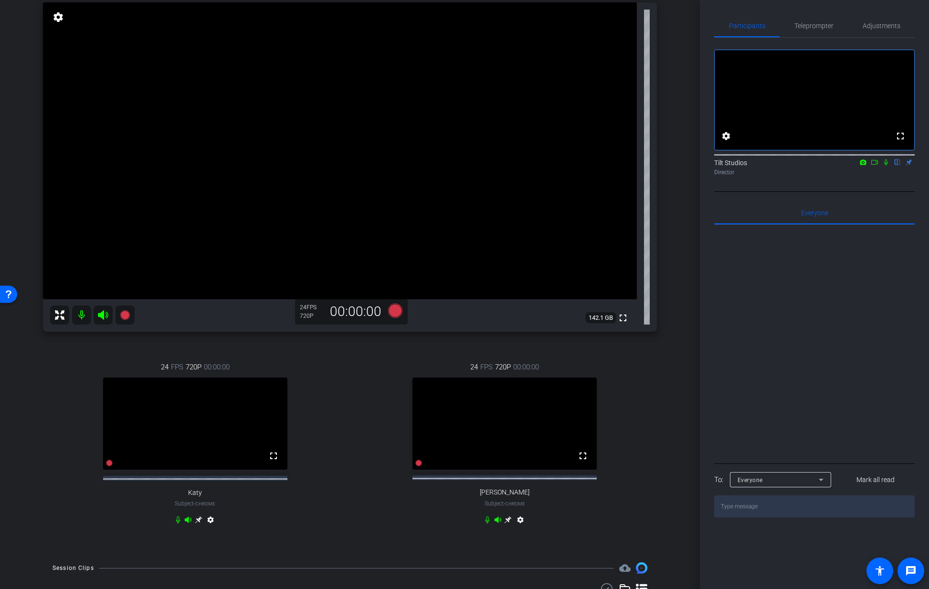
scroll to position [89, 0]
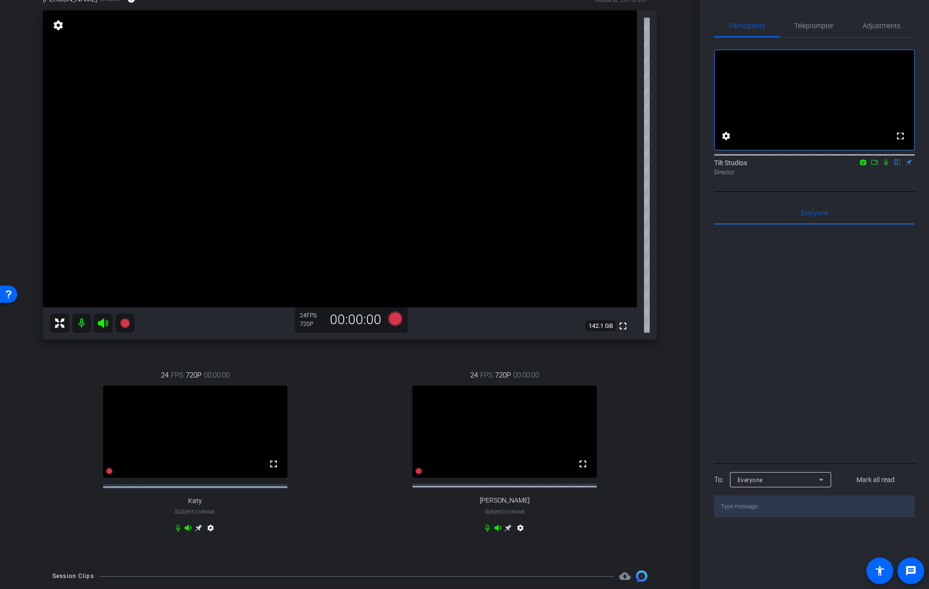
click at [683, 250] on div "arrow_back 25-18989608-UHC-Government Programs Leaders AEM Back to project Send…" at bounding box center [350, 205] width 700 height 589
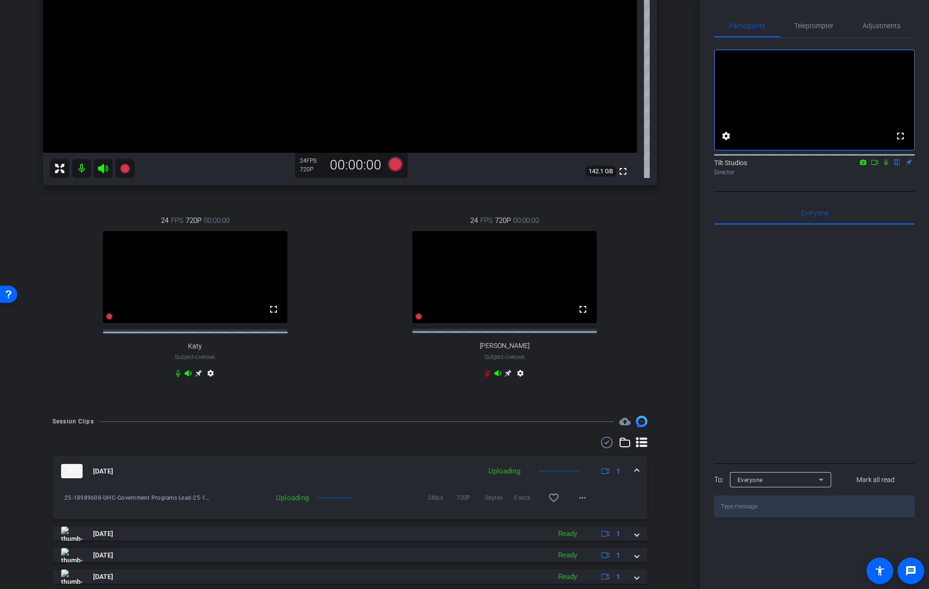
scroll to position [239, 0]
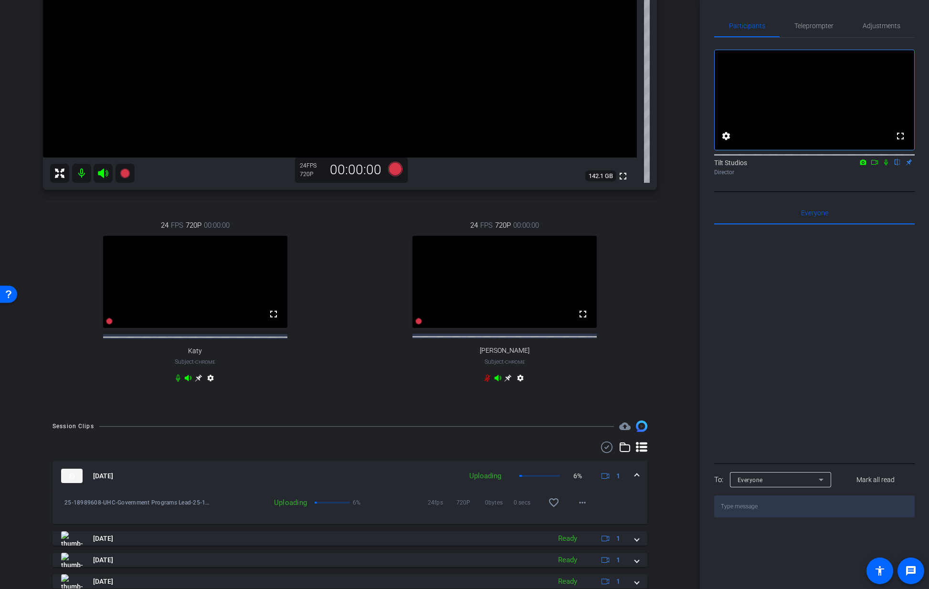
click at [672, 233] on div "arrow_back 25-18989608-UHC-Government Programs Leaders AEM Back to project Send…" at bounding box center [350, 55] width 700 height 589
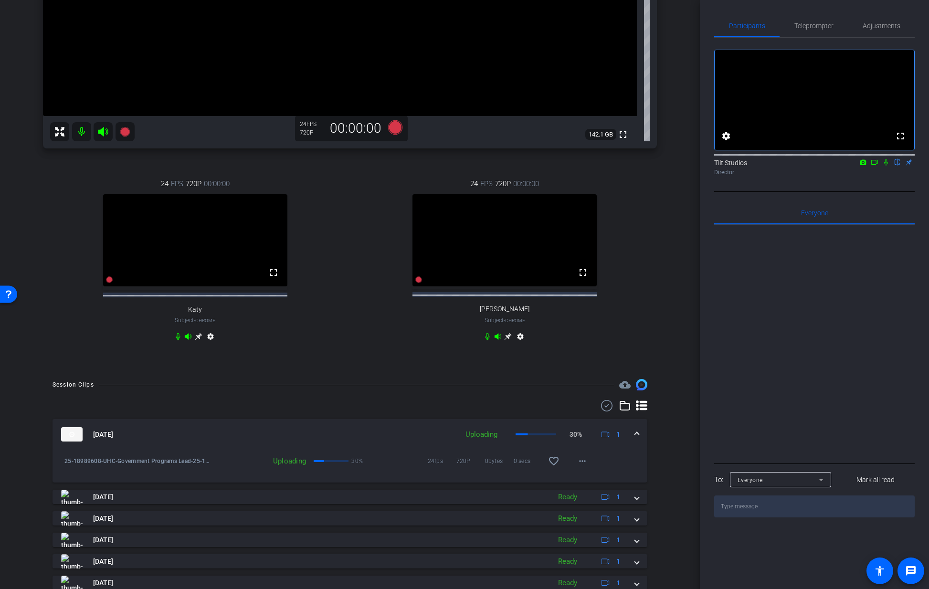
scroll to position [202, 0]
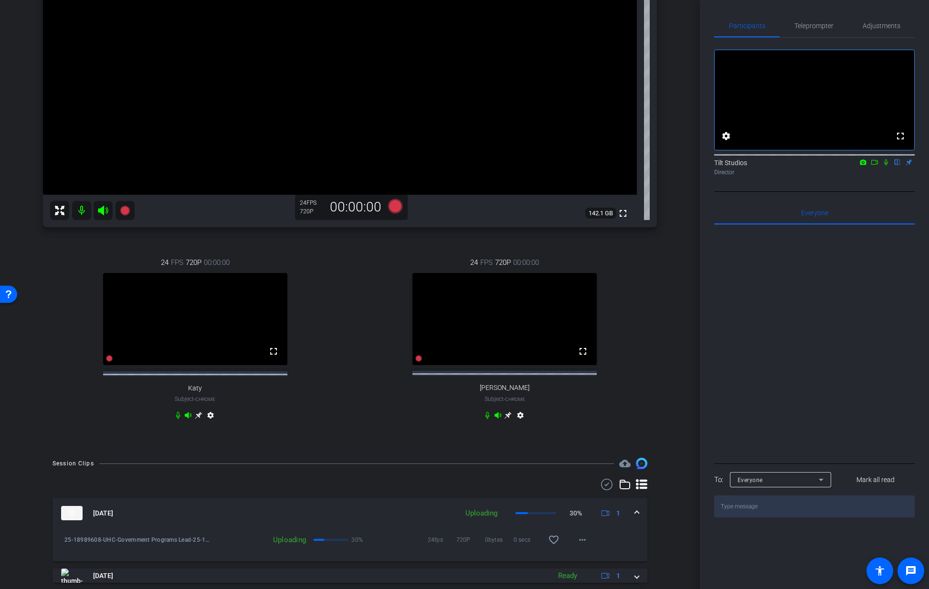
click at [659, 326] on div "[PERSON_NAME] Chrome info ROOM ID: 29757351 fullscreen settings 142.1 GB 24 FPS…" at bounding box center [350, 156] width 652 height 583
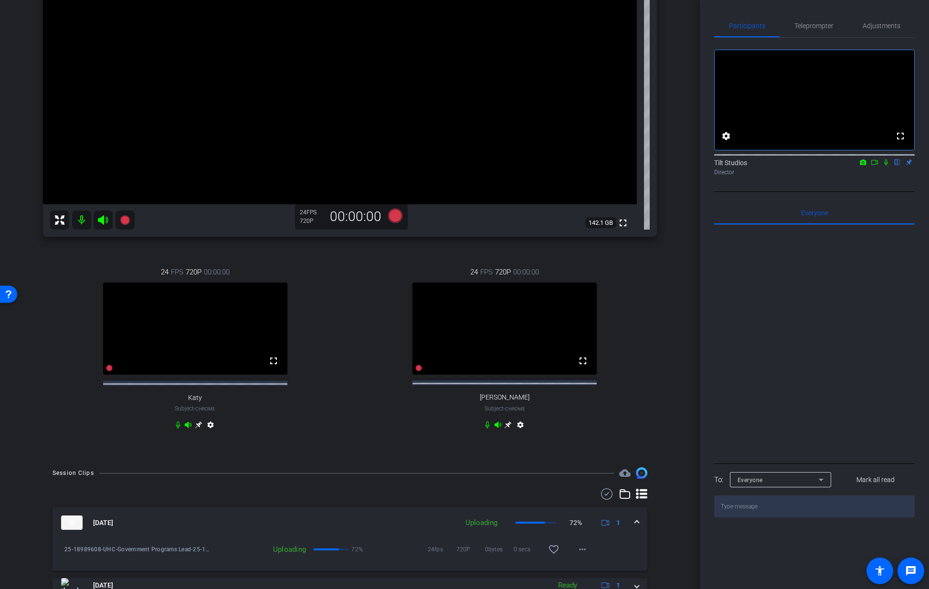
click at [661, 332] on div "[PERSON_NAME] Chrome info ROOM ID: 29757351 fullscreen settings 142.1 GB 24 FPS…" at bounding box center [350, 166] width 652 height 583
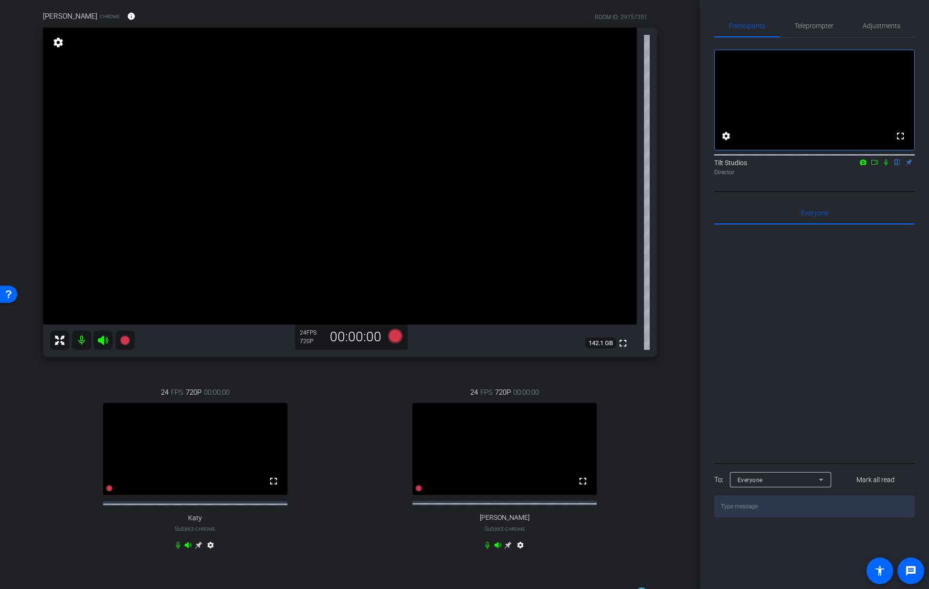
scroll to position [71, 0]
click at [672, 265] on div "arrow_back 25-18989608-UHC-Government Programs Leaders AEM Back to project Send…" at bounding box center [350, 223] width 700 height 589
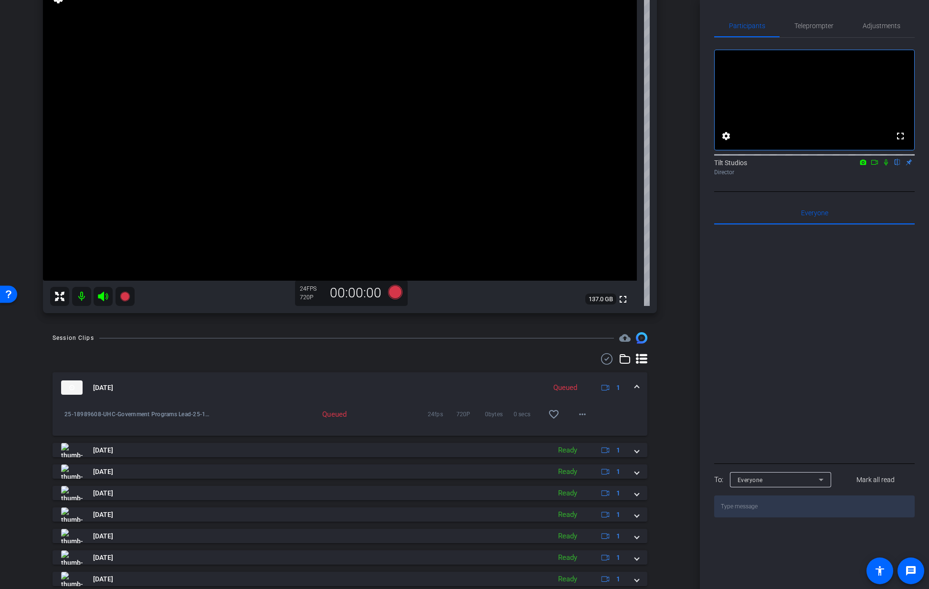
scroll to position [0, 0]
